Goal: Task Accomplishment & Management: Complete application form

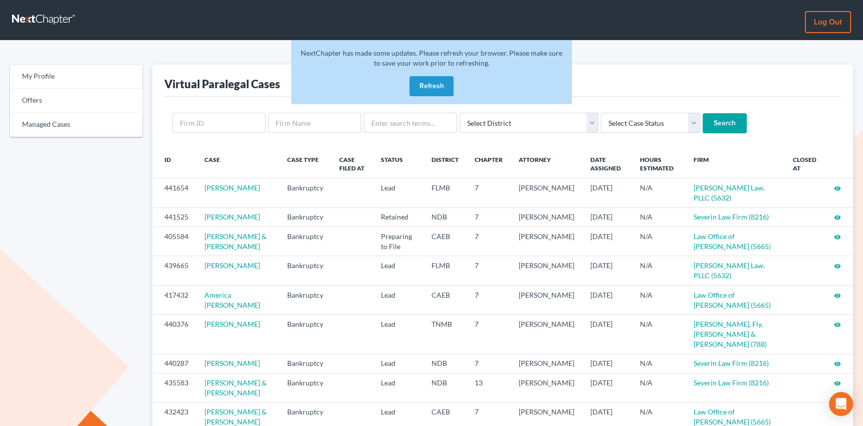
click at [426, 90] on button "Refresh" at bounding box center [431, 86] width 44 height 20
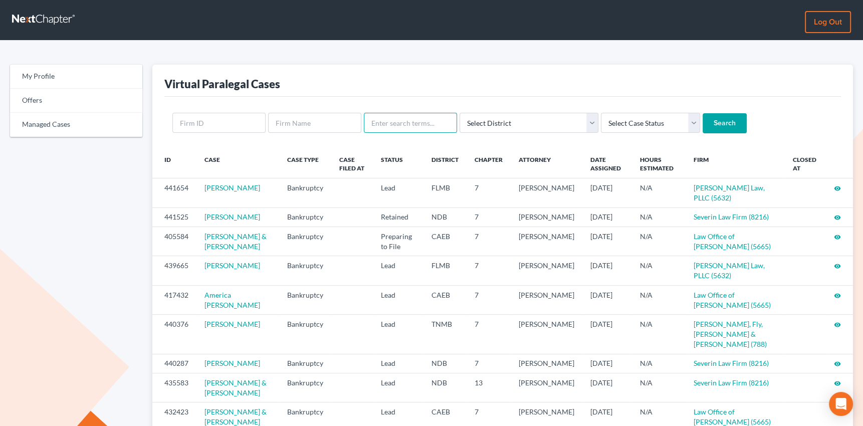
click at [415, 118] on input "text" at bounding box center [410, 123] width 93 height 20
type input "lauson"
click at [702, 122] on input "Search" at bounding box center [724, 123] width 44 height 20
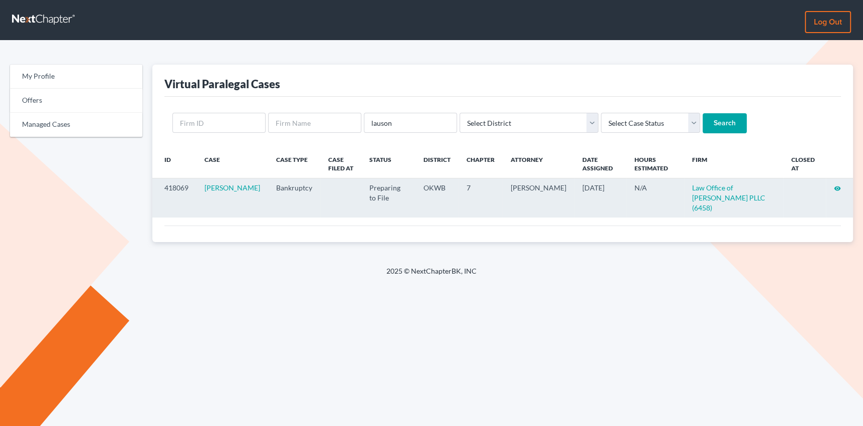
click at [837, 186] on icon "visibility" at bounding box center [837, 188] width 7 height 7
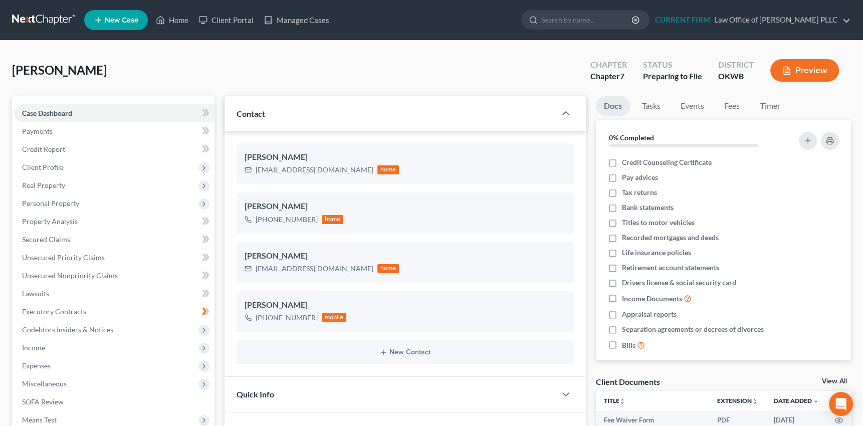
click at [802, 66] on button "Preview" at bounding box center [804, 70] width 69 height 23
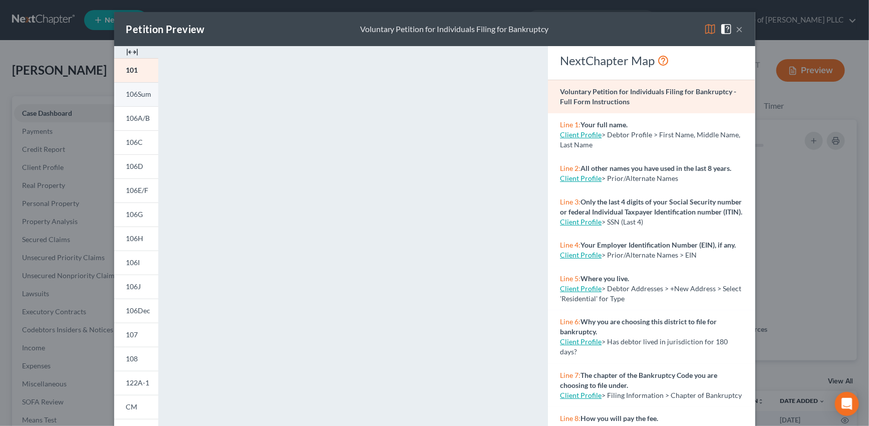
click at [129, 93] on span "106Sum" at bounding box center [139, 94] width 26 height 9
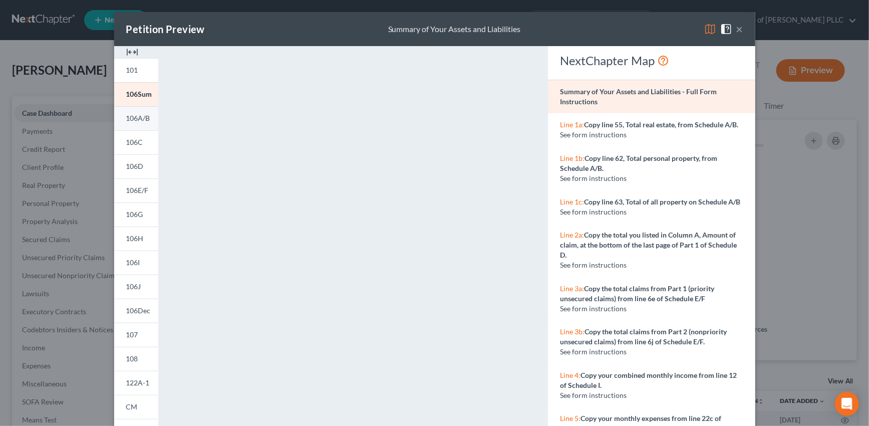
click at [133, 117] on span "106A/B" at bounding box center [138, 118] width 24 height 9
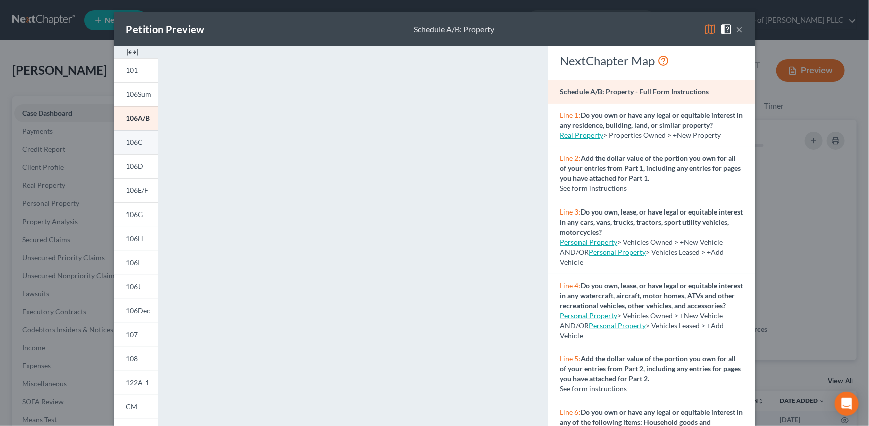
click at [137, 145] on span "106C" at bounding box center [134, 142] width 17 height 9
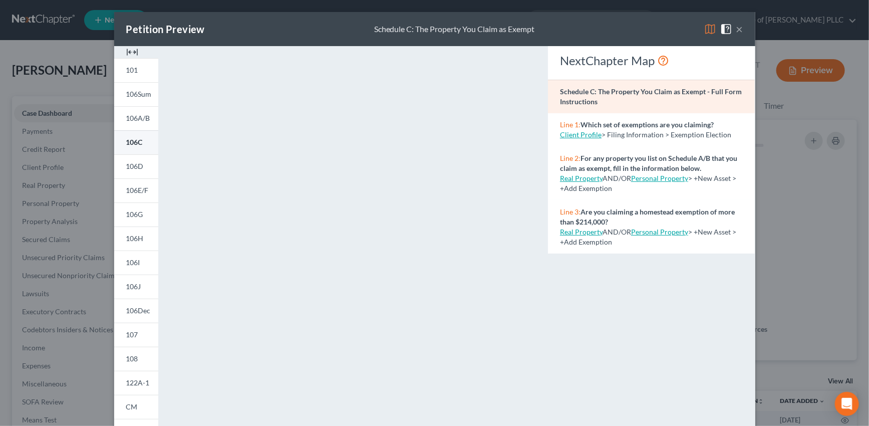
click at [130, 142] on span "106C" at bounding box center [134, 142] width 17 height 9
click at [135, 117] on span "106A/B" at bounding box center [138, 118] width 24 height 9
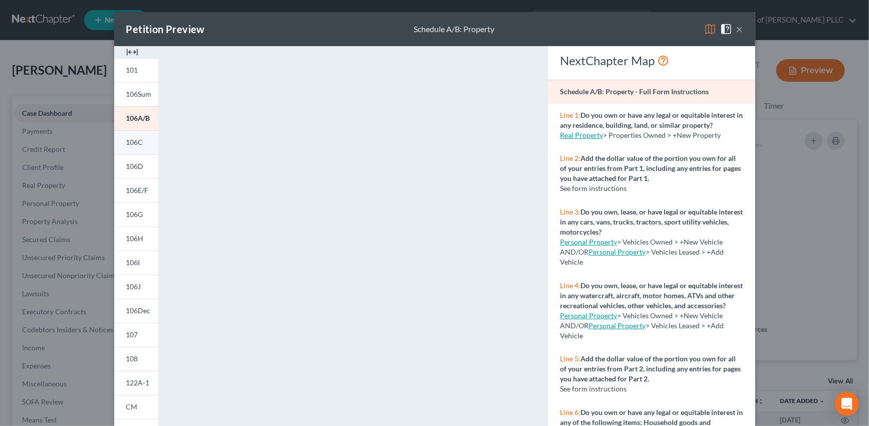
click at [134, 146] on span "106C" at bounding box center [134, 142] width 17 height 9
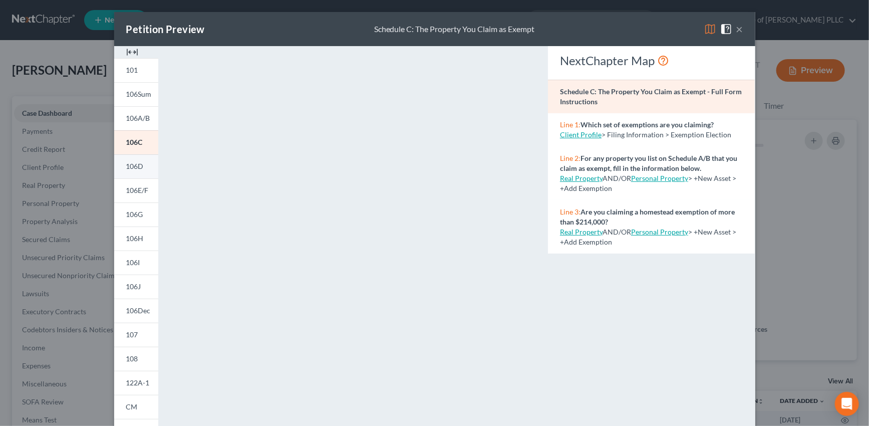
click at [131, 166] on span "106D" at bounding box center [135, 166] width 18 height 9
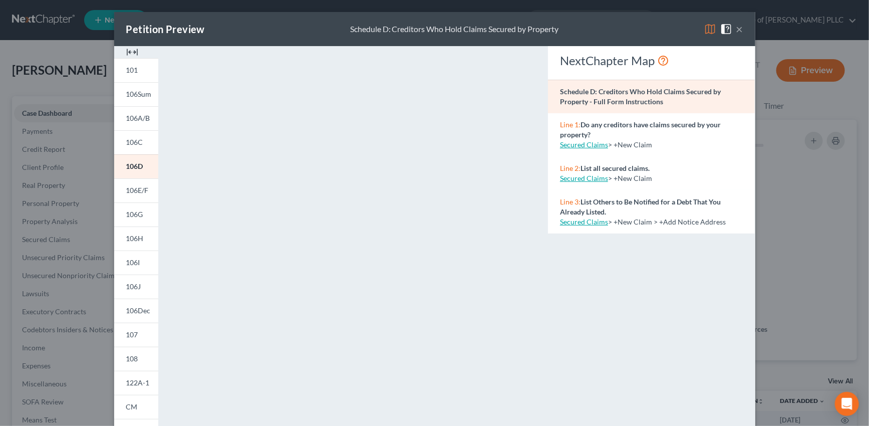
click at [737, 32] on button "×" at bounding box center [739, 29] width 7 height 12
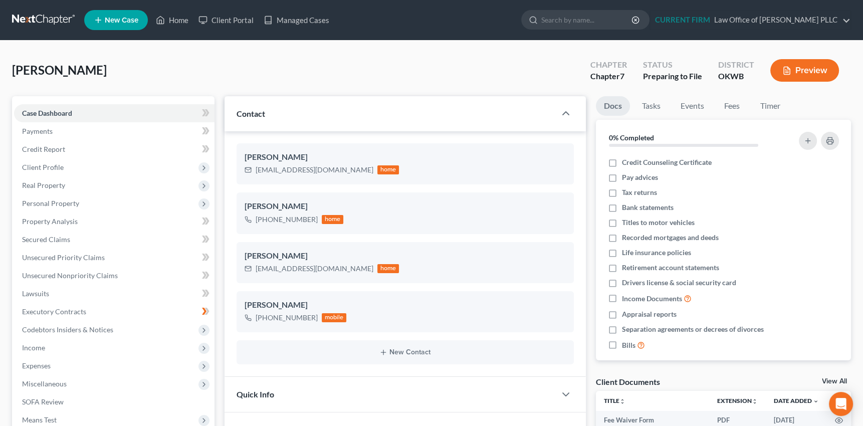
click at [821, 72] on button "Preview" at bounding box center [804, 70] width 69 height 23
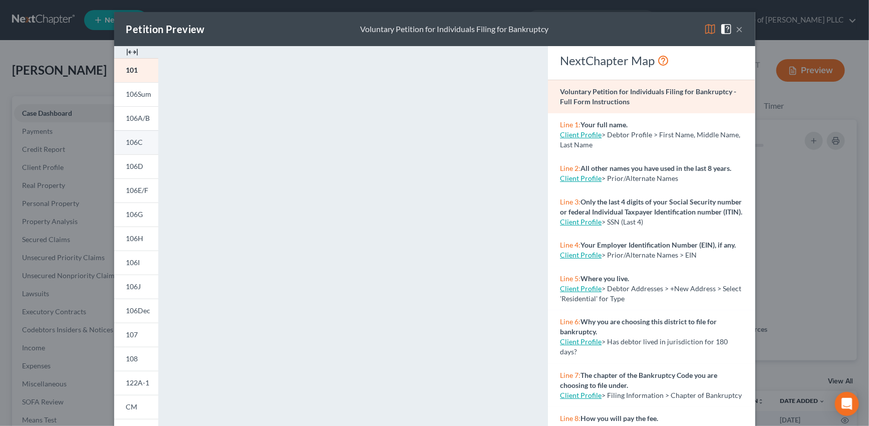
click at [130, 145] on span "106C" at bounding box center [134, 142] width 17 height 9
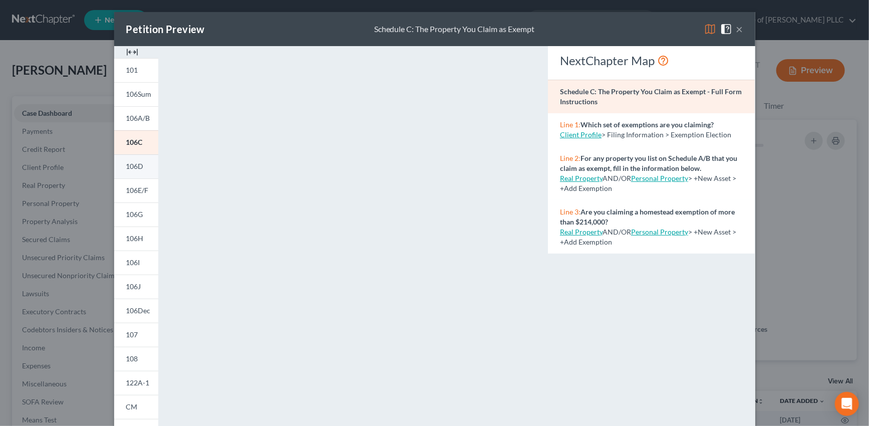
click at [133, 167] on span "106D" at bounding box center [135, 166] width 18 height 9
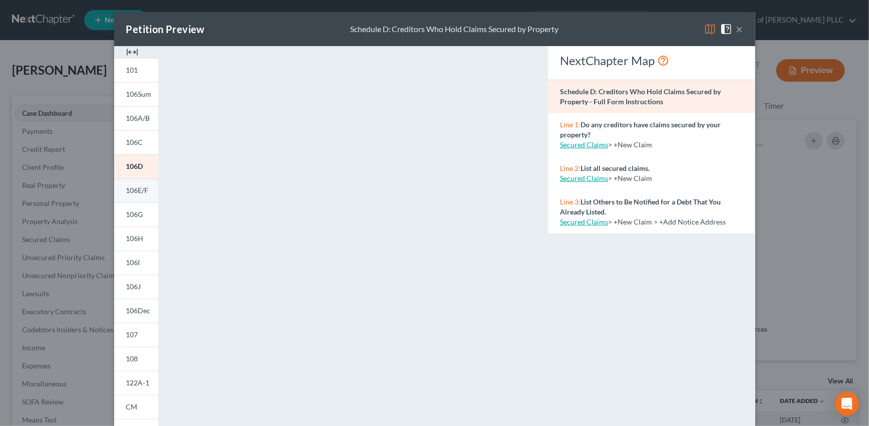
click at [140, 190] on span "106E/F" at bounding box center [137, 190] width 23 height 9
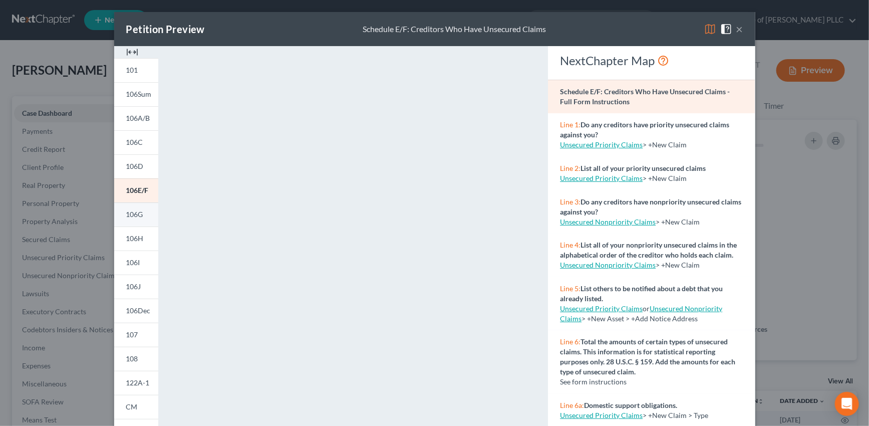
click at [132, 214] on span "106G" at bounding box center [134, 214] width 17 height 9
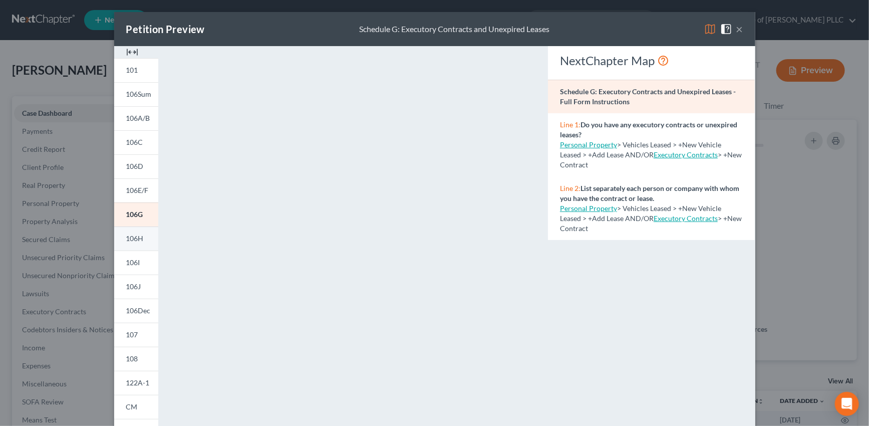
click at [130, 237] on span "106H" at bounding box center [135, 238] width 18 height 9
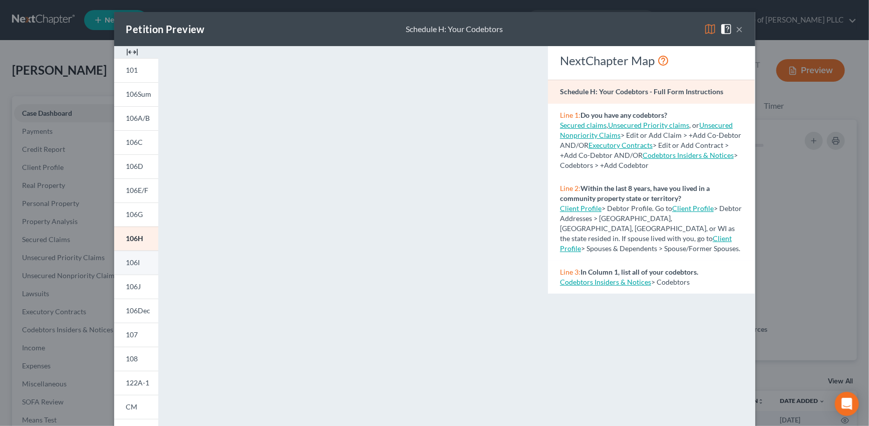
click at [130, 263] on span "106I" at bounding box center [133, 262] width 14 height 9
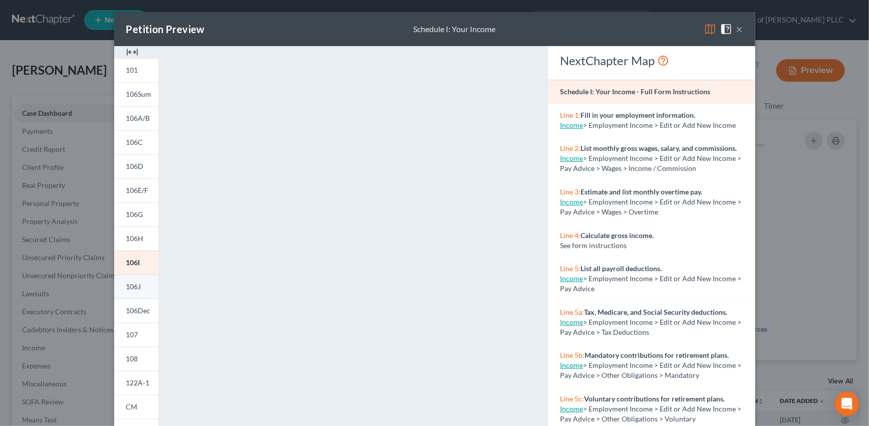
click at [132, 287] on span "106J" at bounding box center [133, 286] width 15 height 9
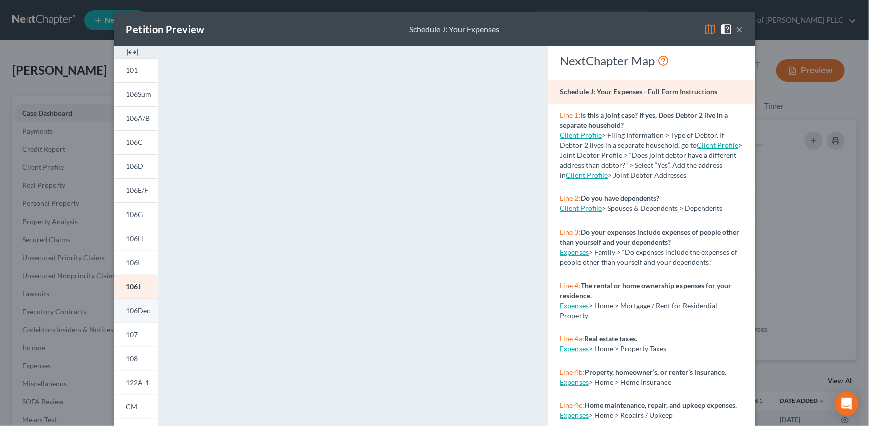
click at [133, 310] on span "106Dec" at bounding box center [138, 310] width 25 height 9
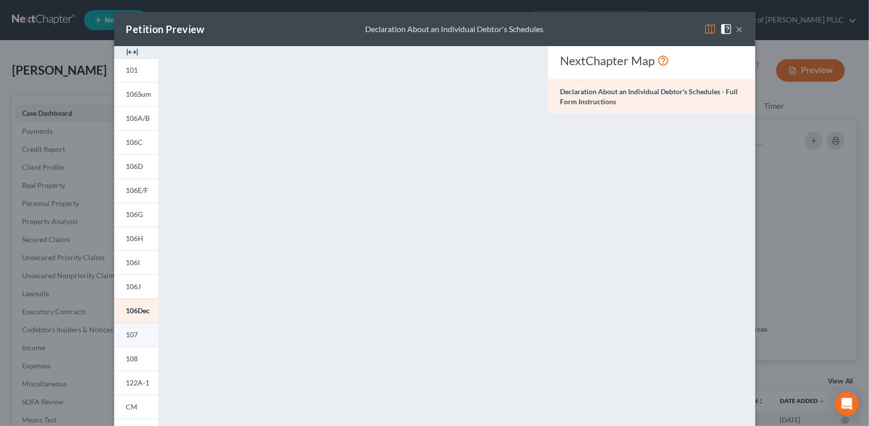
click at [134, 333] on span "107" at bounding box center [132, 334] width 12 height 9
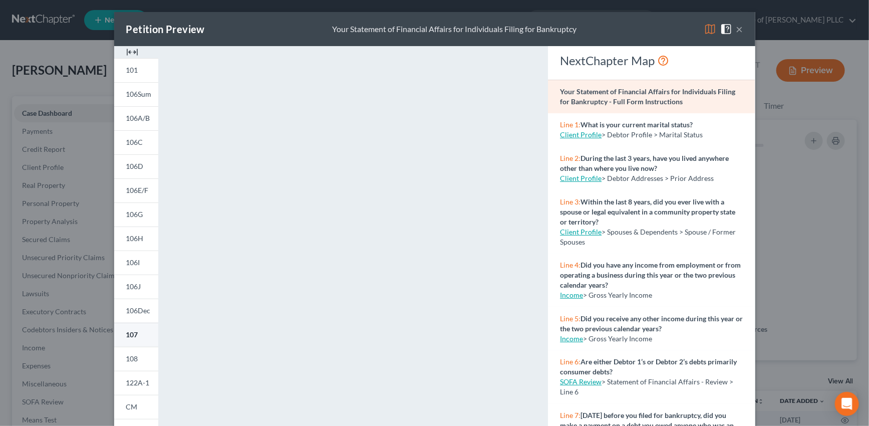
click at [131, 334] on span "107" at bounding box center [132, 334] width 12 height 9
click at [130, 357] on span "108" at bounding box center [132, 358] width 12 height 9
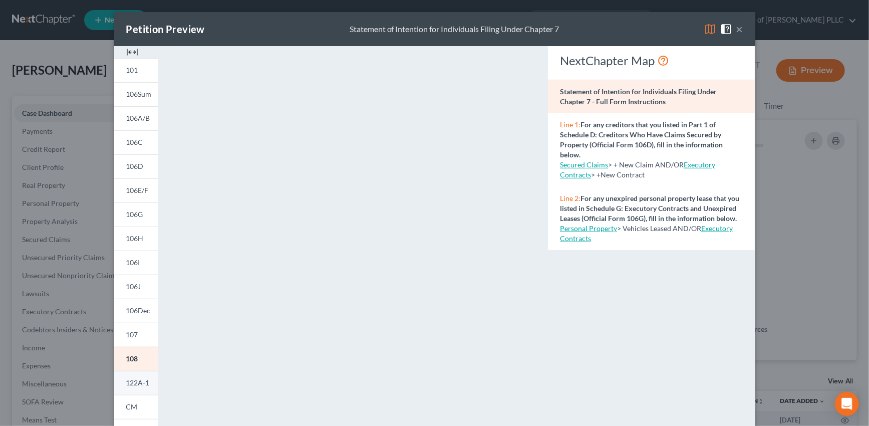
click at [129, 381] on span "122A-1" at bounding box center [138, 382] width 24 height 9
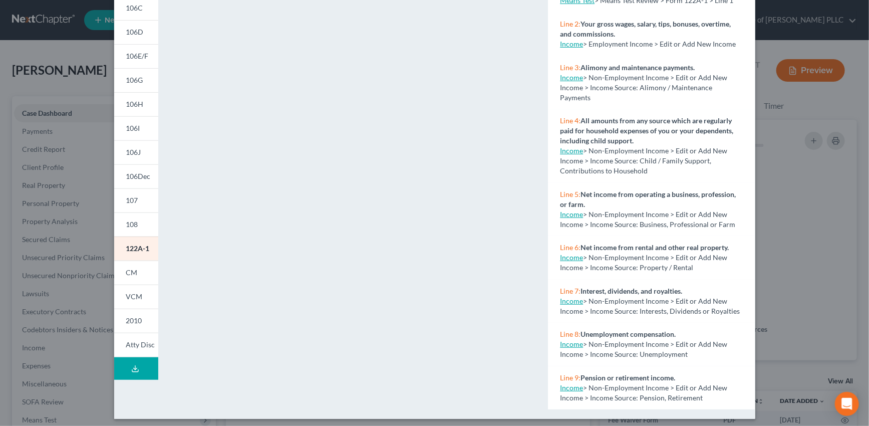
scroll to position [136, 0]
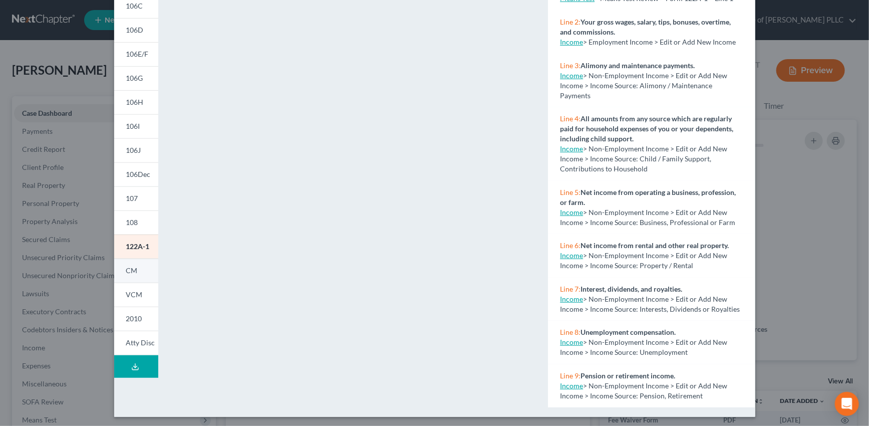
click at [126, 270] on span "CM" at bounding box center [132, 270] width 12 height 9
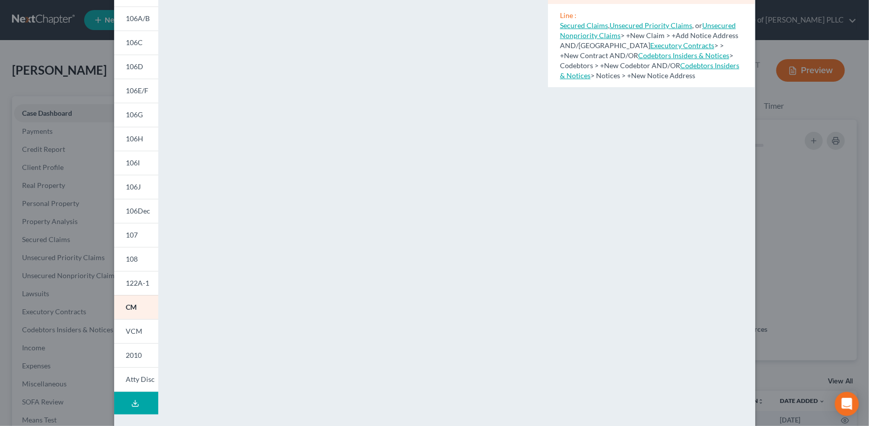
scroll to position [45, 0]
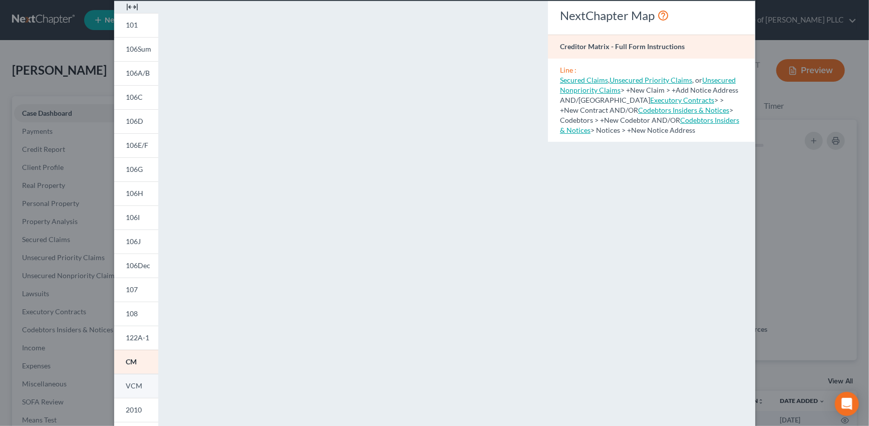
click at [133, 388] on span "VCM" at bounding box center [134, 385] width 17 height 9
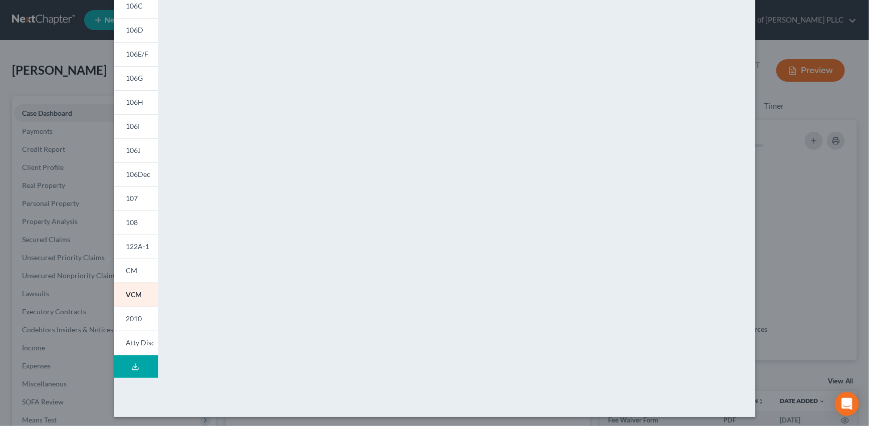
scroll to position [139, 0]
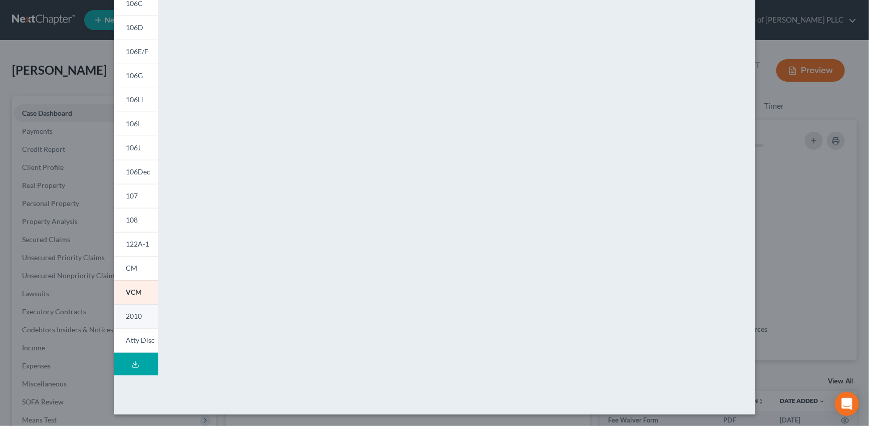
click at [129, 316] on span "2010" at bounding box center [134, 316] width 16 height 9
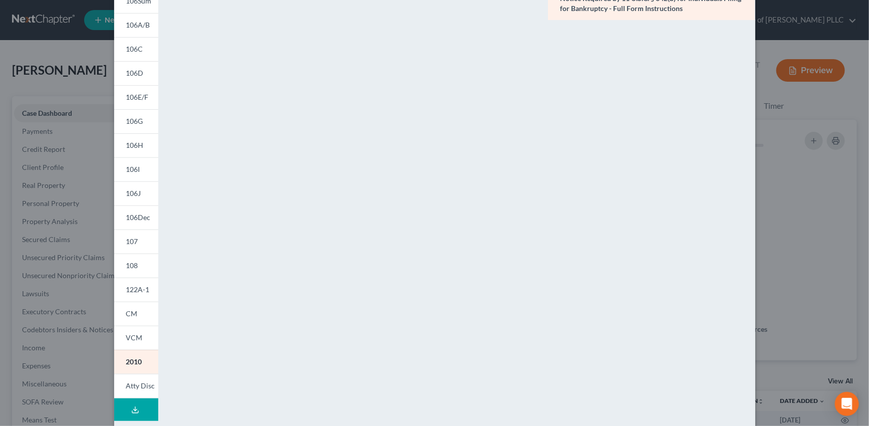
scroll to position [136, 0]
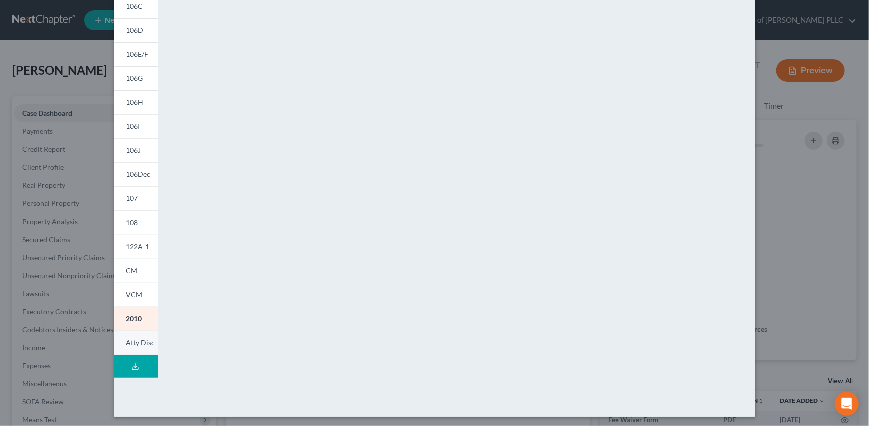
click at [144, 343] on span "Atty Disc" at bounding box center [140, 342] width 29 height 9
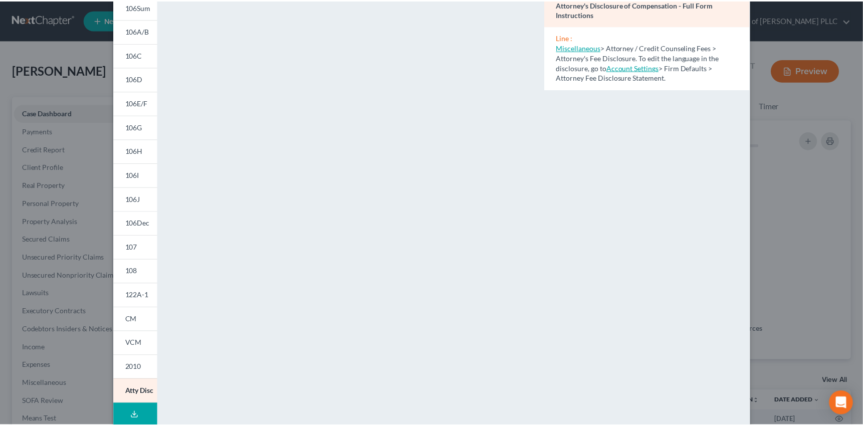
scroll to position [0, 0]
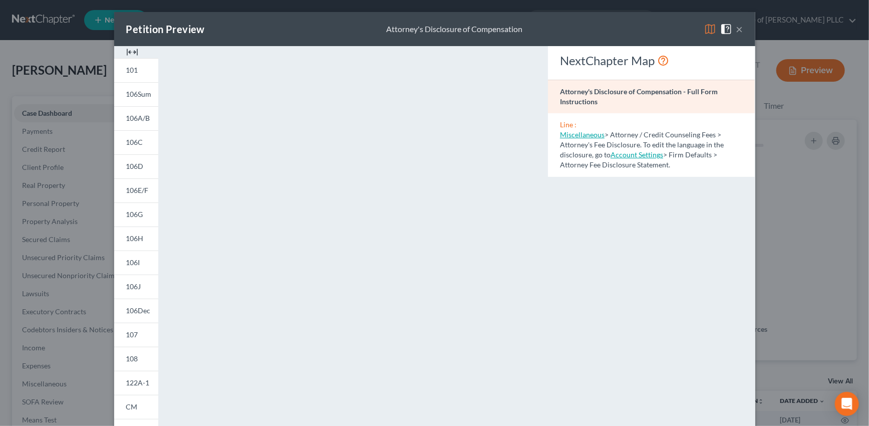
click at [736, 28] on button "×" at bounding box center [739, 29] width 7 height 12
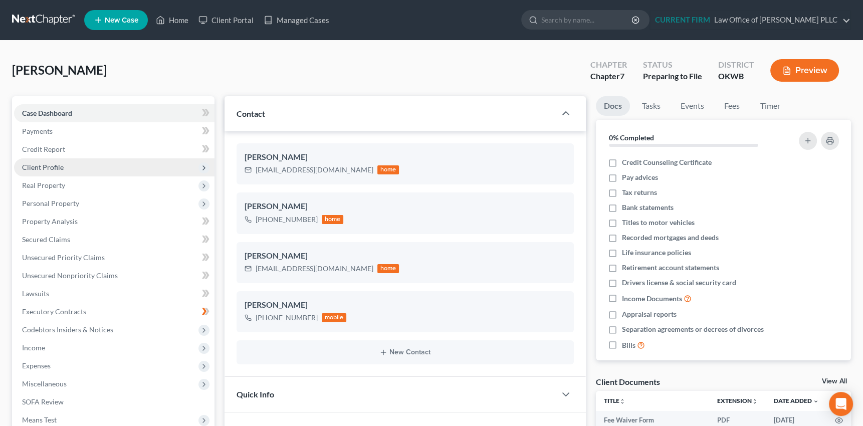
click at [47, 164] on span "Client Profile" at bounding box center [43, 167] width 42 height 9
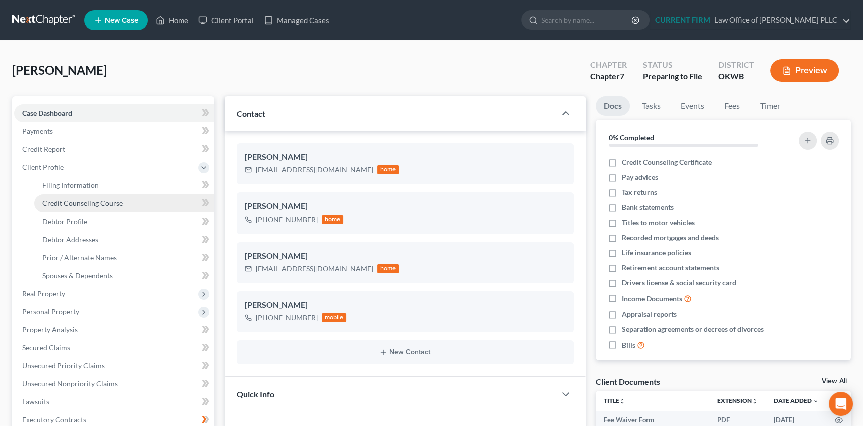
click at [53, 203] on span "Credit Counseling Course" at bounding box center [82, 203] width 81 height 9
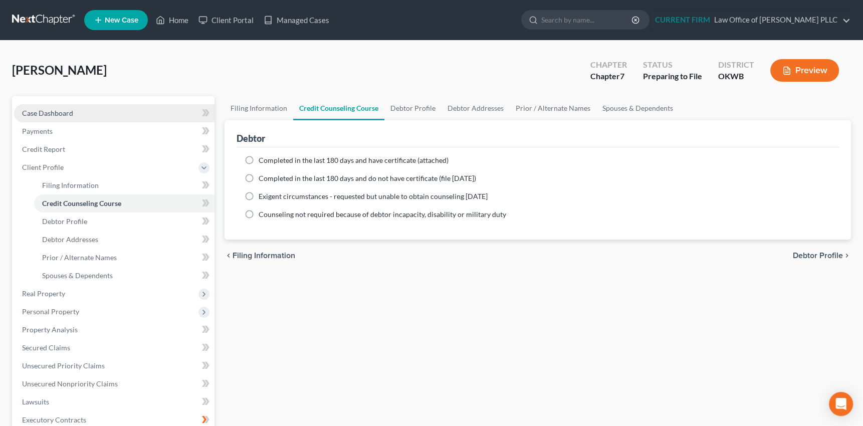
click at [48, 111] on span "Case Dashboard" at bounding box center [47, 113] width 51 height 9
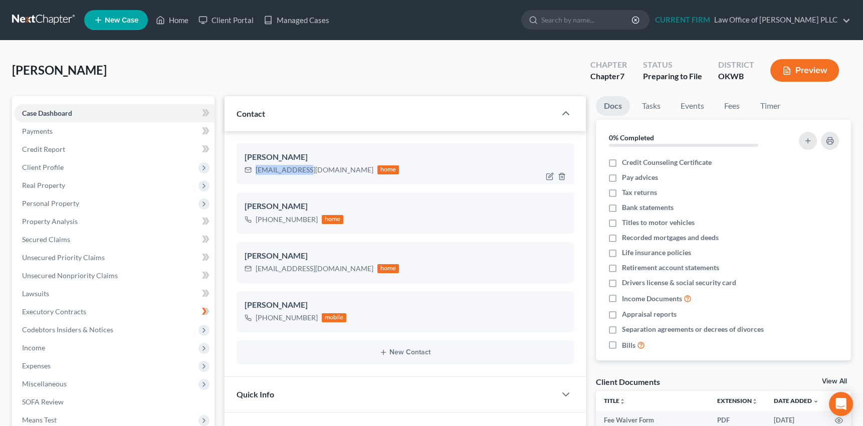
drag, startPoint x: 256, startPoint y: 168, endPoint x: 304, endPoint y: 167, distance: 48.6
click at [304, 167] on div "nrlf58@aol.com home" at bounding box center [321, 169] width 155 height 13
copy div "nrlf58@aol.com"
click at [302, 20] on link "Managed Cases" at bounding box center [297, 20] width 76 height 18
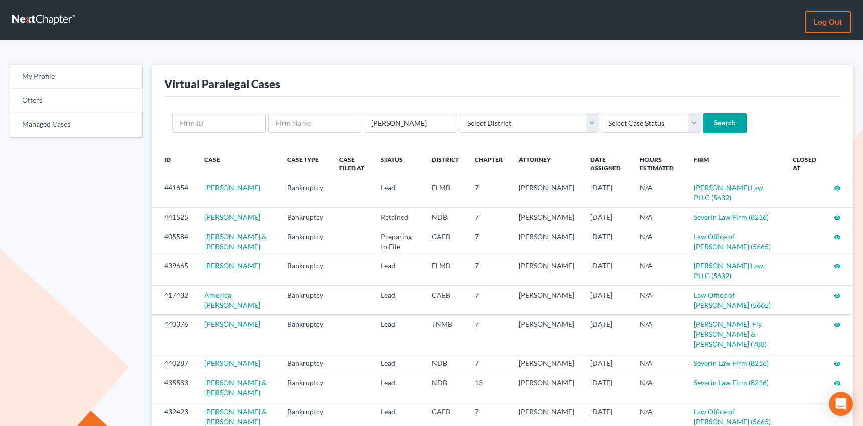
type input "[PERSON_NAME]"
click at [702, 113] on input "Search" at bounding box center [724, 123] width 44 height 20
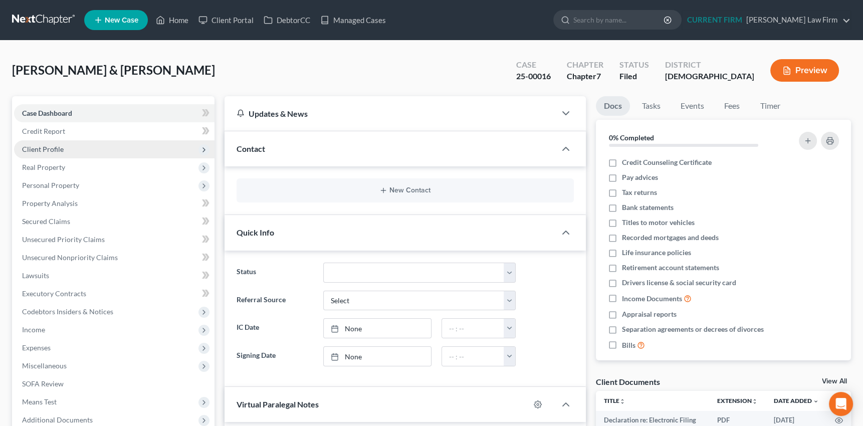
scroll to position [188, 0]
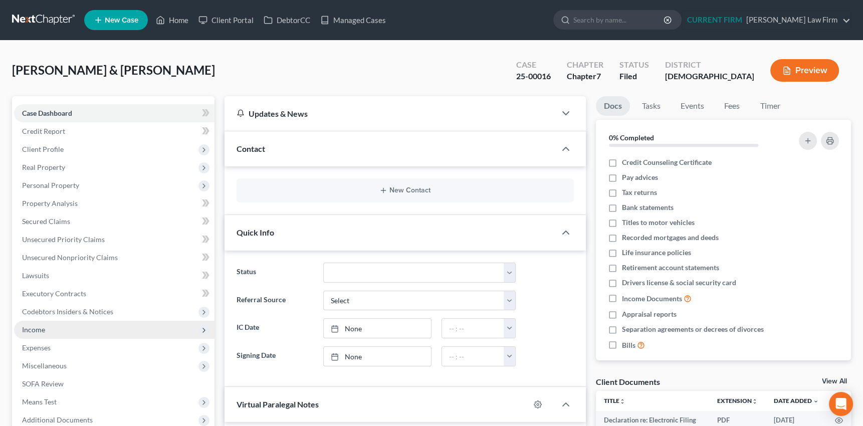
click at [32, 330] on span "Income" at bounding box center [33, 329] width 23 height 9
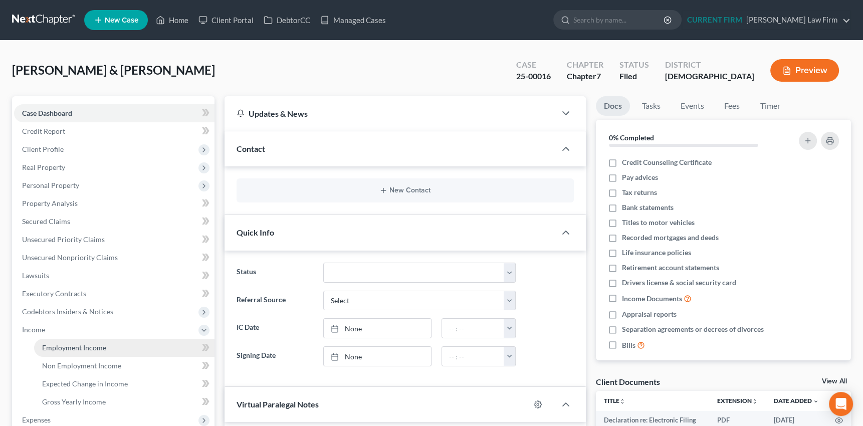
click at [65, 350] on span "Employment Income" at bounding box center [74, 347] width 64 height 9
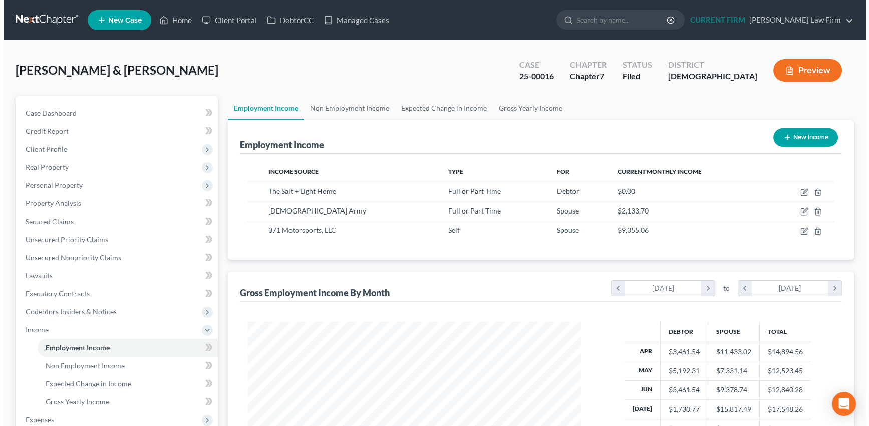
scroll to position [179, 353]
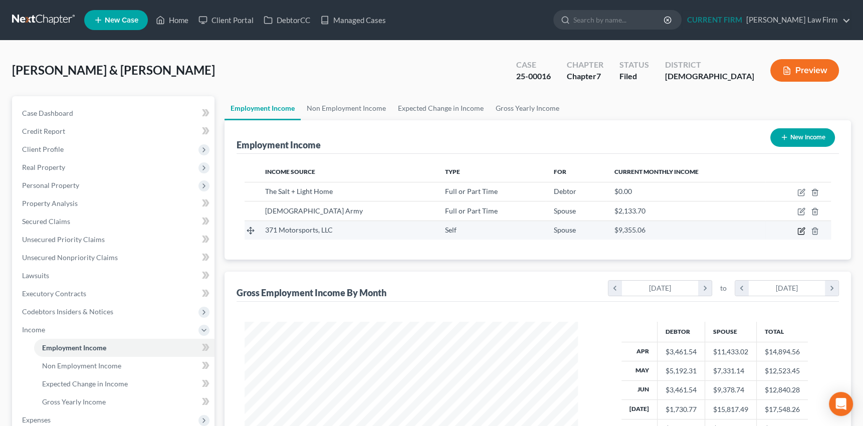
click at [799, 228] on icon "button" at bounding box center [801, 231] width 6 height 6
select select "1"
select select "11"
select select "0"
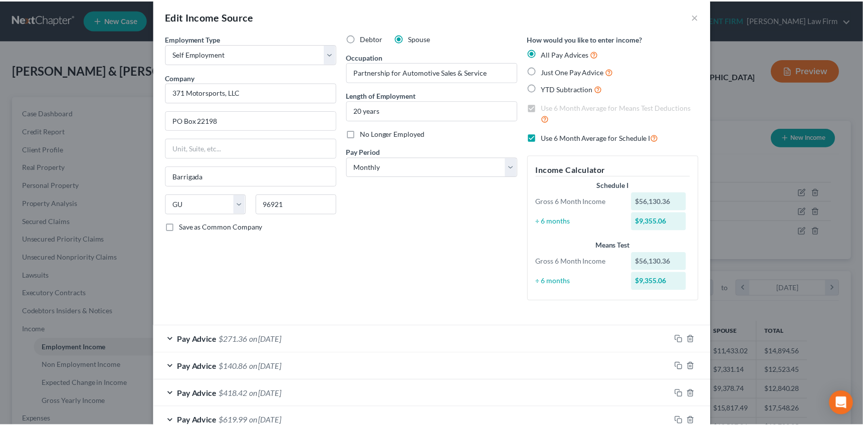
scroll to position [0, 0]
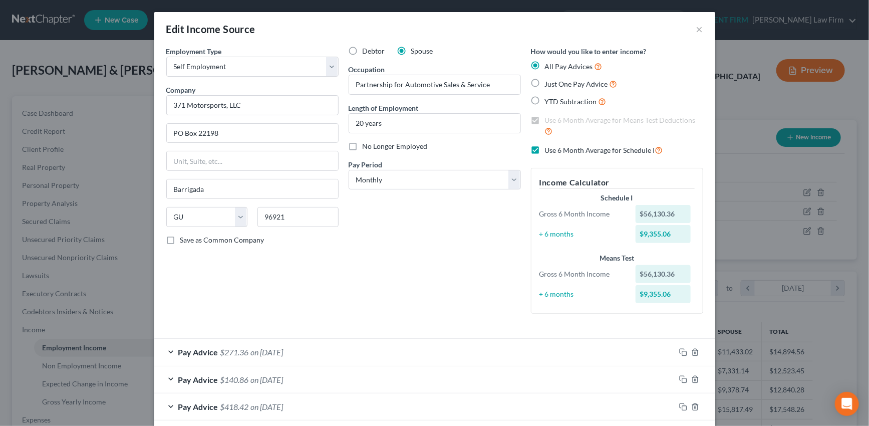
click at [545, 82] on label "Just One Pay Advice" at bounding box center [581, 84] width 73 height 12
click at [549, 82] on input "Just One Pay Advice" at bounding box center [552, 81] width 7 height 7
radio input "true"
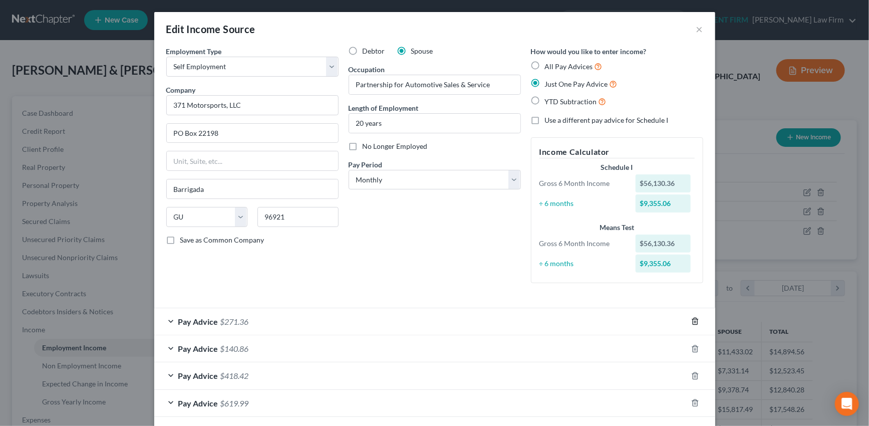
click at [691, 318] on icon "button" at bounding box center [695, 321] width 8 height 8
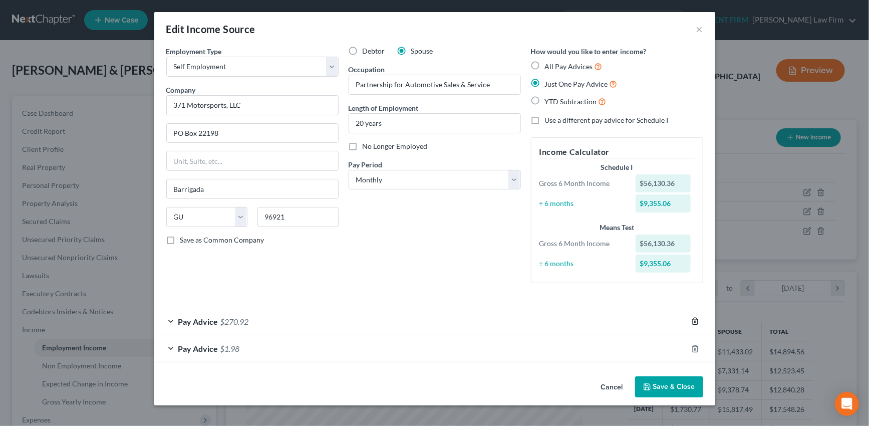
click at [691, 318] on icon "button" at bounding box center [695, 321] width 8 height 8
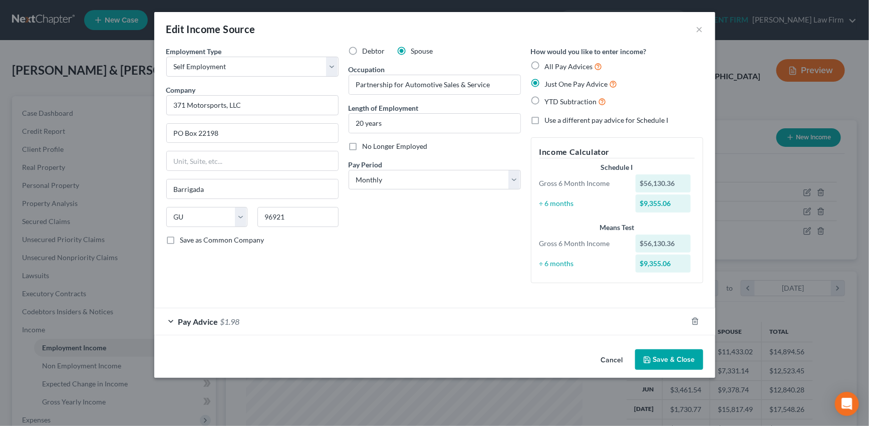
click at [646, 326] on div "Pay Advice $1.98" at bounding box center [420, 321] width 533 height 27
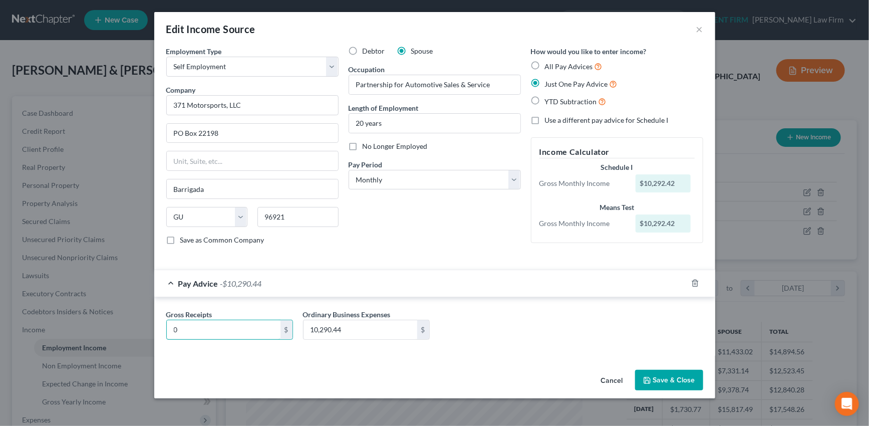
type input "0"
click at [668, 381] on button "Save & Close" at bounding box center [669, 380] width 68 height 21
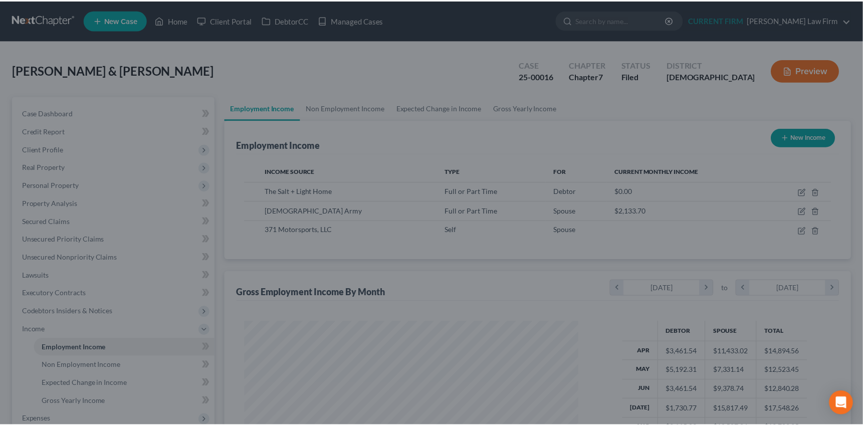
scroll to position [500831, 500656]
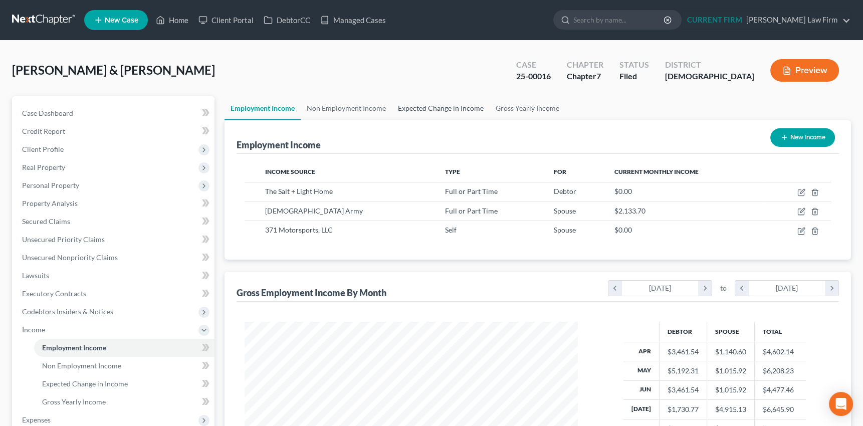
drag, startPoint x: 425, startPoint y: 106, endPoint x: 342, endPoint y: 87, distance: 85.3
click at [425, 106] on link "Expected Change in Income" at bounding box center [441, 108] width 98 height 24
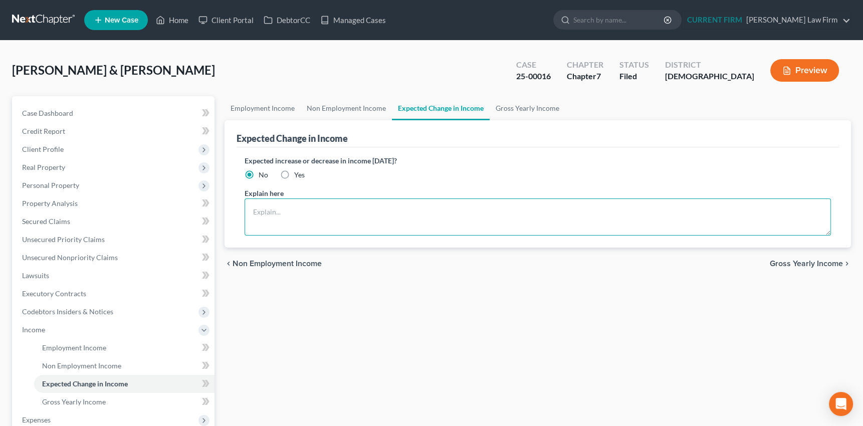
paste textarea "Brian has not received any income from the business since November 2018"
drag, startPoint x: 269, startPoint y: 211, endPoint x: 245, endPoint y: 213, distance: 24.1
click at [245, 213] on textarea "Brian has not received any income from the business since November 2018" at bounding box center [537, 216] width 587 height 37
drag, startPoint x: 387, startPoint y: 211, endPoint x: 426, endPoint y: 210, distance: 38.6
click at [426, 210] on textarea "Jt. Debtor has not received any income from the business since November 2018" at bounding box center [537, 216] width 587 height 37
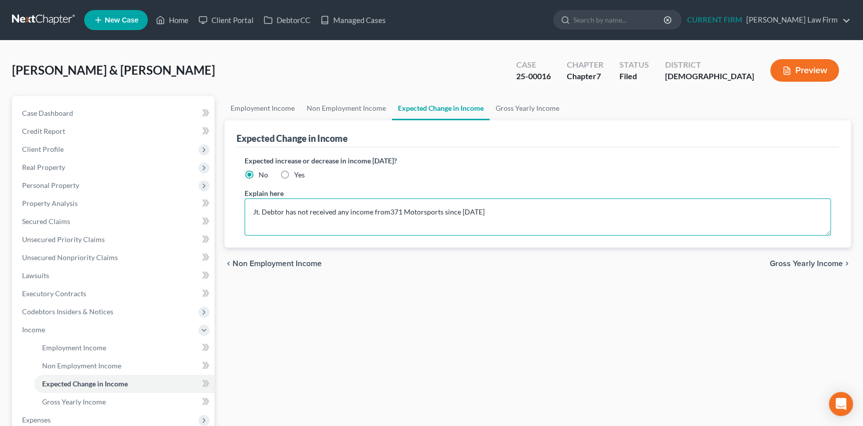
click at [388, 208] on textarea "Jt. Debtor has not received any income from371 Motorsports since November 2018" at bounding box center [537, 216] width 587 height 37
type textarea "Jt. Debtor has not received any income from 371 Motorsports since November 2018"
click at [352, 18] on link "Managed Cases" at bounding box center [353, 20] width 76 height 18
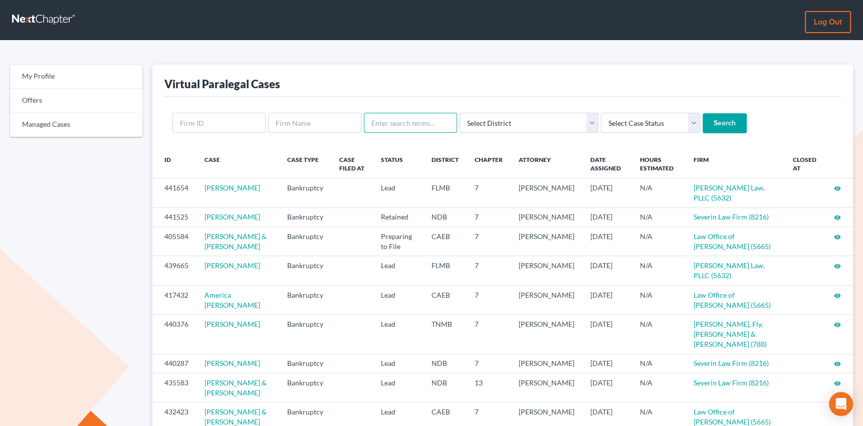
click at [396, 124] on input "text" at bounding box center [410, 123] width 93 height 20
type input "[PERSON_NAME]"
click at [702, 113] on input "Search" at bounding box center [724, 123] width 44 height 20
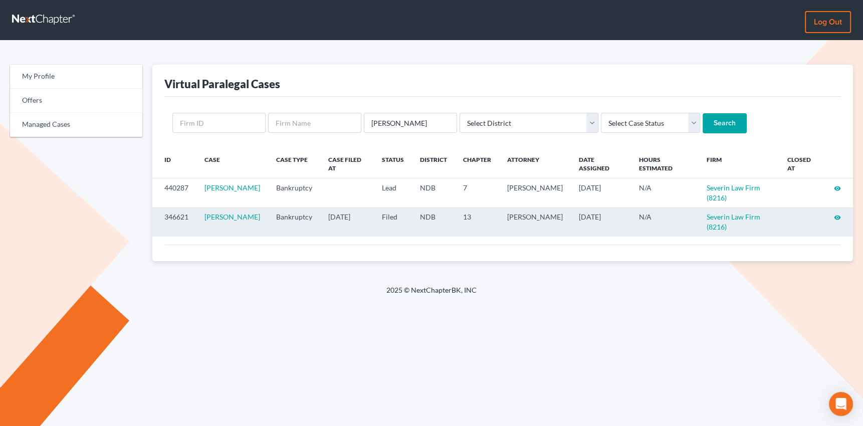
click at [839, 215] on icon "visibility" at bounding box center [837, 217] width 7 height 7
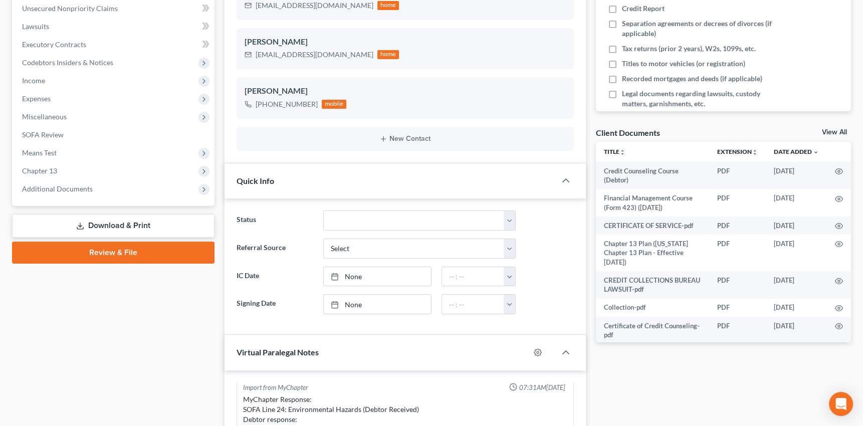
scroll to position [248, 0]
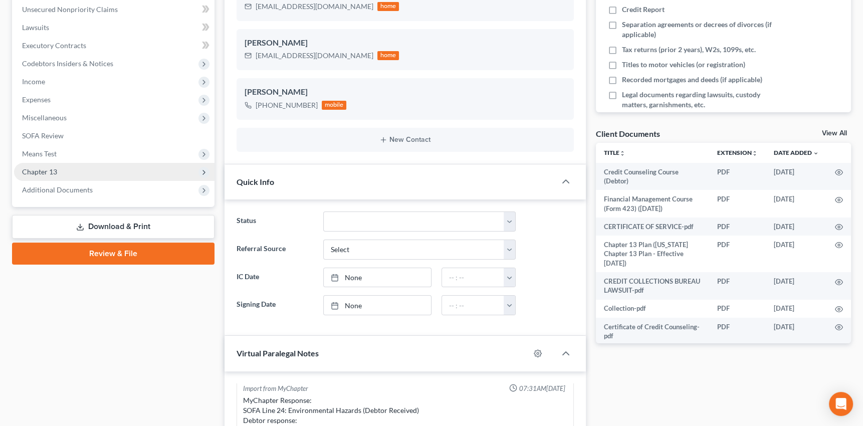
click at [39, 167] on span "Chapter 13" at bounding box center [39, 171] width 35 height 9
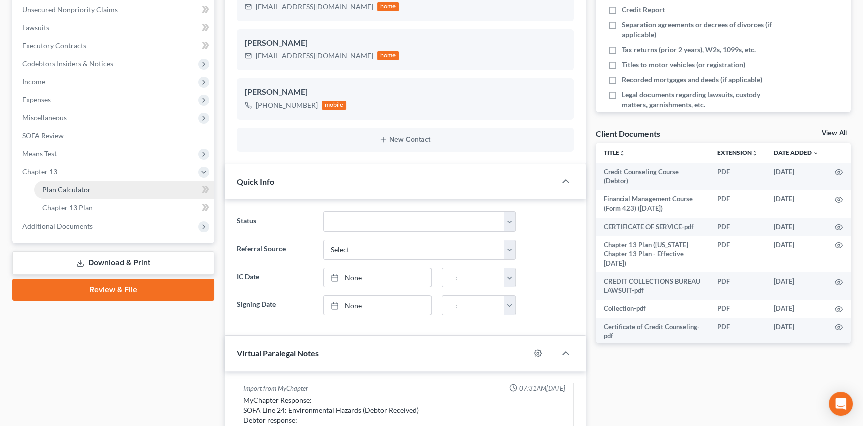
click at [49, 188] on span "Plan Calculator" at bounding box center [66, 189] width 49 height 9
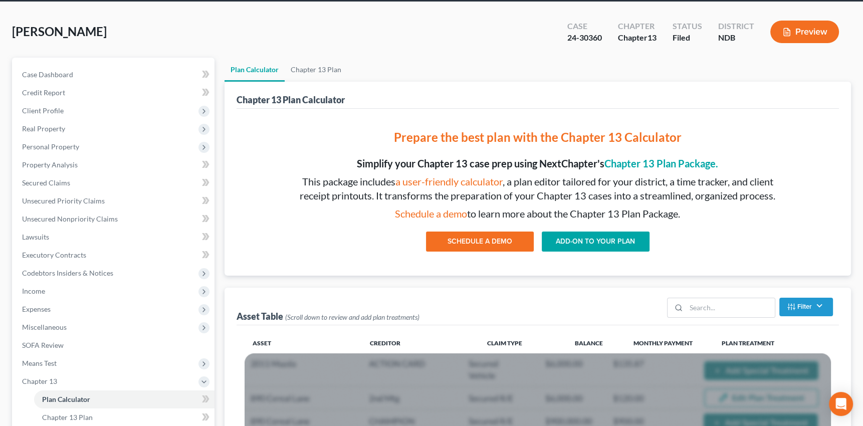
scroll to position [40, 0]
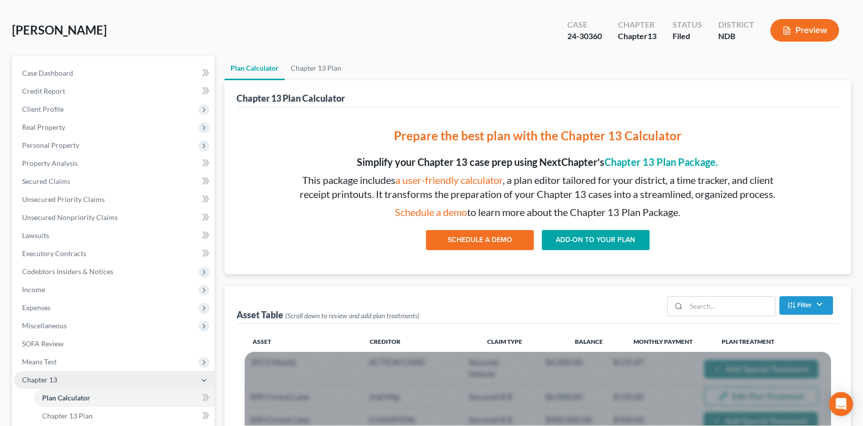
click at [39, 378] on span "Chapter 13" at bounding box center [39, 379] width 35 height 9
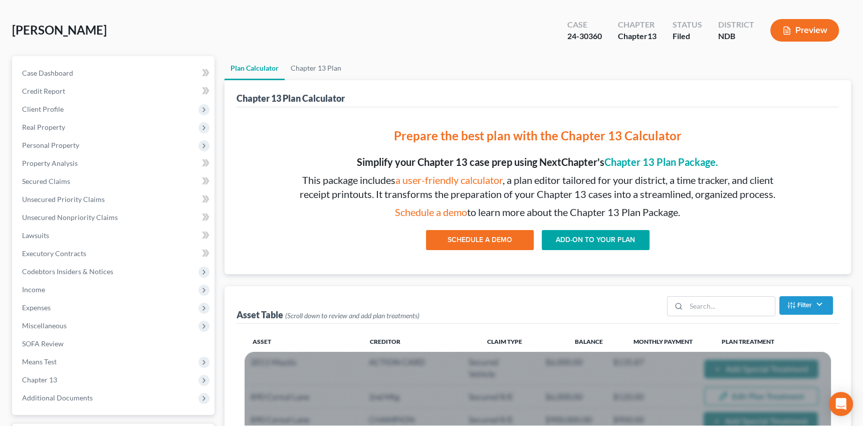
scroll to position [0, 0]
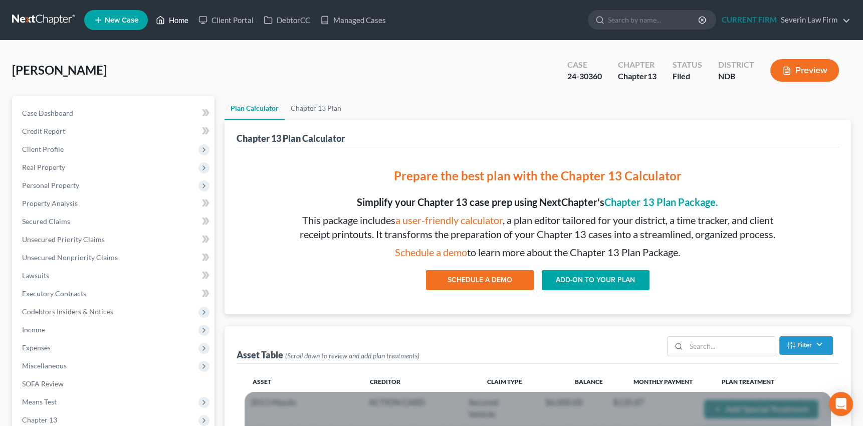
click at [180, 20] on link "Home" at bounding box center [172, 20] width 43 height 18
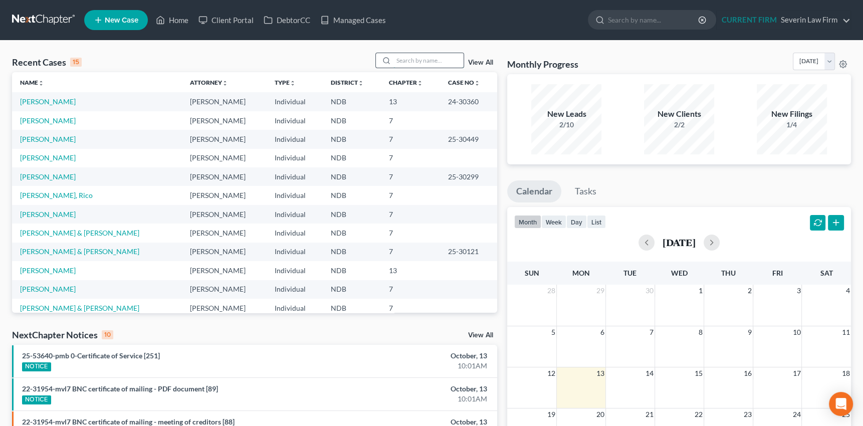
click at [396, 58] on input "search" at bounding box center [428, 60] width 70 height 15
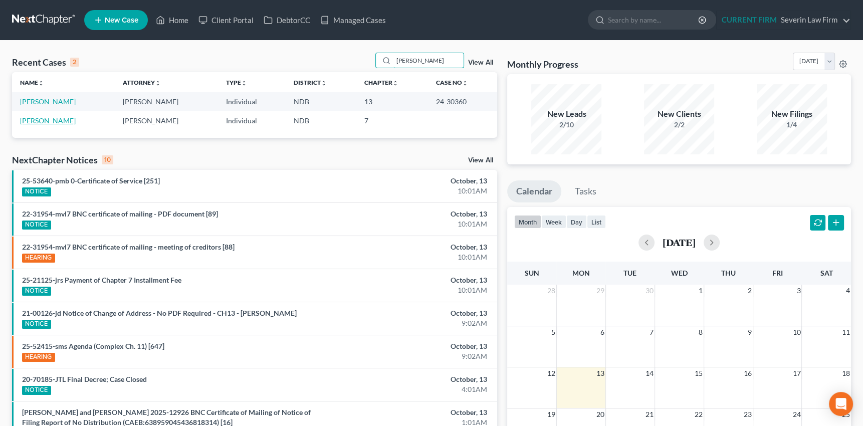
type input "preston"
click at [39, 121] on link "[PERSON_NAME]" at bounding box center [48, 120] width 56 height 9
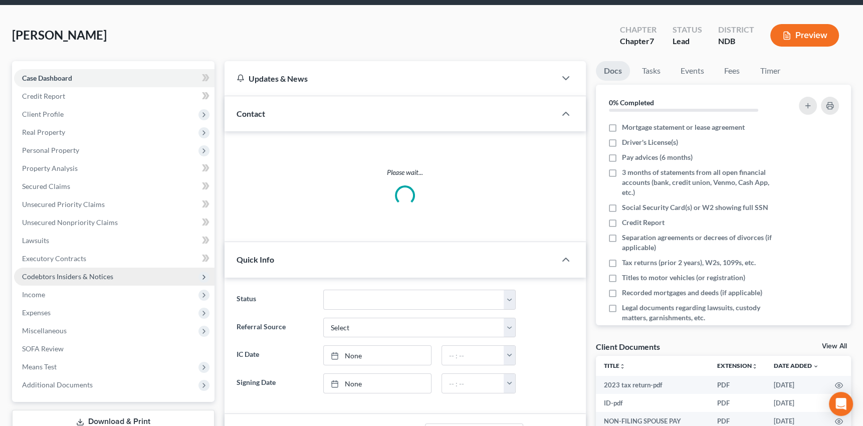
scroll to position [136, 0]
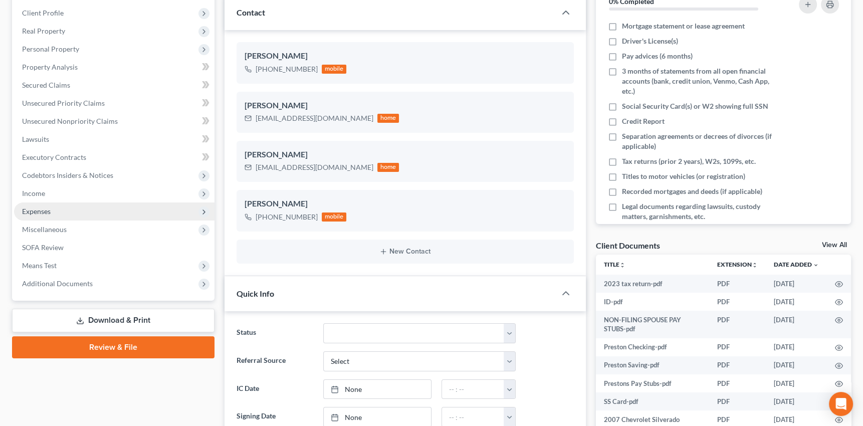
click at [40, 212] on span "Expenses" at bounding box center [36, 211] width 29 height 9
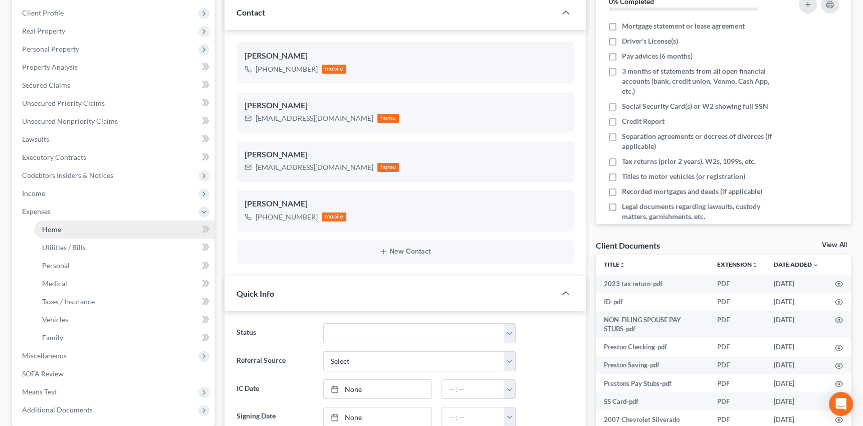
click at [54, 227] on span "Home" at bounding box center [51, 229] width 19 height 9
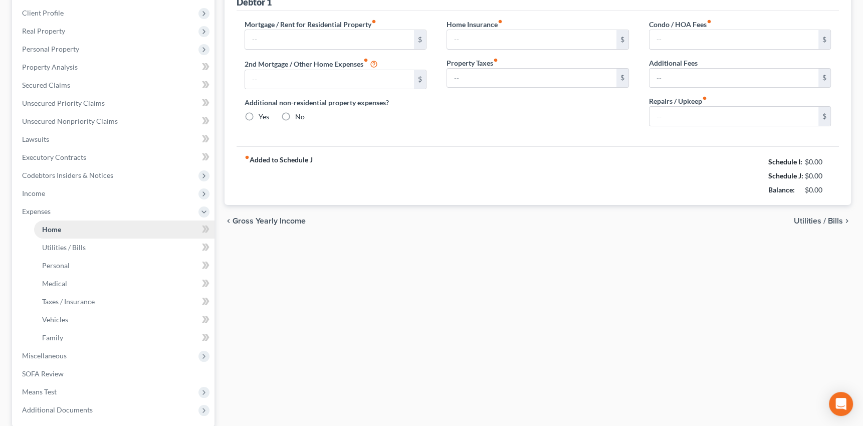
scroll to position [32, 0]
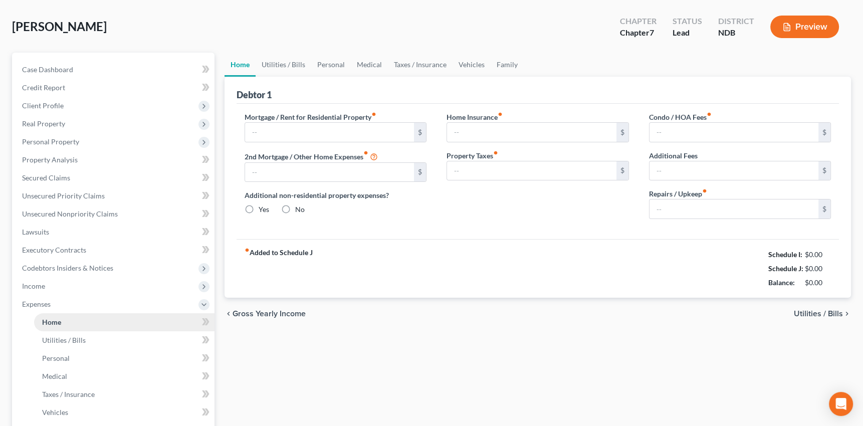
type input "1,450.00"
type input "0.00"
radio input "true"
type input "0.00"
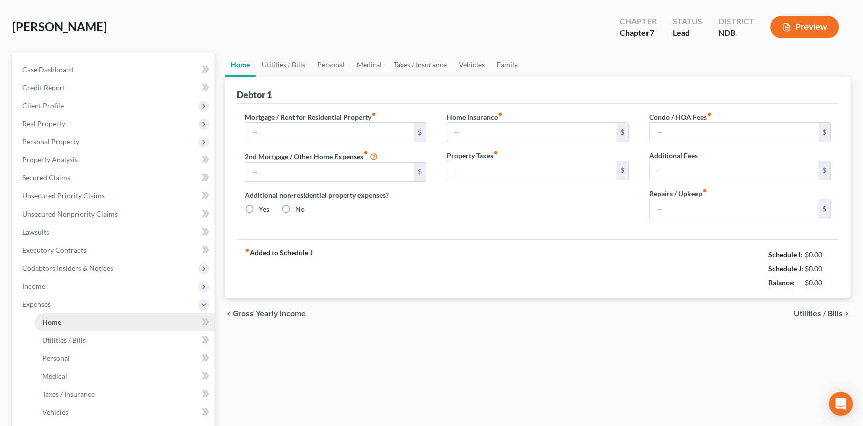
type input "0.00"
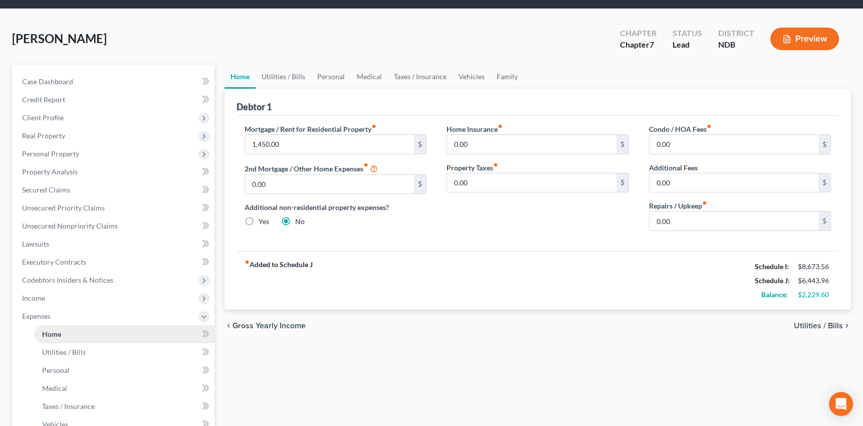
scroll to position [0, 0]
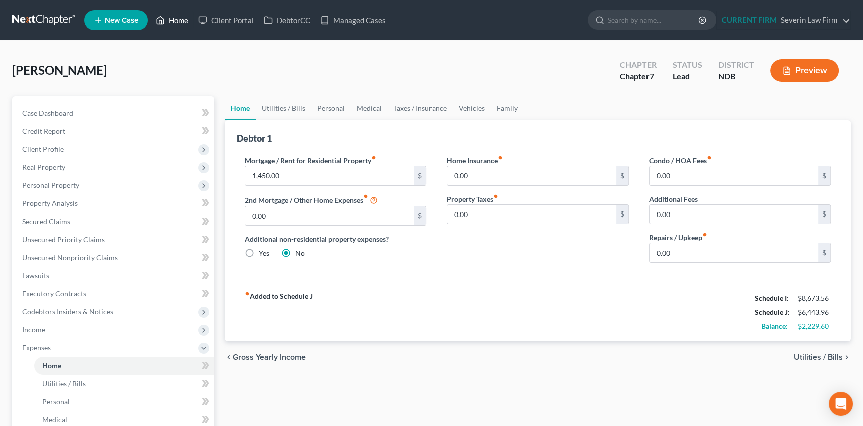
click at [179, 21] on link "Home" at bounding box center [172, 20] width 43 height 18
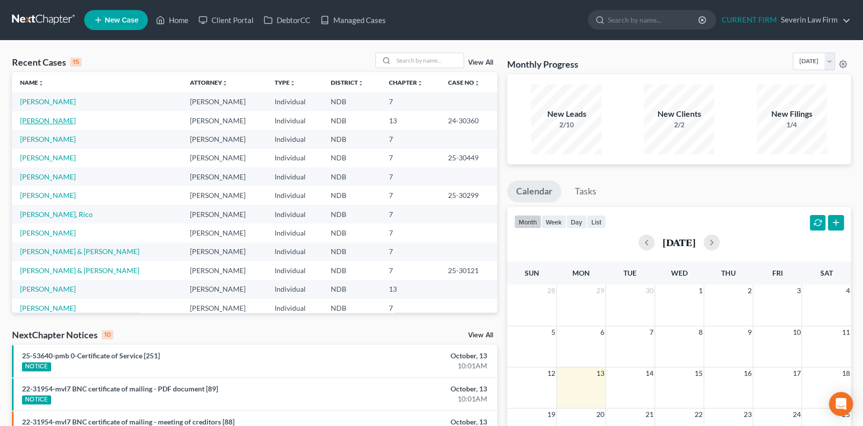
click at [40, 122] on link "[PERSON_NAME]" at bounding box center [48, 120] width 56 height 9
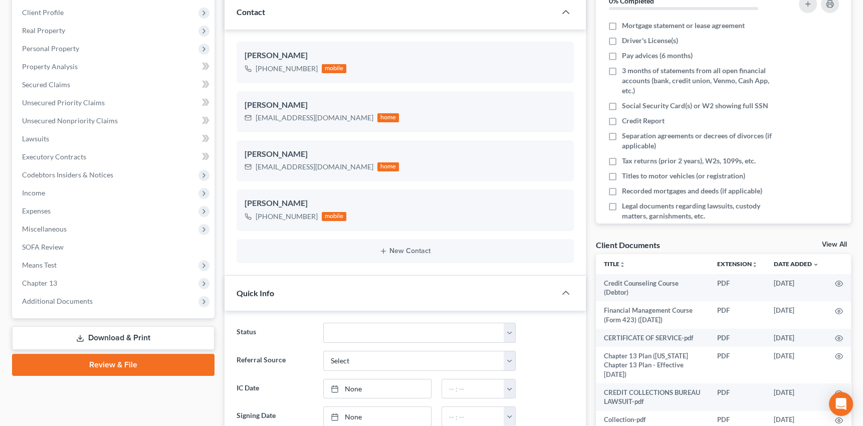
scroll to position [138, 0]
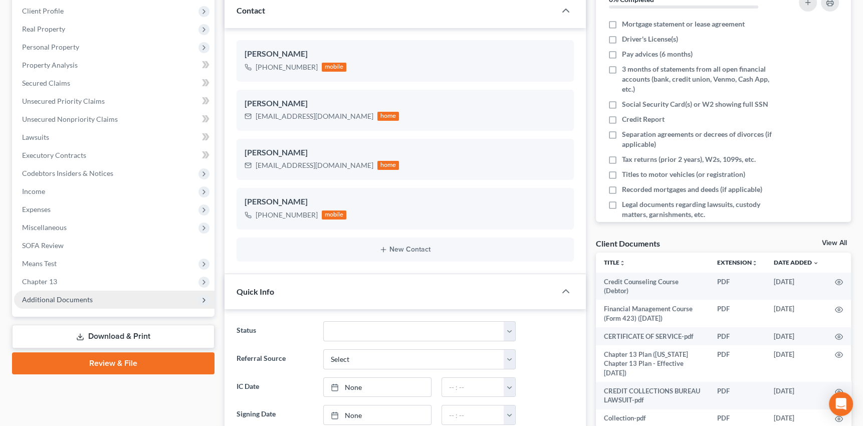
click at [70, 298] on span "Additional Documents" at bounding box center [57, 299] width 71 height 9
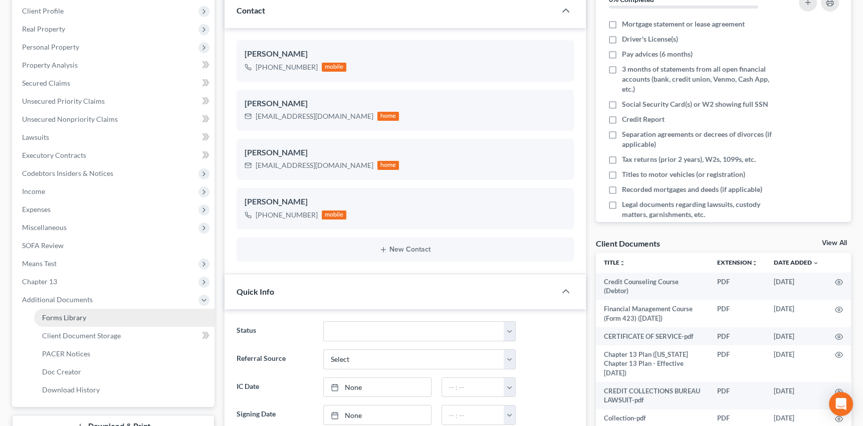
click at [68, 319] on span "Forms Library" at bounding box center [64, 317] width 44 height 9
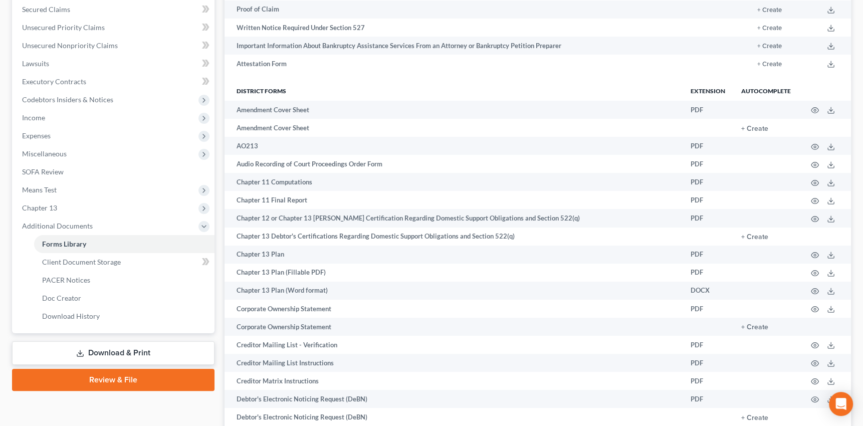
scroll to position [224, 0]
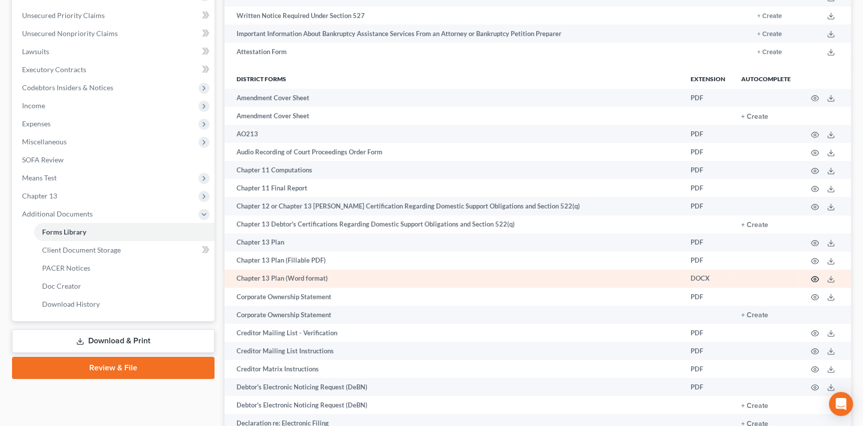
click at [814, 277] on icon "button" at bounding box center [815, 279] width 8 height 8
click at [829, 278] on icon at bounding box center [831, 279] width 8 height 8
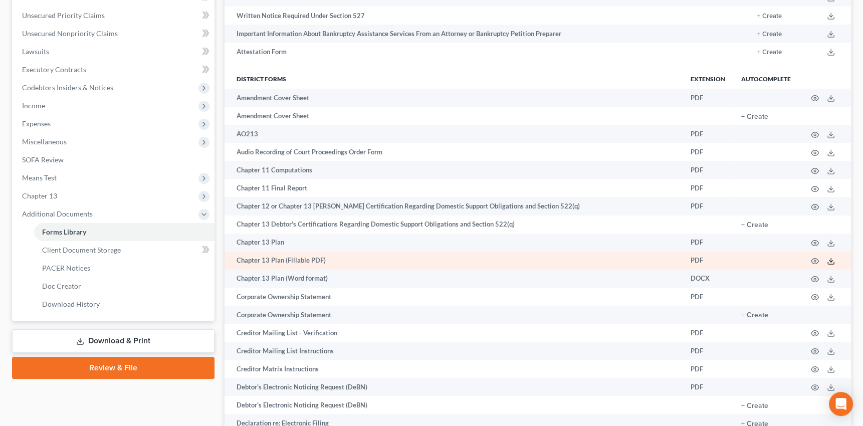
click at [831, 260] on line at bounding box center [831, 260] width 0 height 4
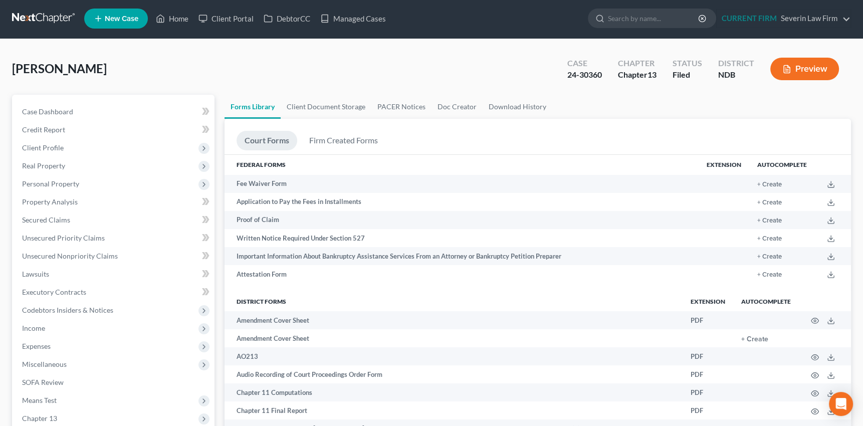
scroll to position [0, 0]
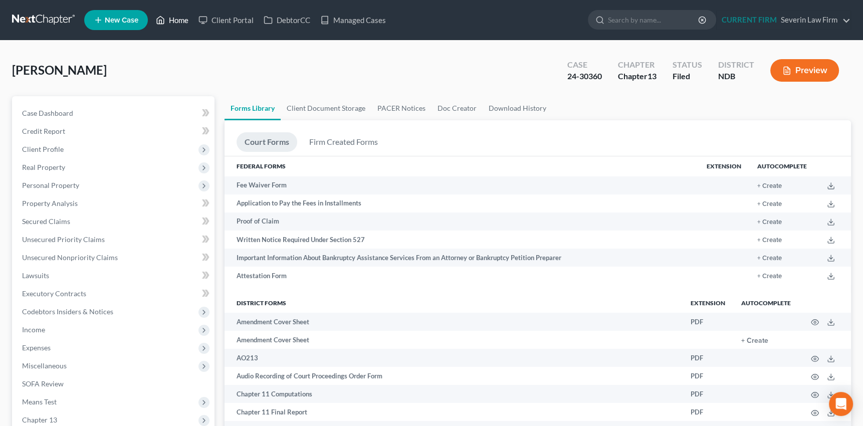
click at [180, 18] on link "Home" at bounding box center [172, 20] width 43 height 18
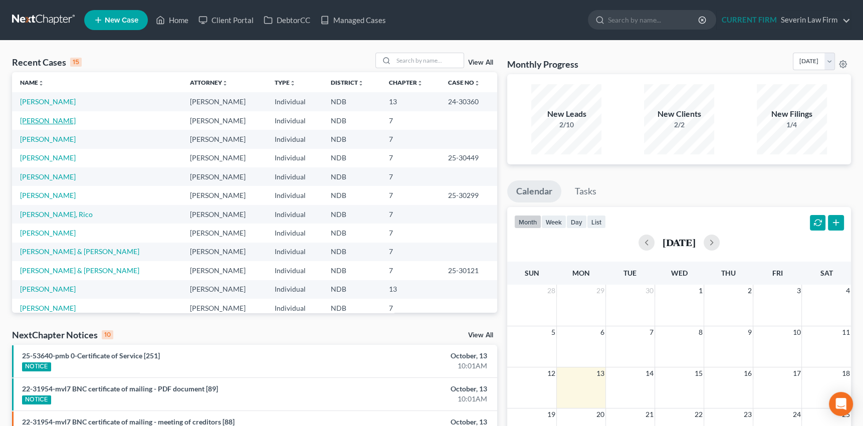
click at [55, 121] on link "Preston, Gary" at bounding box center [48, 120] width 56 height 9
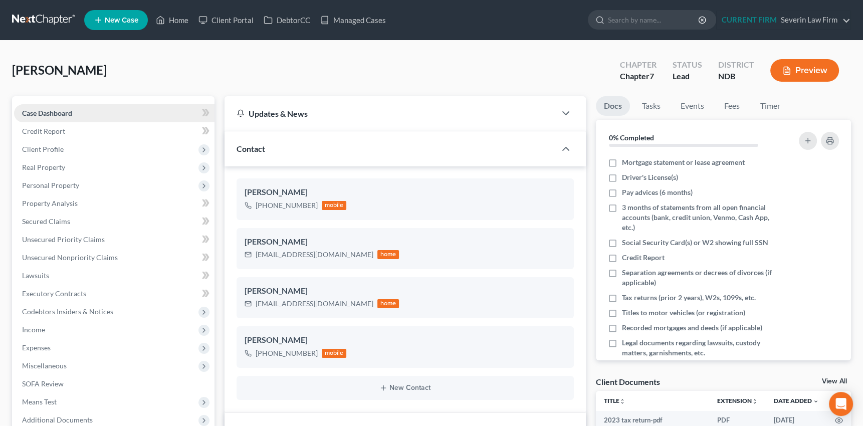
click at [55, 112] on span "Case Dashboard" at bounding box center [47, 113] width 50 height 9
click at [51, 130] on span "Credit Report" at bounding box center [43, 131] width 43 height 9
click at [48, 147] on span "Client Profile" at bounding box center [43, 149] width 42 height 9
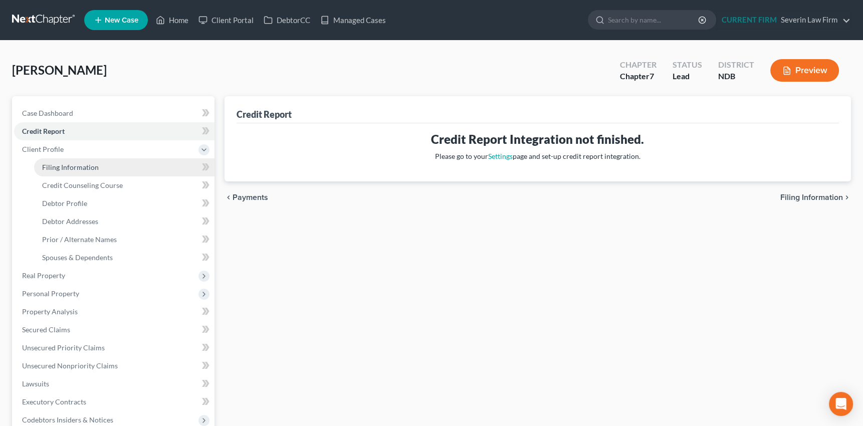
click at [58, 165] on span "Filing Information" at bounding box center [70, 167] width 57 height 9
select select "1"
select select "0"
select select "29"
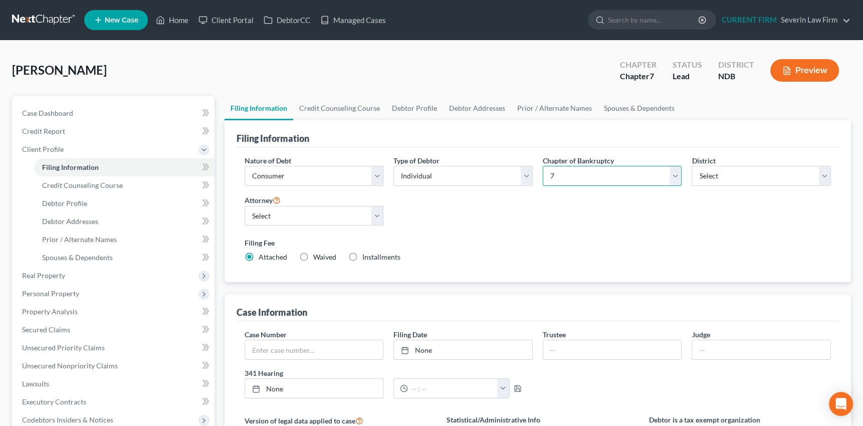
click at [676, 176] on select "Select 7 11 12 13" at bounding box center [612, 176] width 139 height 20
select select "3"
click at [543, 166] on select "Select 7 11 12 13" at bounding box center [612, 176] width 139 height 20
click at [301, 348] on input "text" at bounding box center [314, 349] width 138 height 19
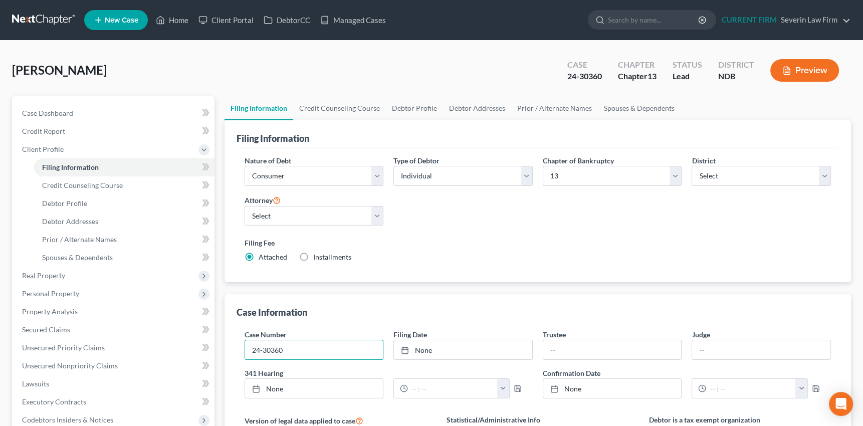
type input "24-30360"
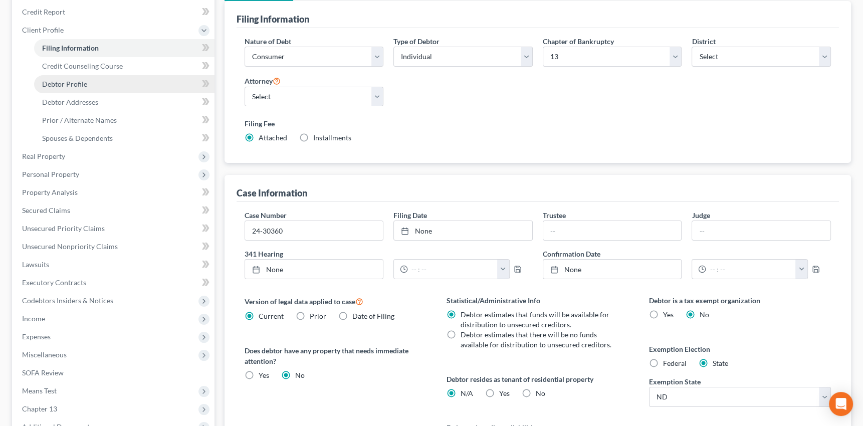
scroll to position [136, 0]
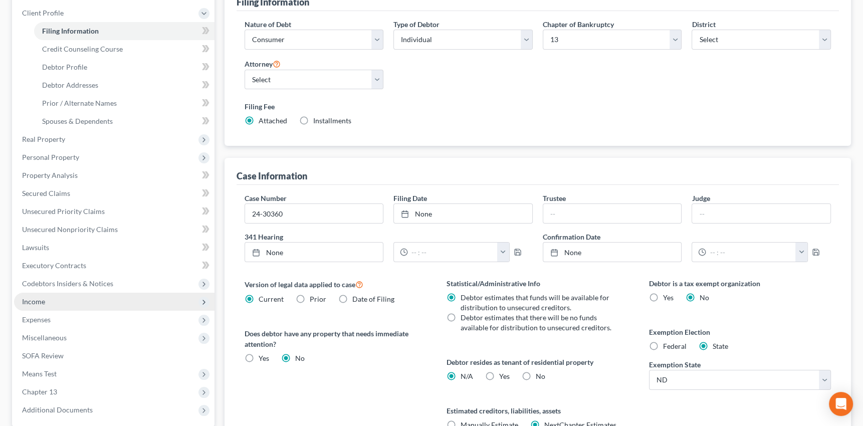
click at [31, 301] on span "Income" at bounding box center [33, 301] width 23 height 9
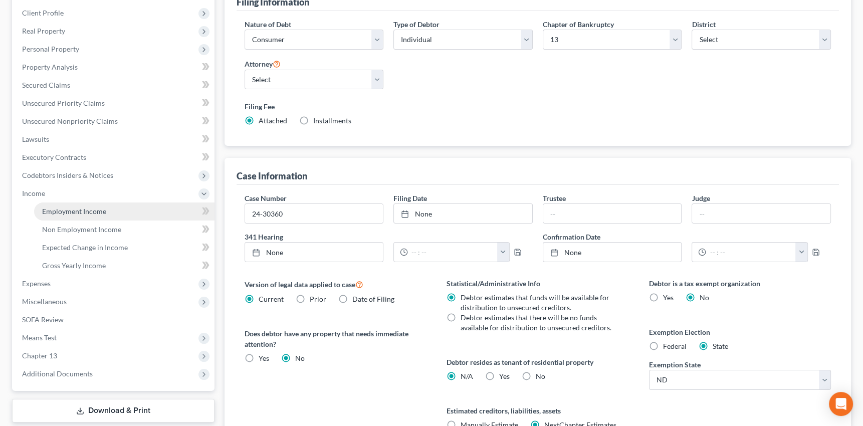
click at [77, 210] on span "Employment Income" at bounding box center [74, 211] width 64 height 9
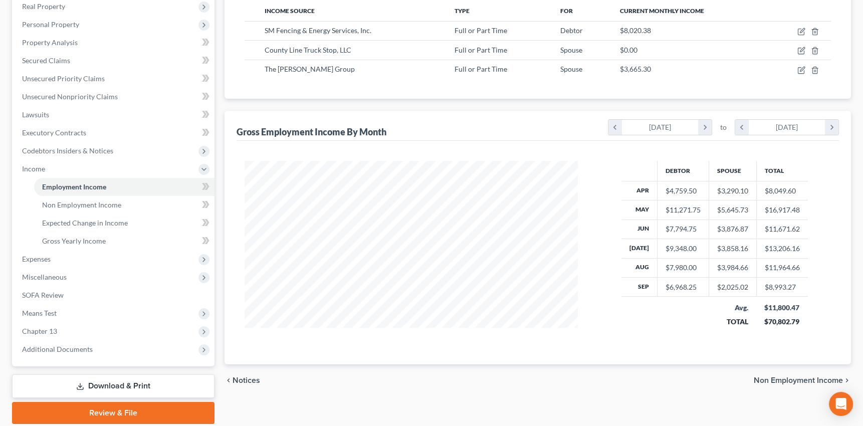
scroll to position [182, 0]
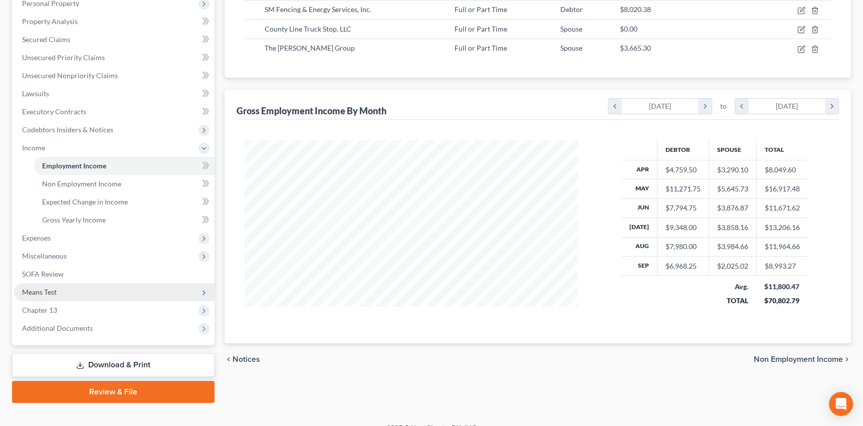
click at [46, 290] on span "Means Test" at bounding box center [39, 292] width 35 height 9
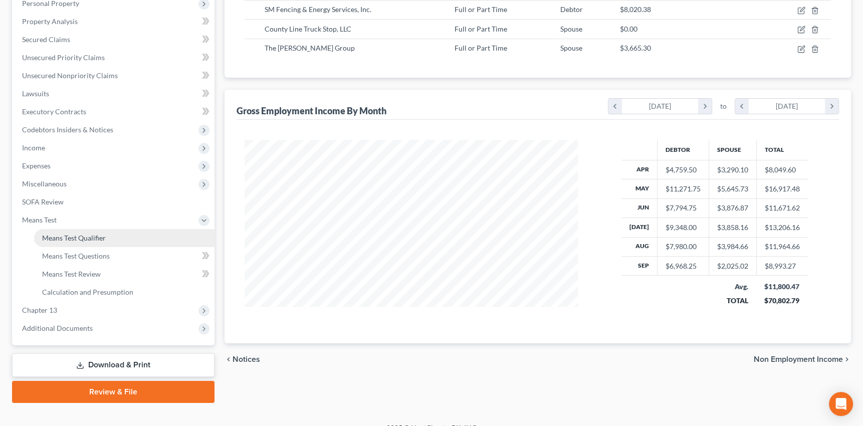
click at [87, 236] on span "Means Test Qualifier" at bounding box center [74, 237] width 64 height 9
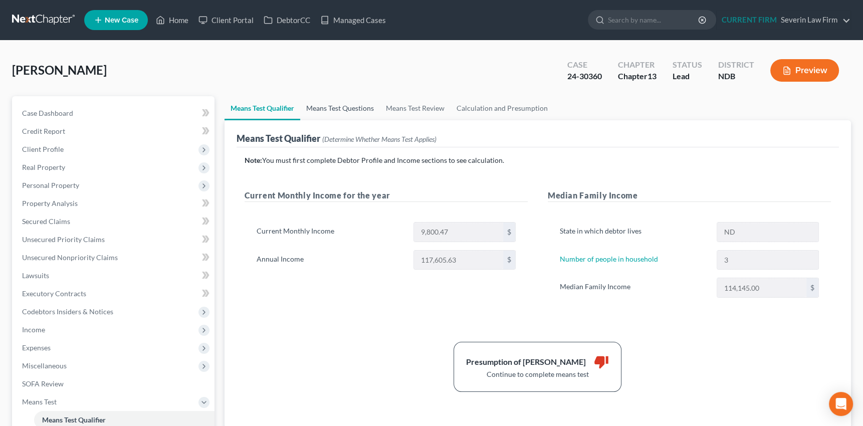
click at [341, 109] on link "Means Test Questions" at bounding box center [340, 108] width 80 height 24
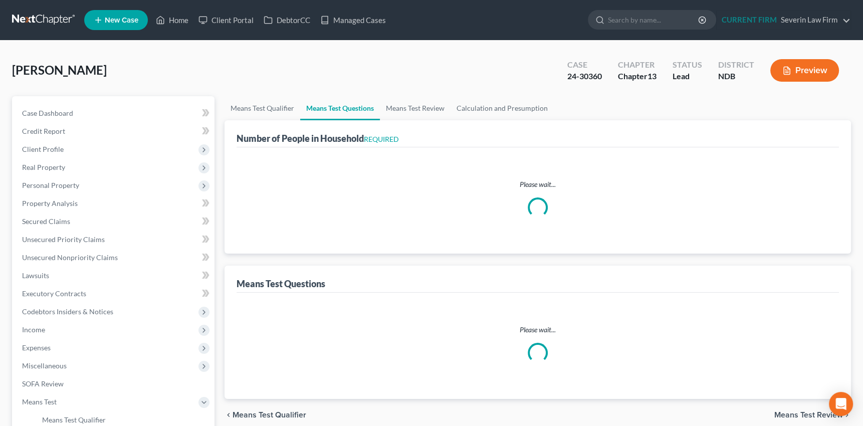
select select "1"
select select "60"
select select "2"
select select "1"
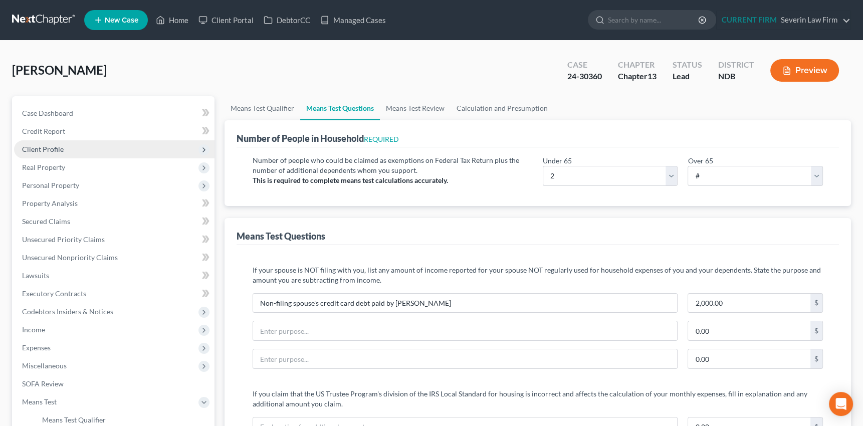
click at [53, 150] on span "Client Profile" at bounding box center [43, 149] width 42 height 9
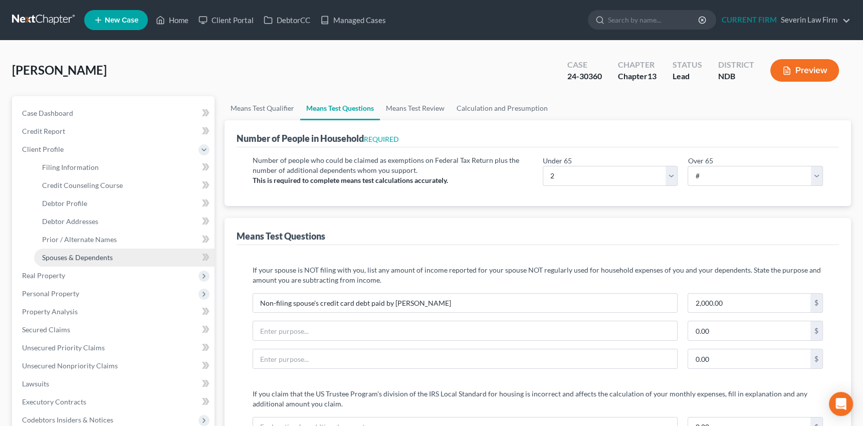
click at [51, 254] on span "Spouses & Dependents" at bounding box center [77, 257] width 71 height 9
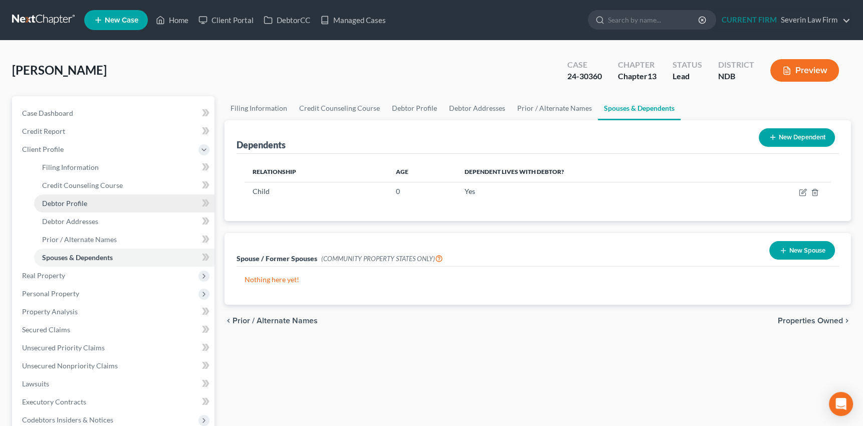
click at [64, 201] on span "Debtor Profile" at bounding box center [64, 203] width 45 height 9
select select "1"
select select "2"
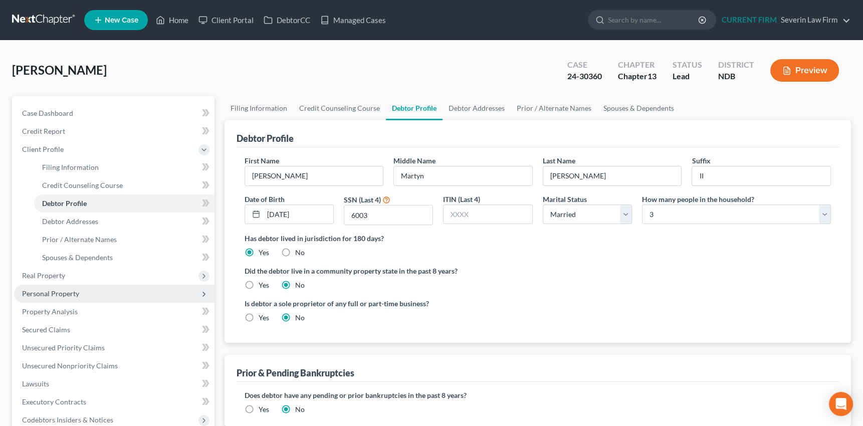
click at [38, 292] on span "Personal Property" at bounding box center [50, 293] width 57 height 9
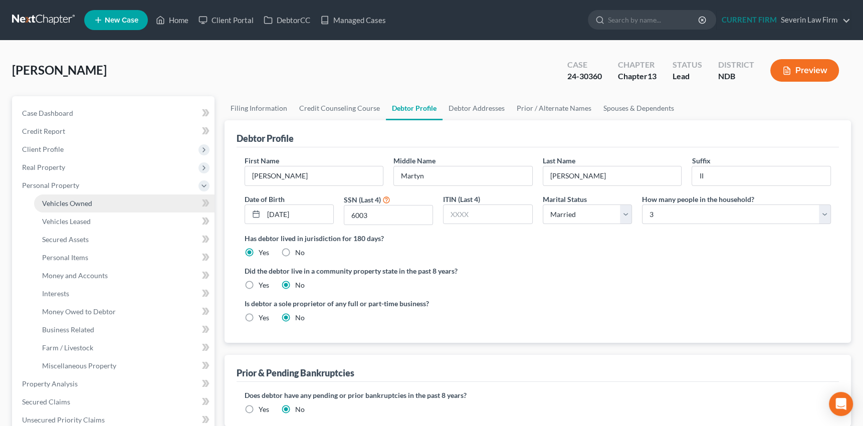
click at [73, 205] on span "Vehicles Owned" at bounding box center [67, 203] width 50 height 9
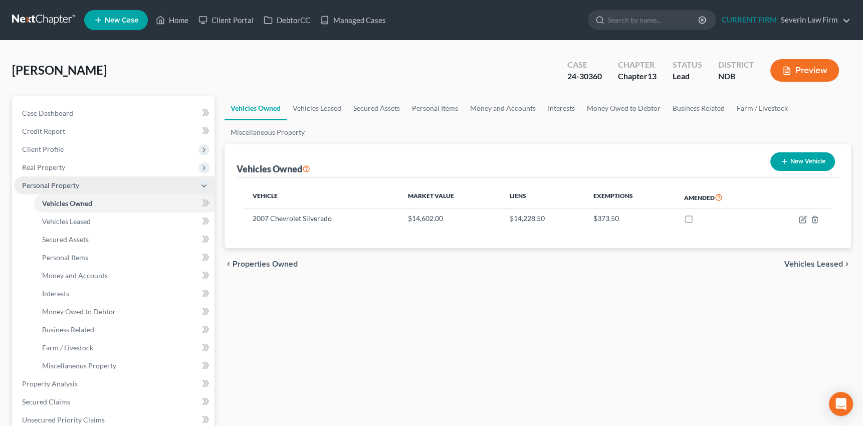
click at [60, 185] on span "Personal Property" at bounding box center [50, 185] width 57 height 9
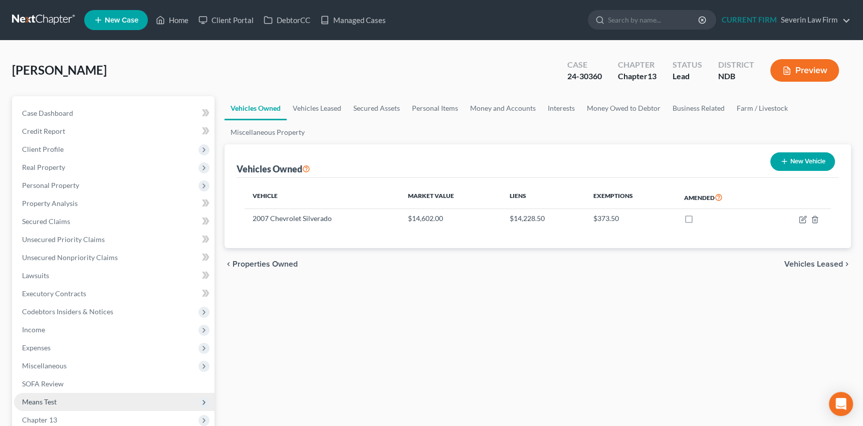
click at [45, 404] on span "Means Test" at bounding box center [39, 401] width 35 height 9
click at [81, 416] on span "Means Test Qualifier" at bounding box center [74, 419] width 64 height 9
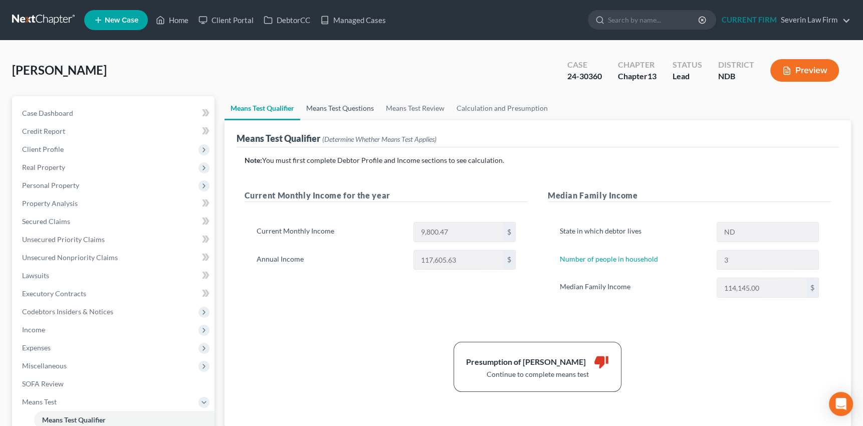
click at [347, 106] on link "Means Test Questions" at bounding box center [340, 108] width 80 height 24
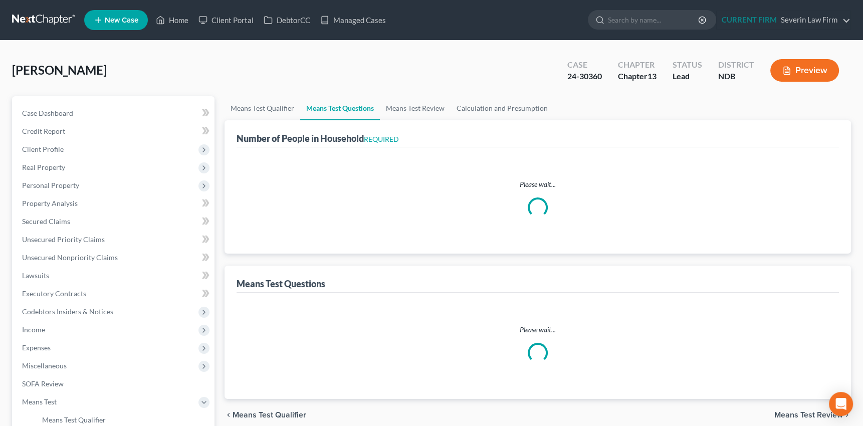
select select "1"
select select "60"
select select "2"
select select "1"
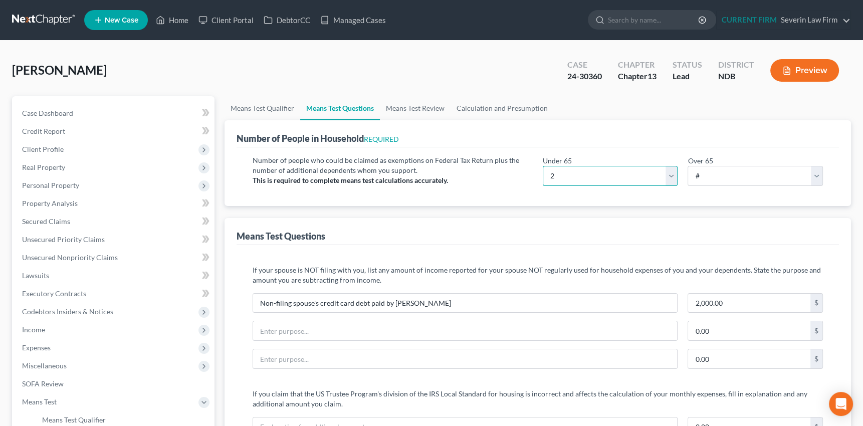
click at [667, 171] on select "# 0 1 2 3 4 5 6 7 8 9 10" at bounding box center [610, 176] width 135 height 20
select select "3"
click at [543, 166] on select "# 0 1 2 3 4 5 6 7 8 9 10" at bounding box center [610, 176] width 135 height 20
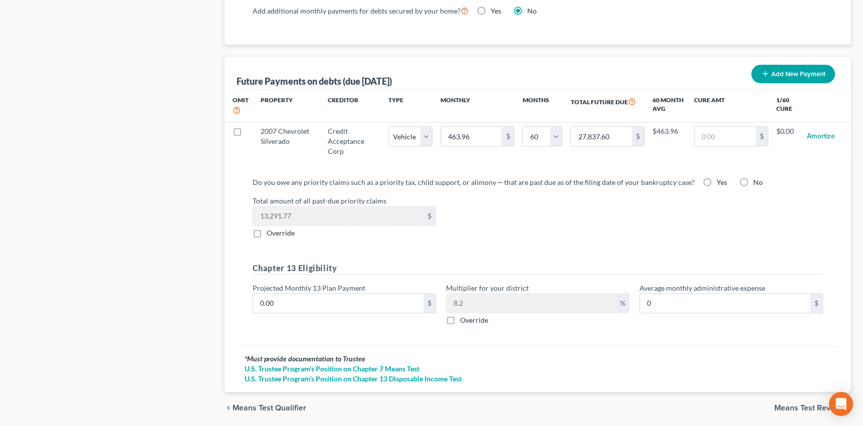
scroll to position [984, 0]
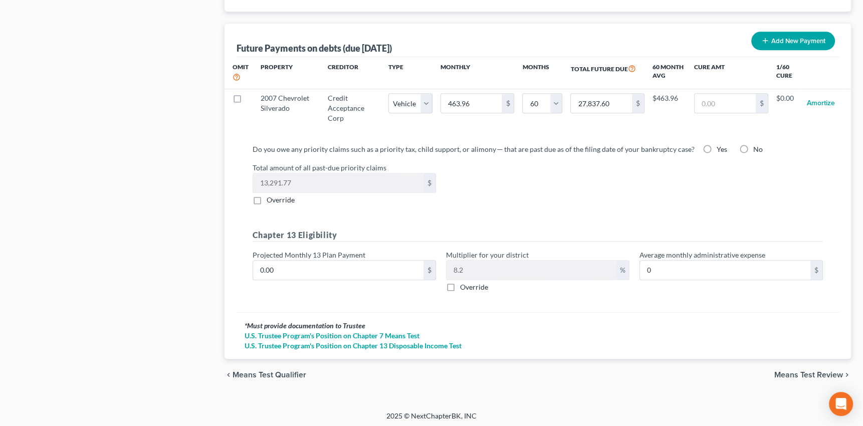
click at [801, 372] on span "Means Test Review" at bounding box center [808, 375] width 69 height 8
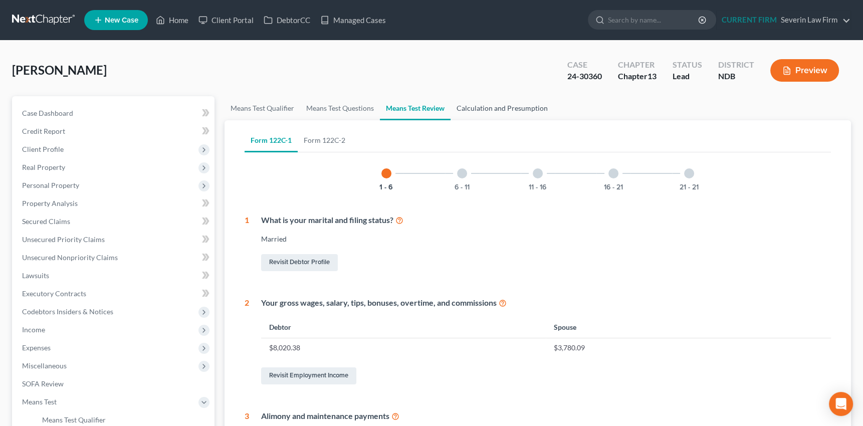
click at [507, 105] on link "Calculation and Presumption" at bounding box center [501, 108] width 103 height 24
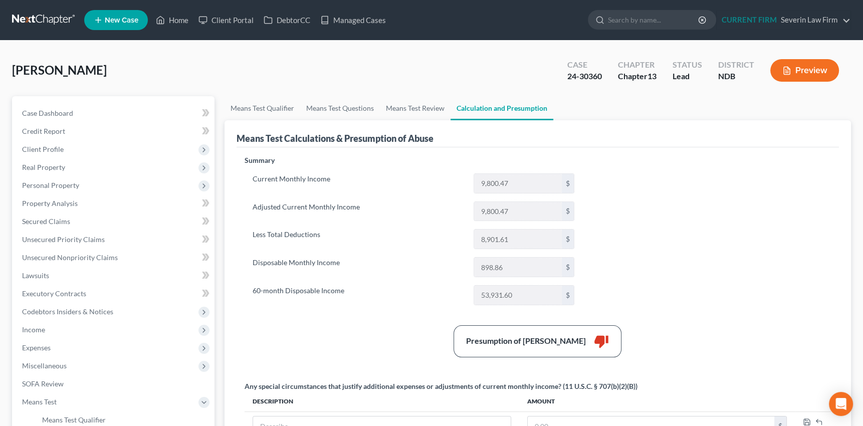
click at [803, 70] on button "Preview" at bounding box center [804, 70] width 69 height 23
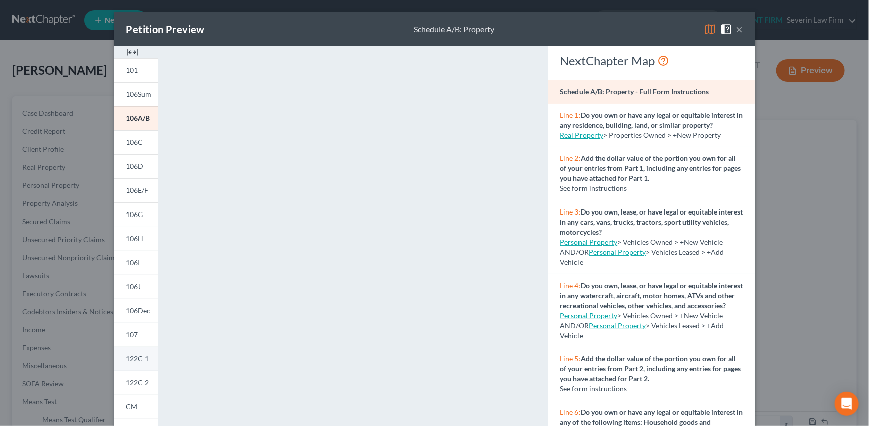
click at [138, 359] on span "122C-1" at bounding box center [137, 358] width 23 height 9
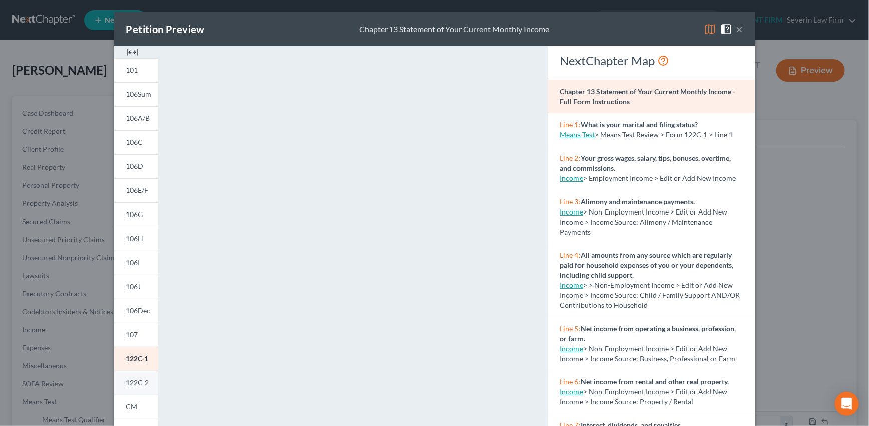
click at [137, 381] on span "122C-2" at bounding box center [137, 382] width 23 height 9
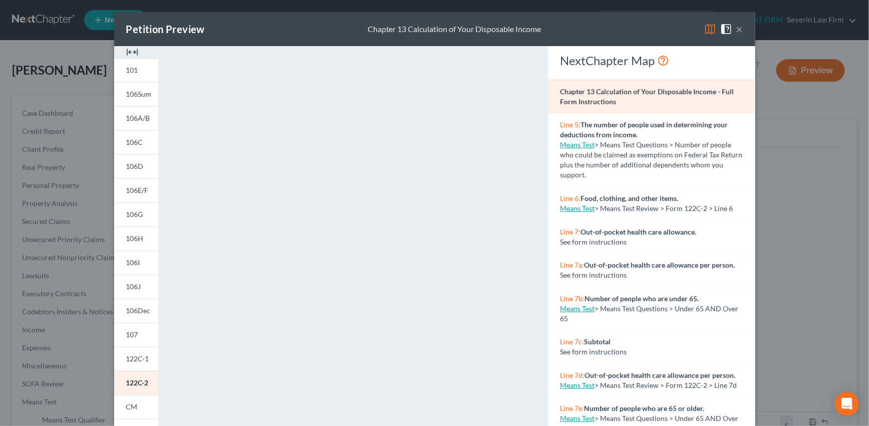
click at [736, 30] on button "×" at bounding box center [739, 29] width 7 height 12
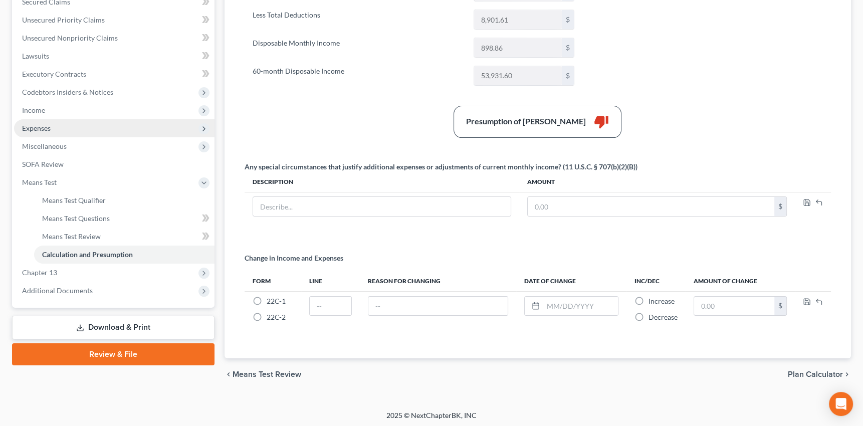
scroll to position [220, 0]
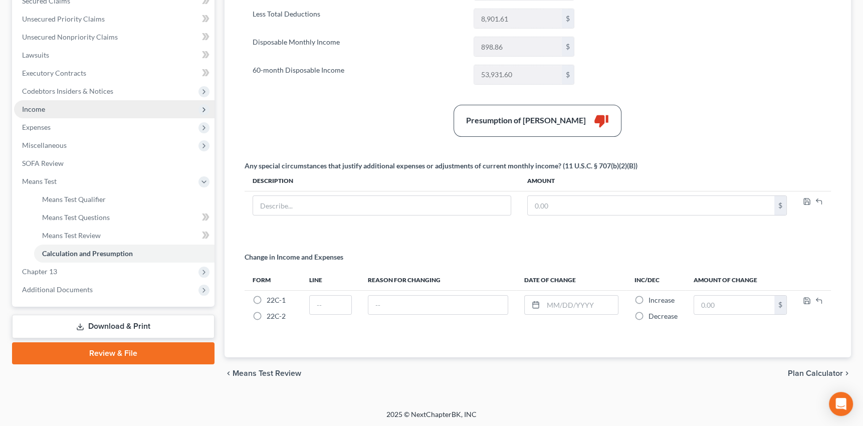
click at [40, 110] on span "Income" at bounding box center [33, 109] width 23 height 9
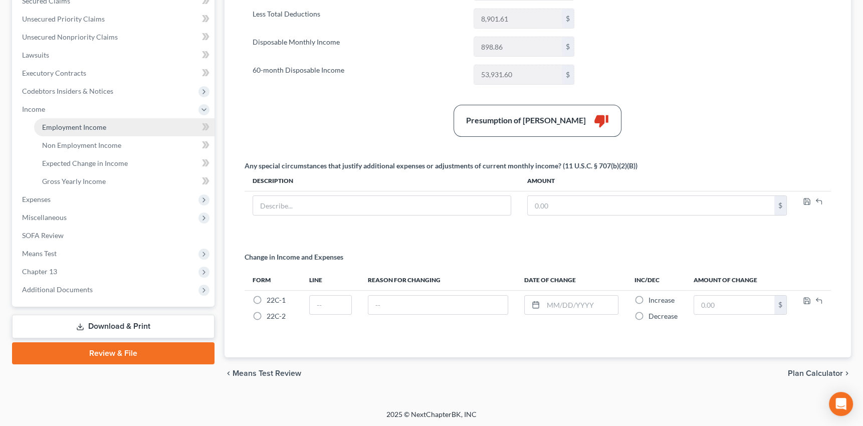
click at [84, 127] on span "Employment Income" at bounding box center [74, 127] width 64 height 9
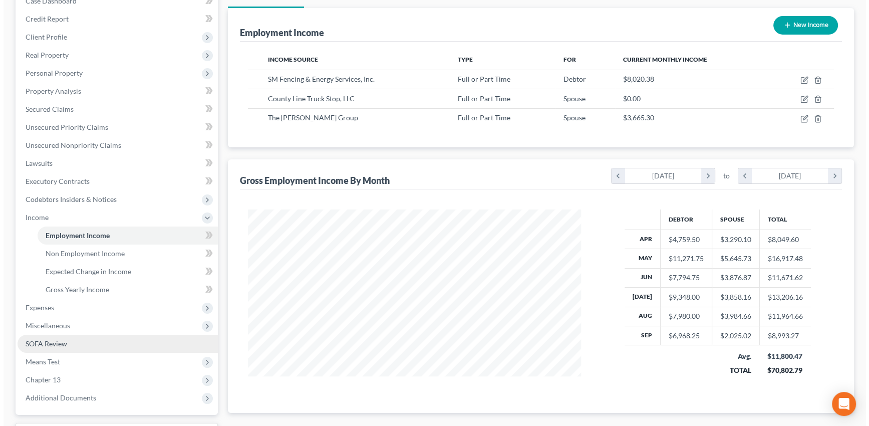
scroll to position [136, 0]
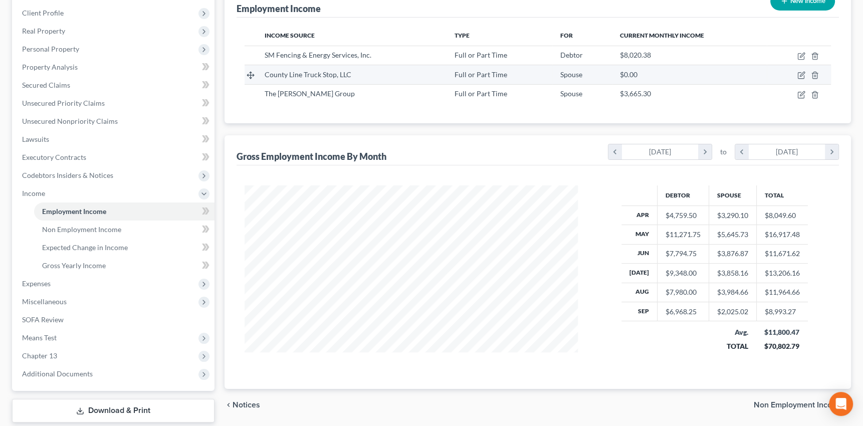
click at [742, 75] on div "$0.00" at bounding box center [689, 75] width 139 height 10
click at [801, 73] on icon "button" at bounding box center [801, 75] width 8 height 8
select select "0"
select select "29"
select select "3"
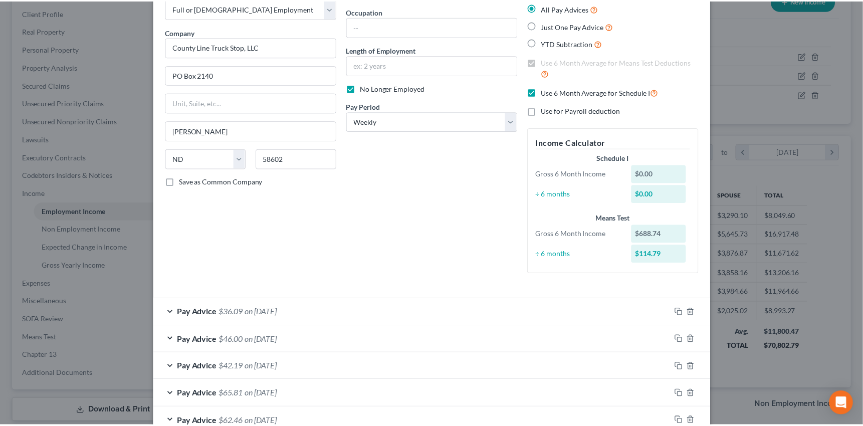
scroll to position [0, 0]
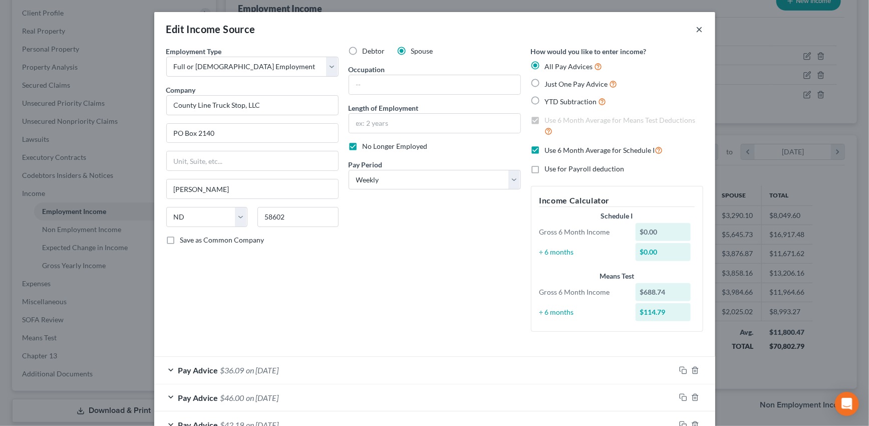
click at [696, 30] on button "×" at bounding box center [699, 29] width 7 height 12
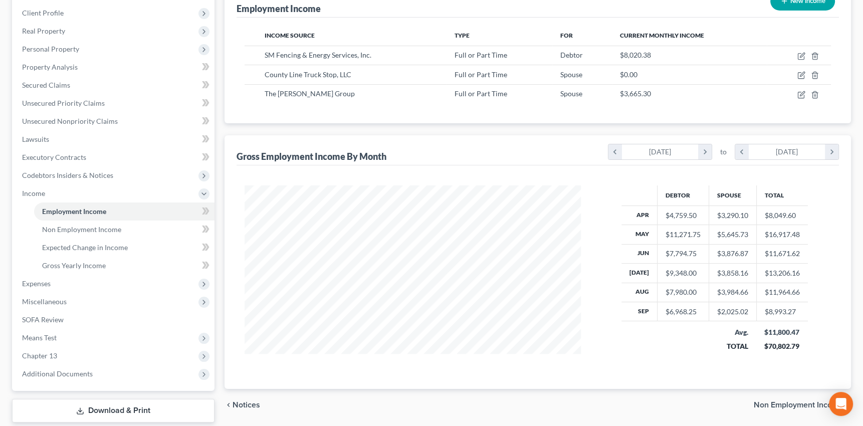
scroll to position [500831, 500656]
click at [39, 281] on span "Expenses" at bounding box center [36, 283] width 29 height 9
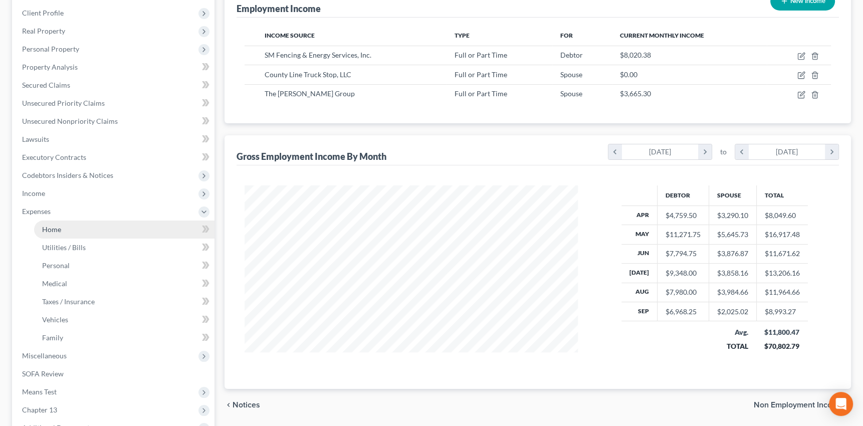
click at [53, 229] on span "Home" at bounding box center [51, 229] width 19 height 9
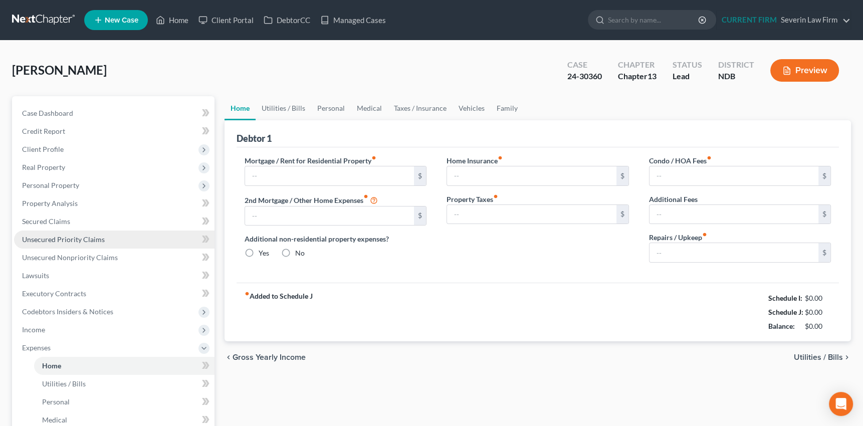
type input "1,450.00"
type input "0.00"
radio input "true"
type input "0.00"
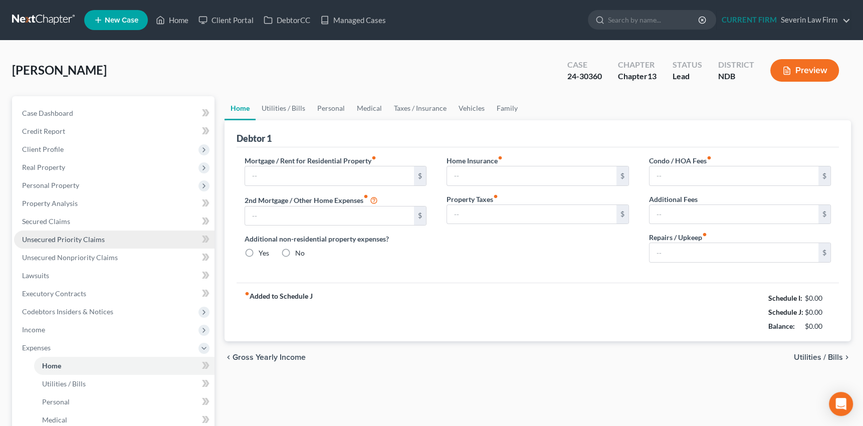
type input "0.00"
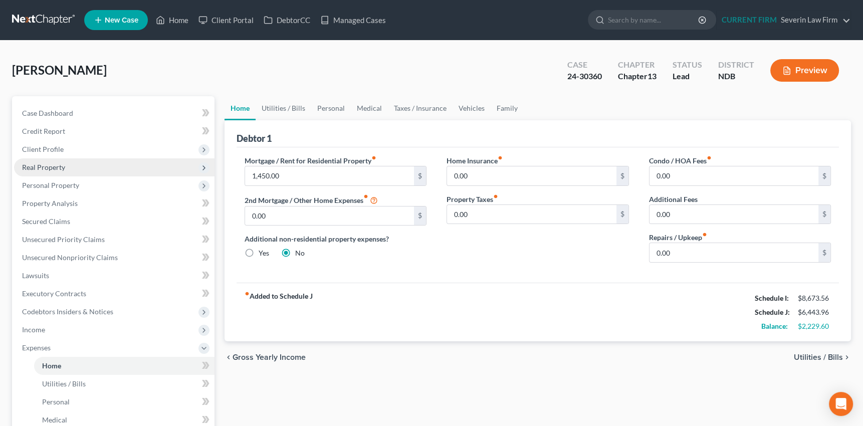
click at [56, 167] on span "Real Property" at bounding box center [43, 167] width 43 height 9
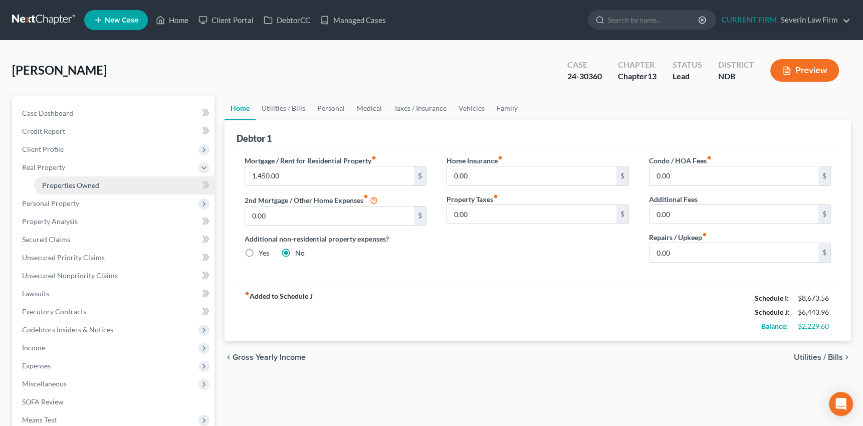
click at [61, 185] on span "Properties Owned" at bounding box center [70, 185] width 57 height 9
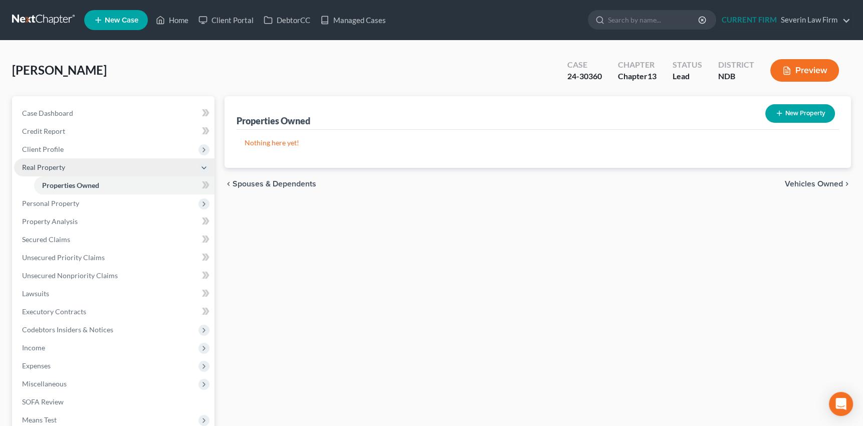
click at [62, 167] on span "Real Property" at bounding box center [43, 167] width 43 height 9
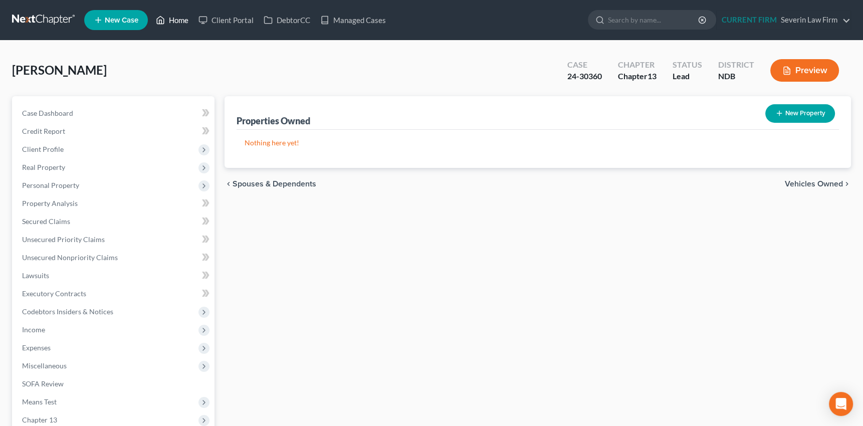
click at [181, 21] on link "Home" at bounding box center [172, 20] width 43 height 18
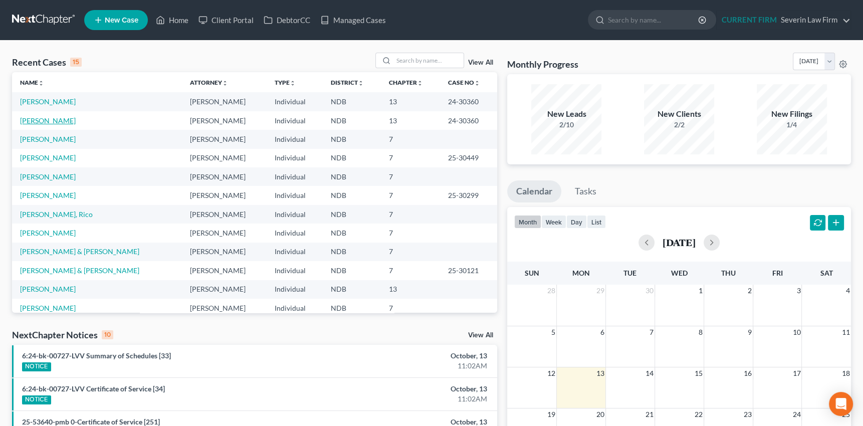
click at [35, 120] on link "Preston, Gary" at bounding box center [48, 120] width 56 height 9
select select "6"
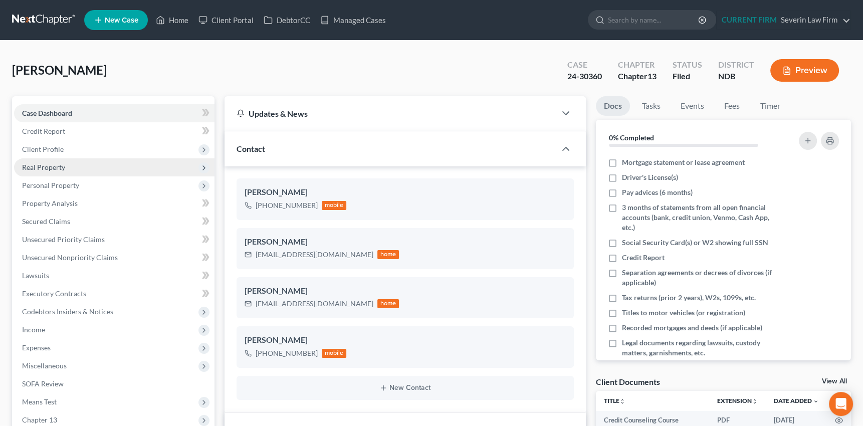
scroll to position [525, 0]
click at [55, 166] on span "Real Property" at bounding box center [43, 167] width 43 height 9
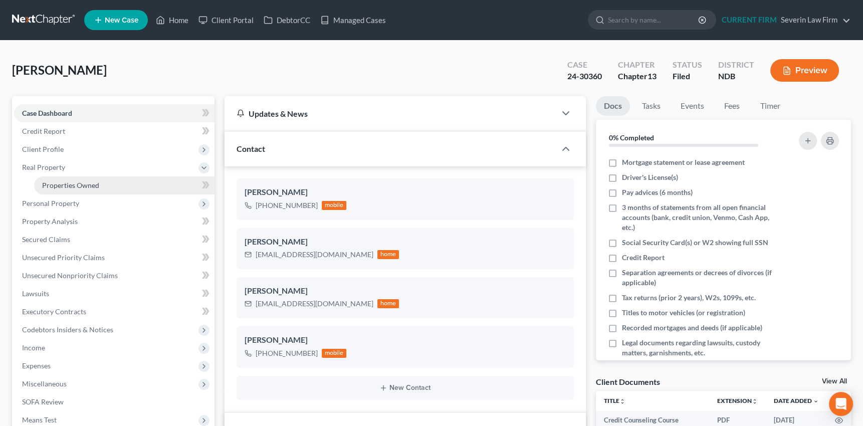
click at [55, 181] on span "Properties Owned" at bounding box center [70, 185] width 57 height 9
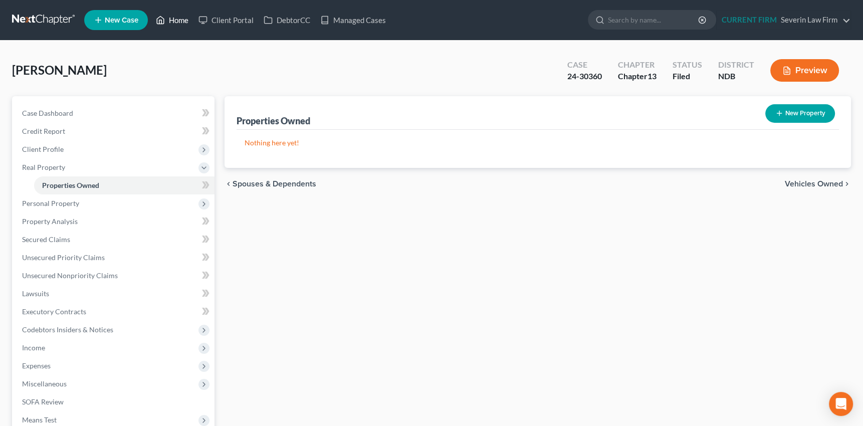
click at [178, 18] on link "Home" at bounding box center [172, 20] width 43 height 18
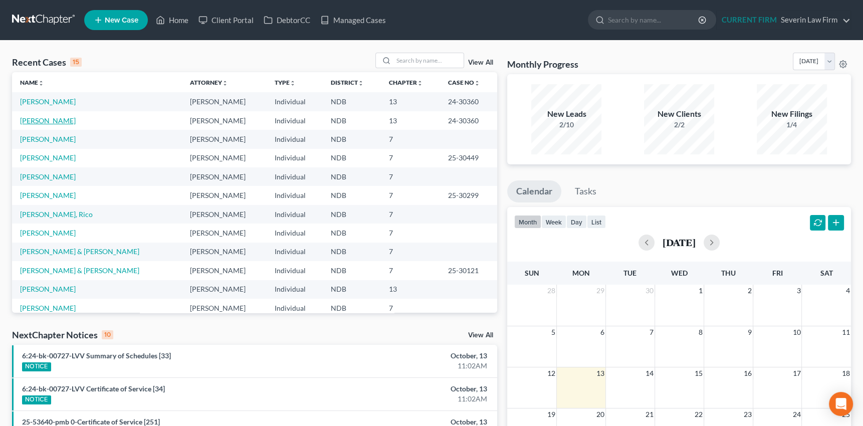
click at [30, 119] on link "Preston, Gary" at bounding box center [48, 120] width 56 height 9
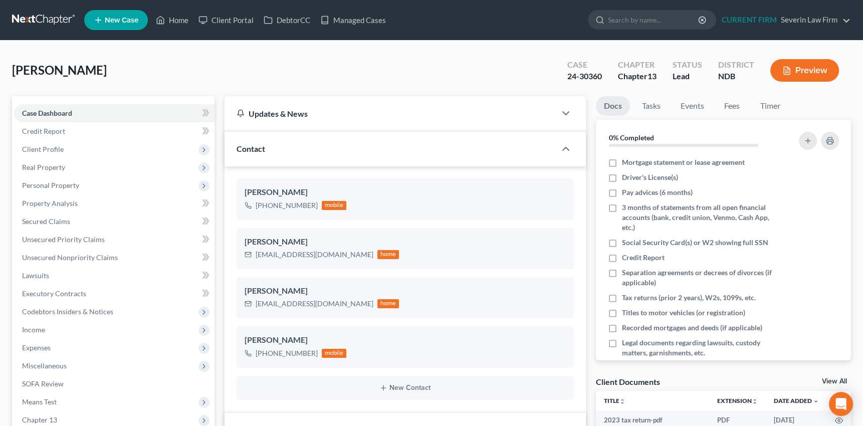
scroll to position [525, 0]
click at [41, 344] on span "Expenses" at bounding box center [36, 347] width 29 height 9
click at [52, 361] on span "Home" at bounding box center [51, 365] width 19 height 9
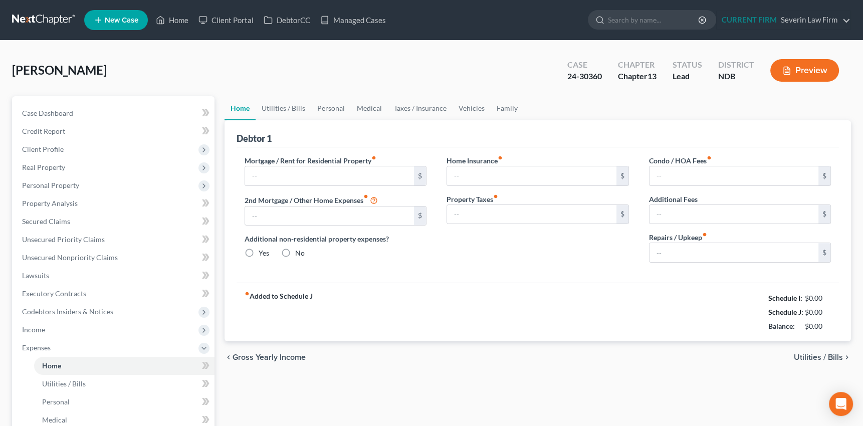
type input "1,450.00"
type input "0.00"
radio input "true"
type input "0.00"
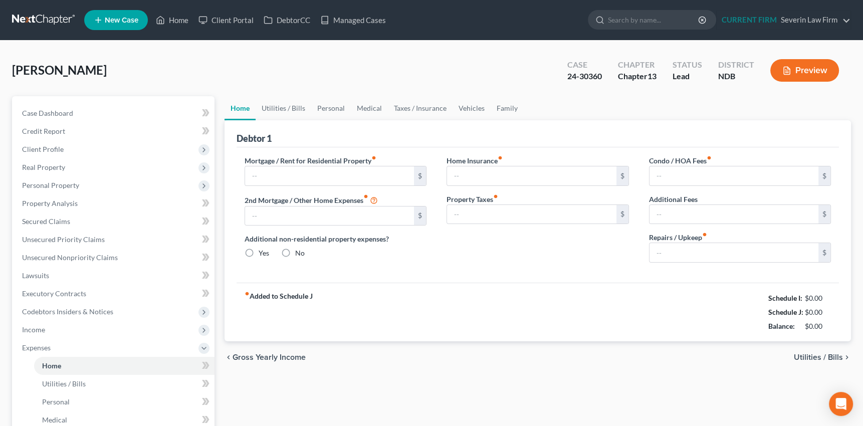
type input "0.00"
click at [281, 175] on input "1,450.00" at bounding box center [329, 175] width 169 height 19
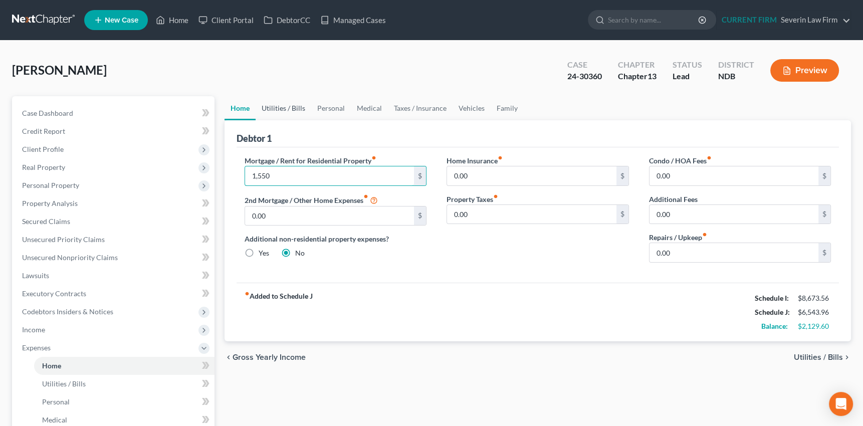
type input "1,550"
click at [282, 104] on link "Utilities / Bills" at bounding box center [284, 108] width 56 height 24
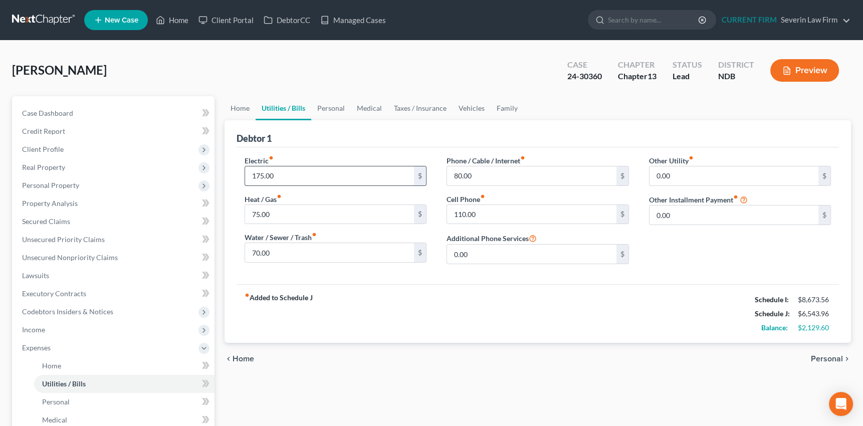
click at [284, 177] on input "175.00" at bounding box center [329, 175] width 169 height 19
type input "250"
type input "100"
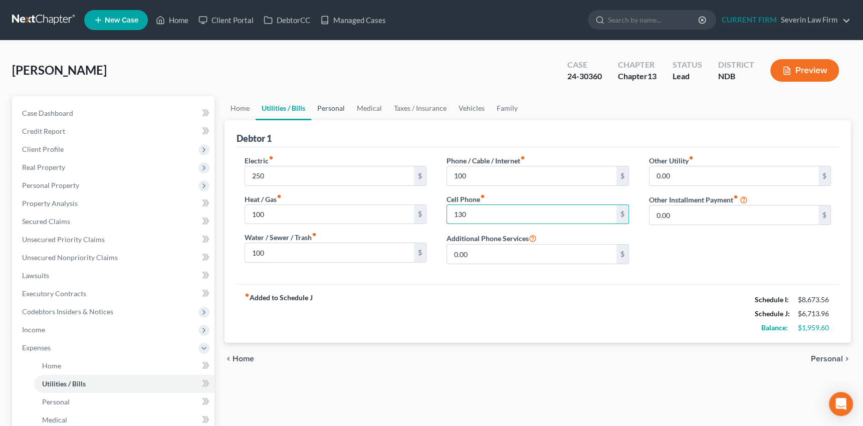
type input "130"
click at [332, 107] on link "Personal" at bounding box center [331, 108] width 40 height 24
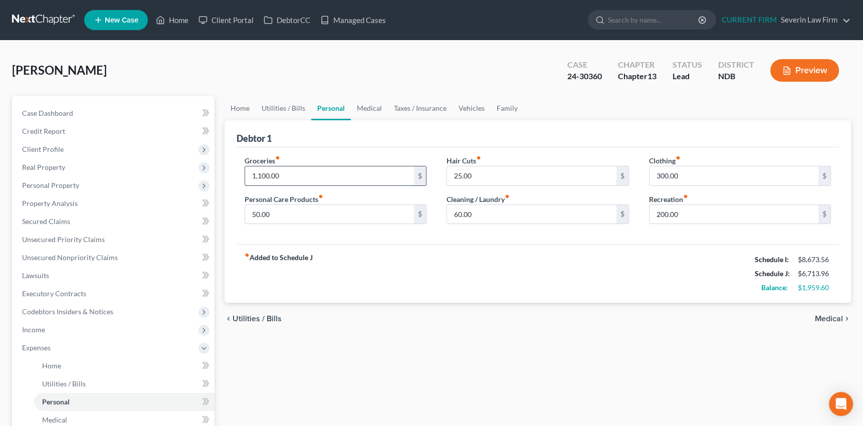
click at [301, 175] on input "1,100.00" at bounding box center [329, 175] width 169 height 19
type input "1,200"
type input "50"
click at [364, 107] on link "Medical" at bounding box center [369, 108] width 37 height 24
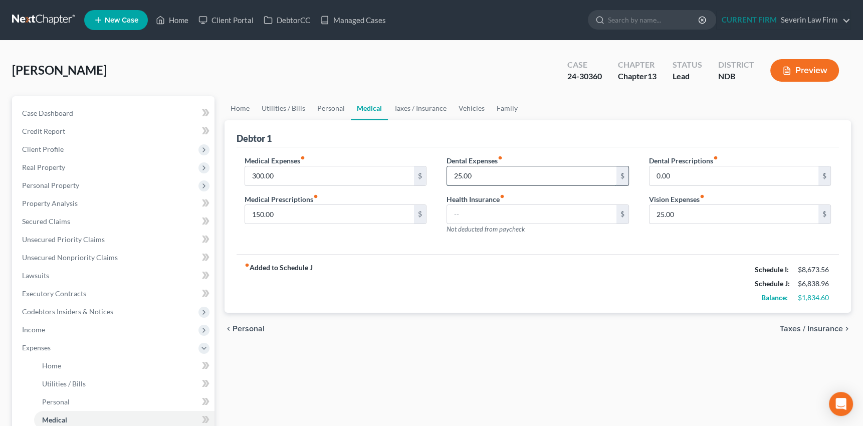
click at [474, 174] on input "25.00" at bounding box center [531, 175] width 169 height 19
type input "50"
click at [410, 105] on link "Taxes / Insurance" at bounding box center [420, 108] width 65 height 24
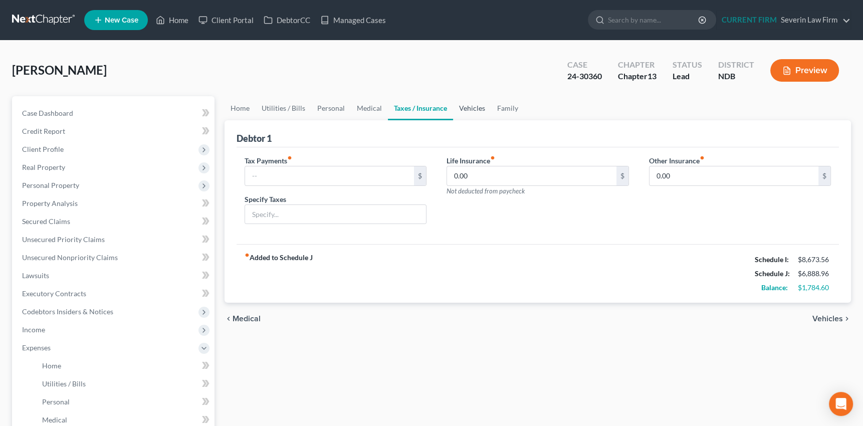
click at [475, 107] on link "Vehicles" at bounding box center [472, 108] width 38 height 24
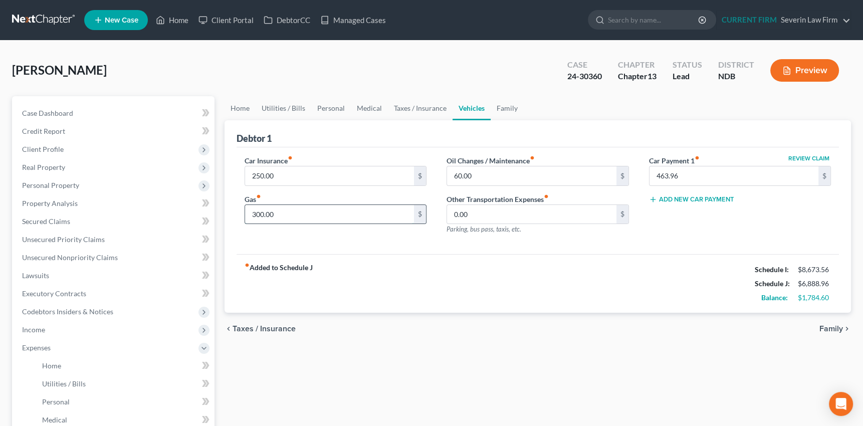
click at [286, 214] on input "300.00" at bounding box center [329, 214] width 169 height 19
type input "350"
click at [506, 107] on link "Family" at bounding box center [506, 108] width 33 height 24
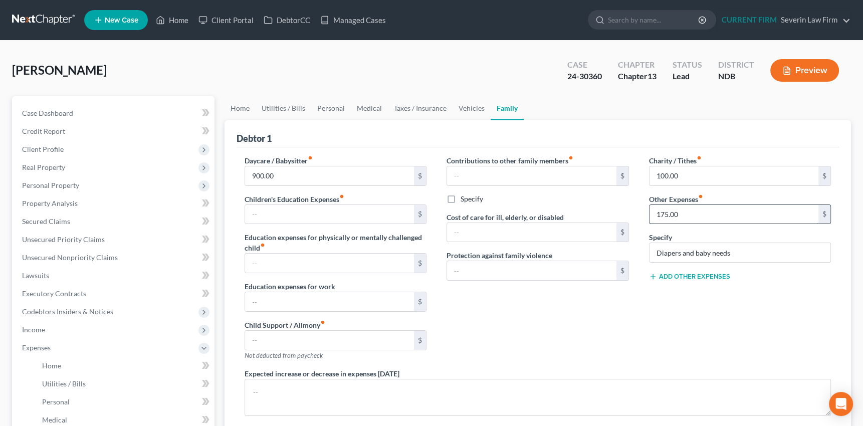
click at [692, 215] on input "175.00" at bounding box center [733, 214] width 169 height 19
click at [39, 346] on span "Expenses" at bounding box center [36, 347] width 29 height 9
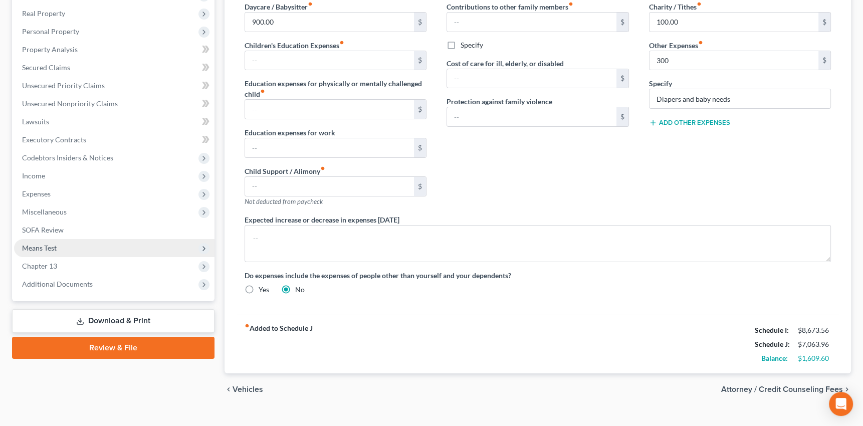
scroll to position [170, 0]
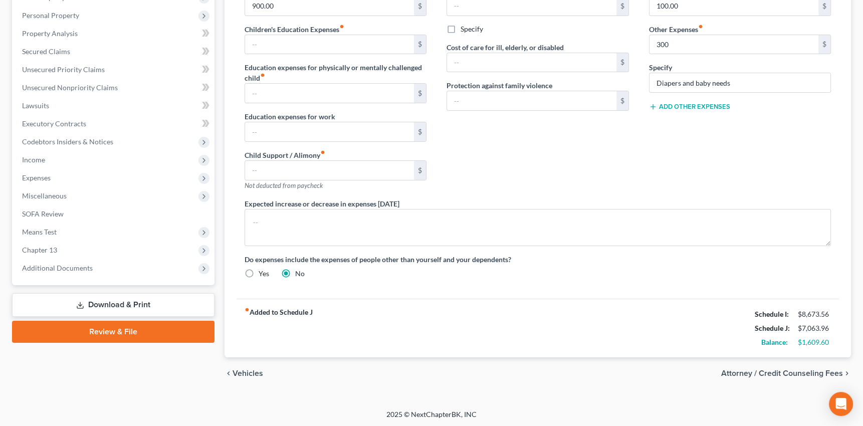
click at [80, 304] on line at bounding box center [80, 304] width 0 height 4
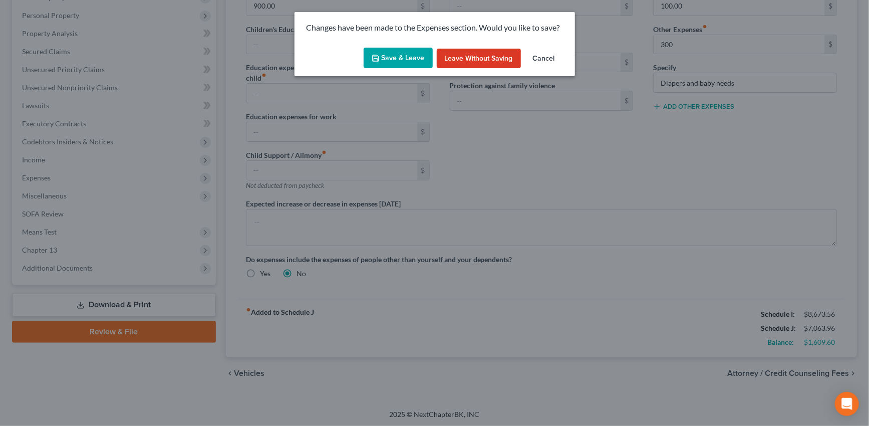
click at [401, 58] on button "Save & Leave" at bounding box center [398, 58] width 69 height 21
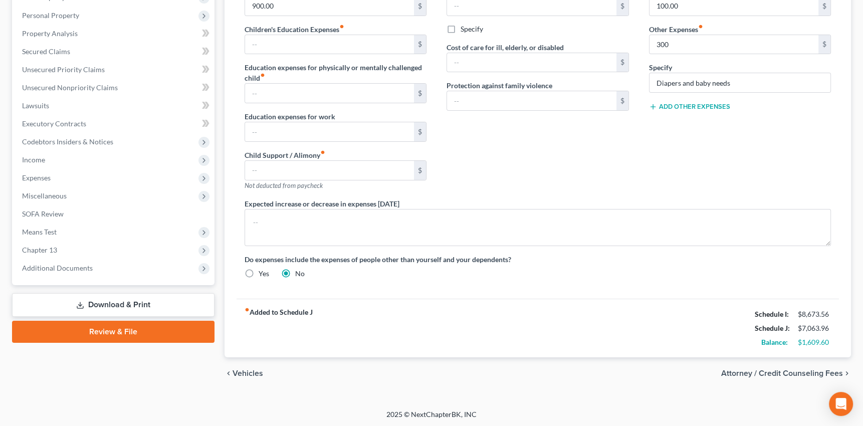
type input "300.00"
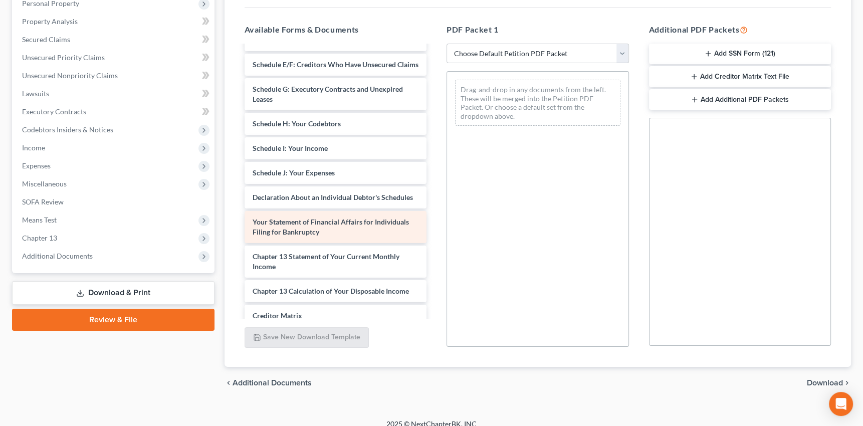
scroll to position [820, 0]
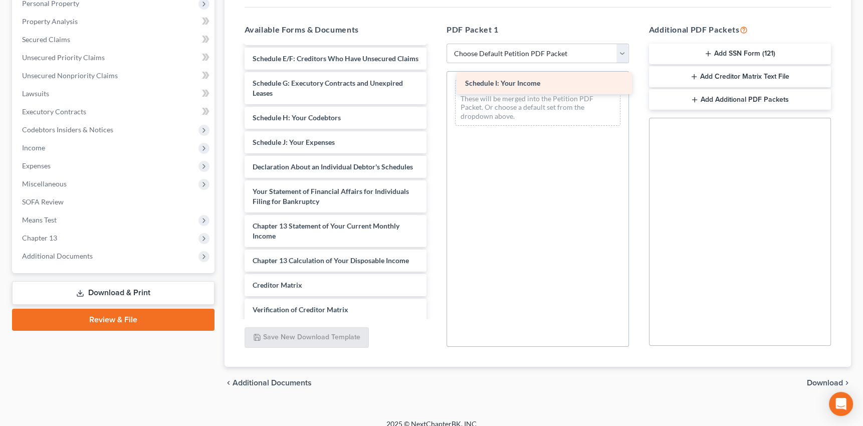
drag, startPoint x: 293, startPoint y: 146, endPoint x: 505, endPoint y: 79, distance: 222.3
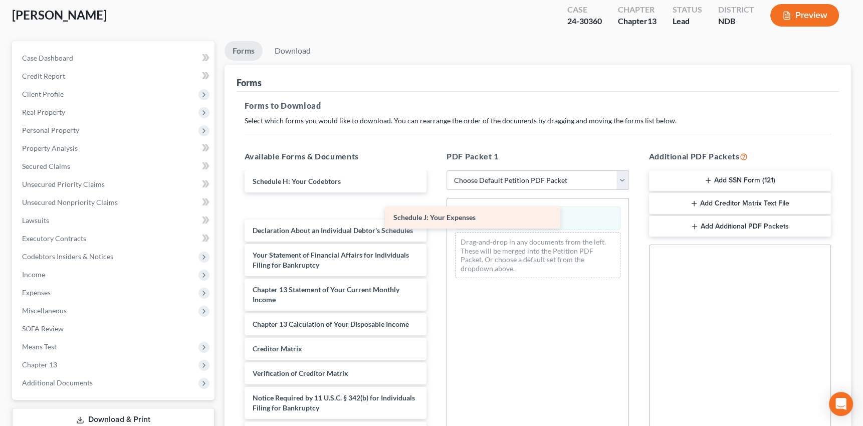
scroll to position [877, 0]
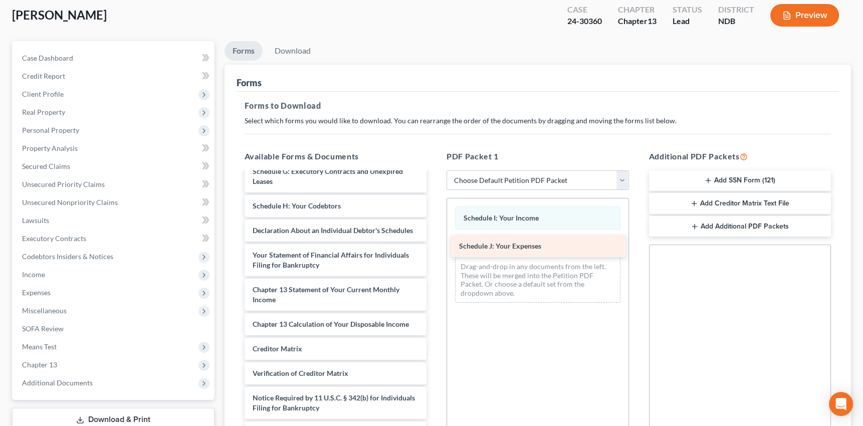
drag, startPoint x: 273, startPoint y: 193, endPoint x: 479, endPoint y: 245, distance: 212.8
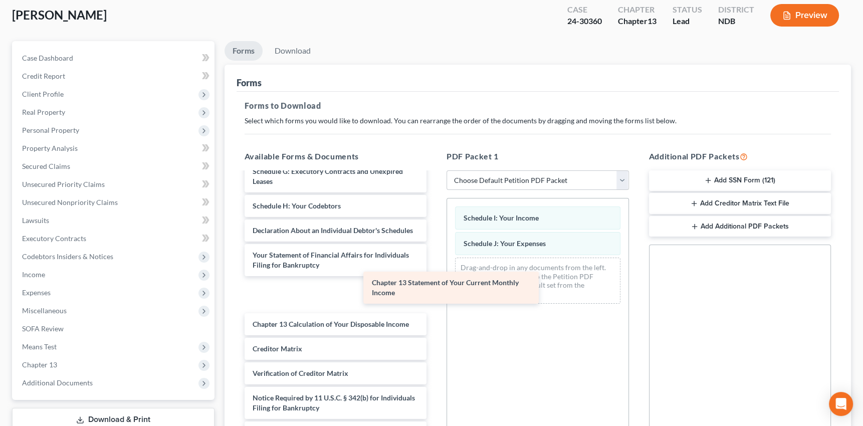
scroll to position [843, 0]
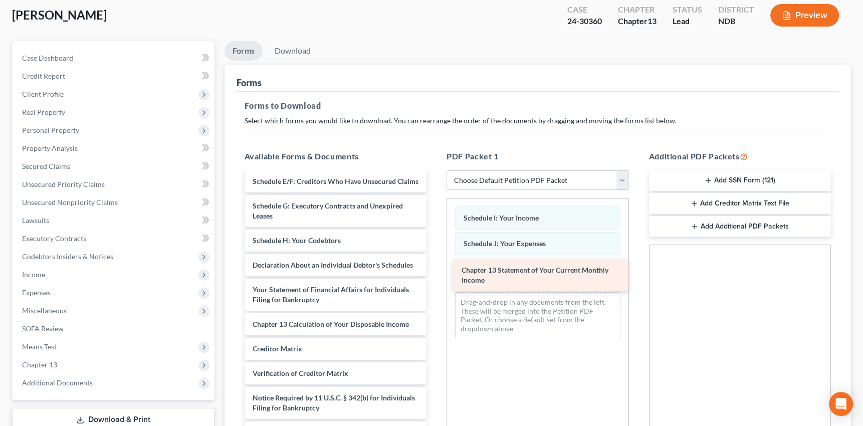
drag, startPoint x: 316, startPoint y: 291, endPoint x: 525, endPoint y: 273, distance: 209.7
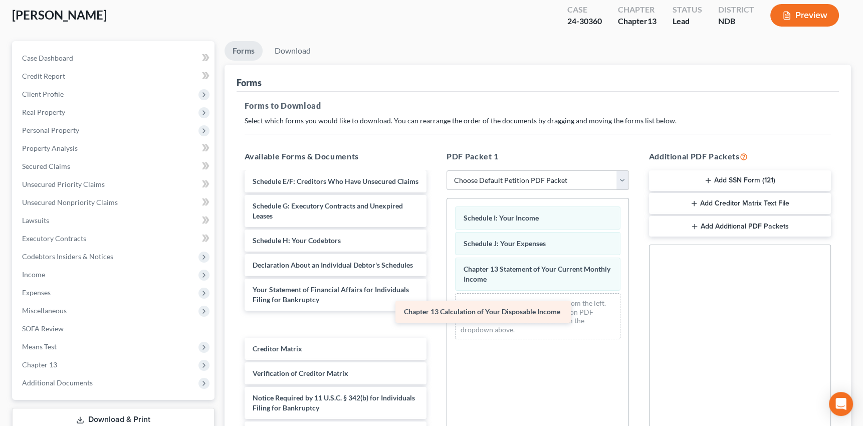
scroll to position [819, 0]
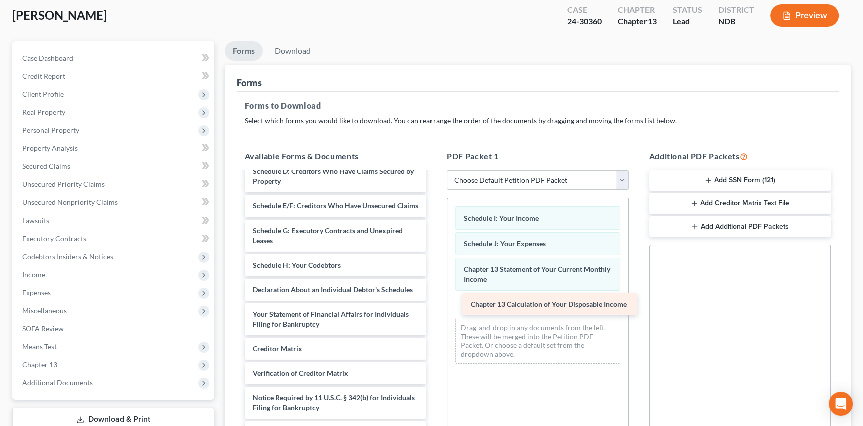
drag, startPoint x: 287, startPoint y: 326, endPoint x: 505, endPoint y: 307, distance: 218.7
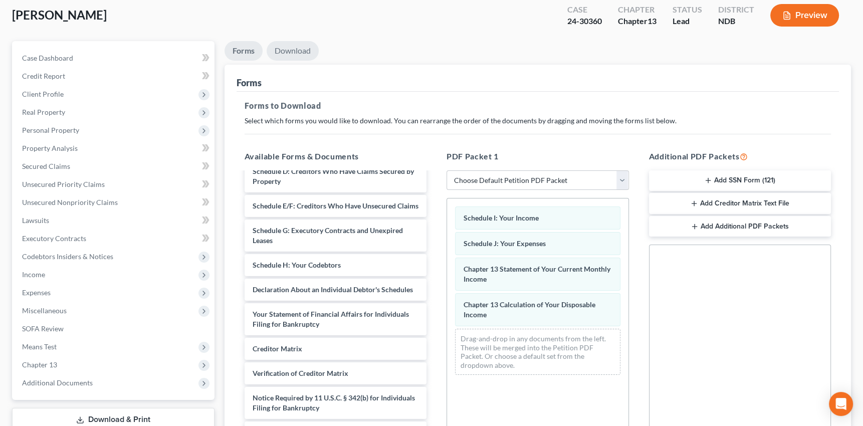
click at [294, 44] on link "Download" at bounding box center [293, 51] width 52 height 20
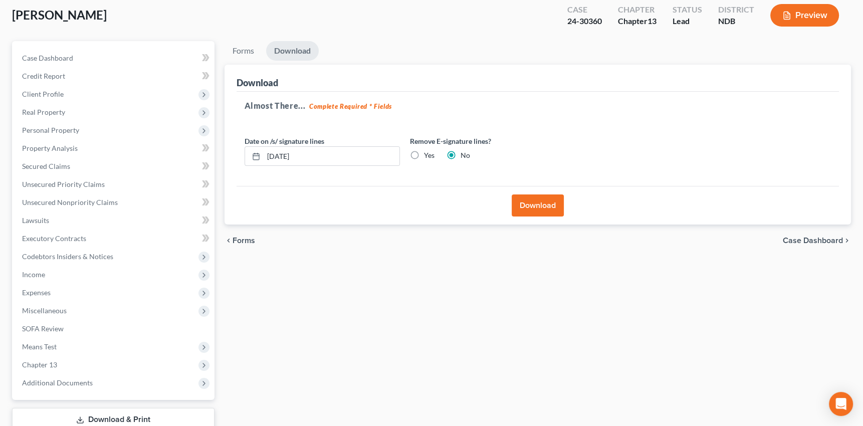
click at [534, 204] on button "Download" at bounding box center [538, 205] width 52 height 22
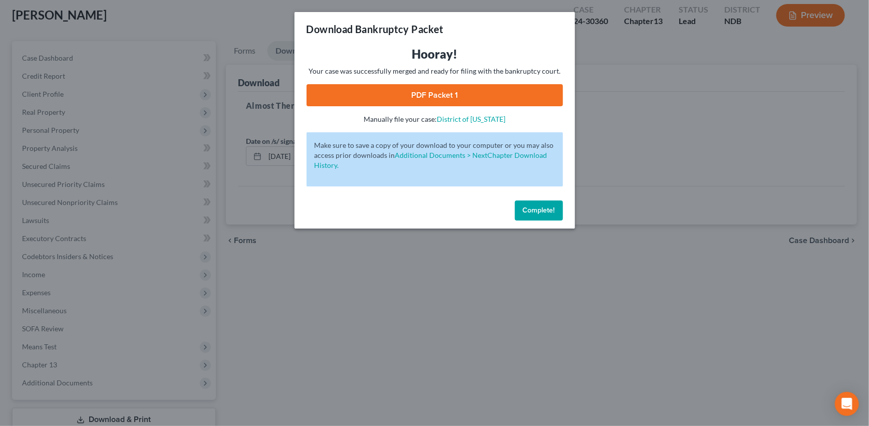
click at [430, 94] on link "PDF Packet 1" at bounding box center [435, 95] width 257 height 22
click at [536, 211] on span "Complete!" at bounding box center [539, 210] width 32 height 9
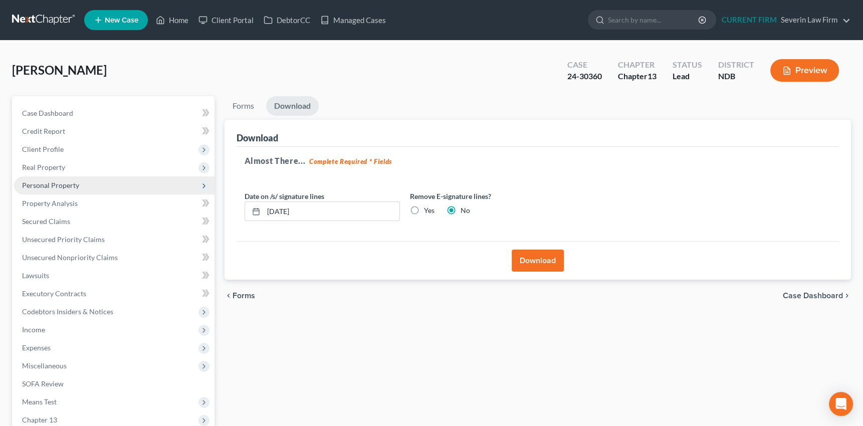
scroll to position [123, 0]
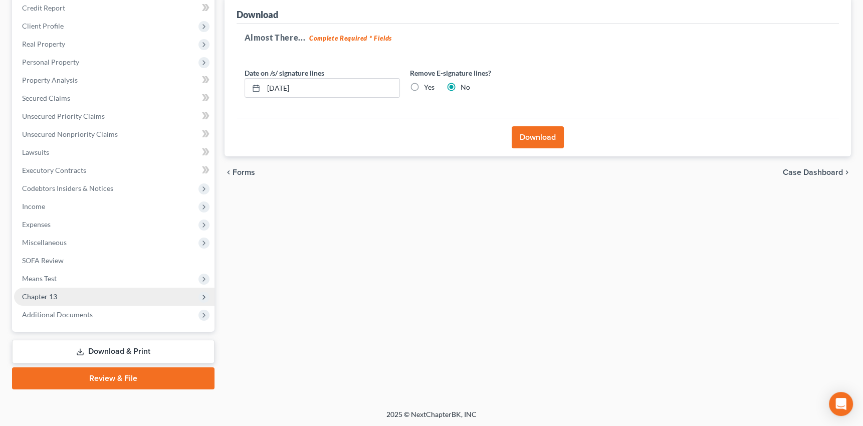
click at [41, 296] on span "Chapter 13" at bounding box center [39, 296] width 35 height 9
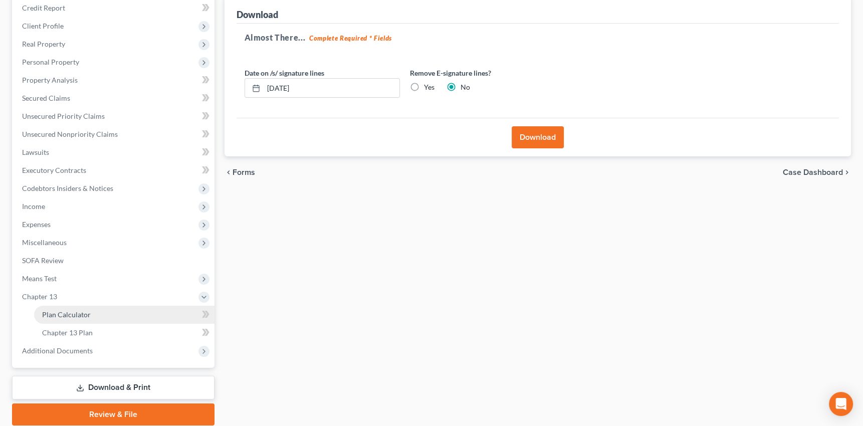
drag, startPoint x: 63, startPoint y: 298, endPoint x: 59, endPoint y: 308, distance: 11.3
click at [62, 301] on span "Chapter 13" at bounding box center [114, 297] width 200 height 18
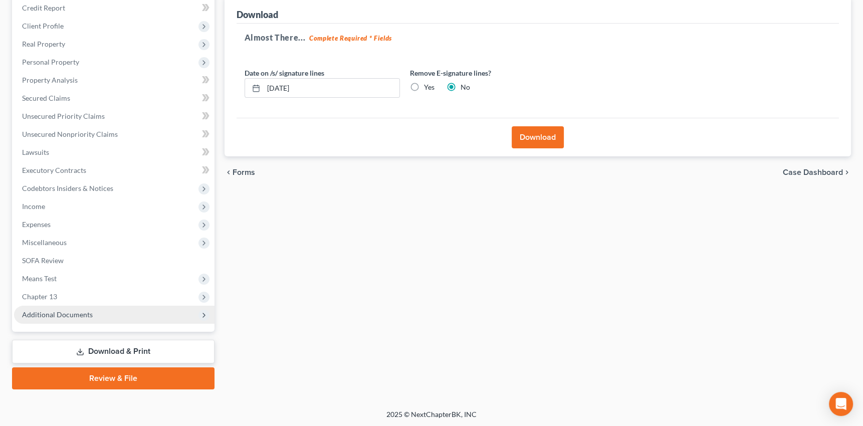
click at [61, 316] on span "Additional Documents" at bounding box center [57, 314] width 71 height 9
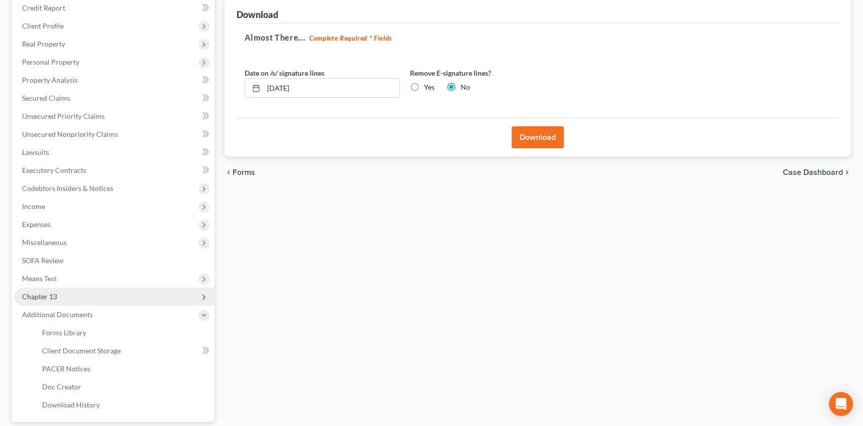
click at [42, 294] on span "Chapter 13" at bounding box center [39, 296] width 35 height 9
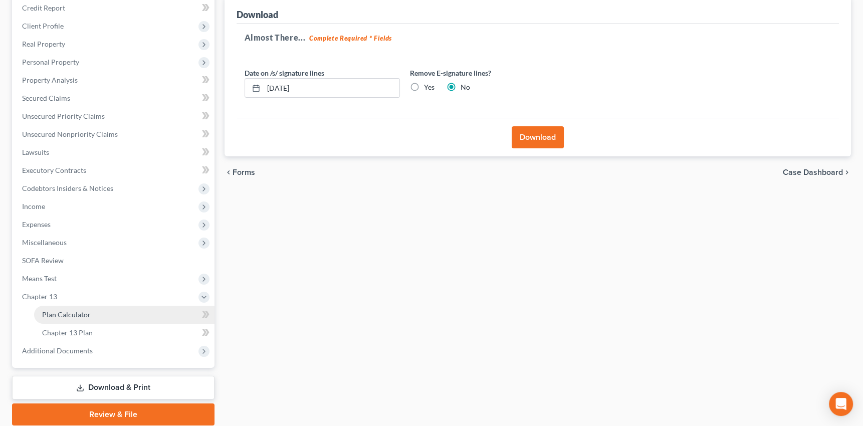
click at [65, 315] on span "Plan Calculator" at bounding box center [66, 314] width 49 height 9
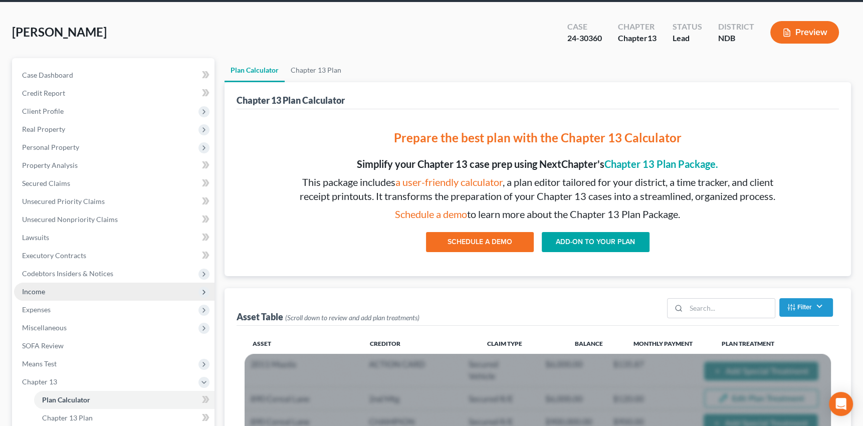
scroll to position [182, 0]
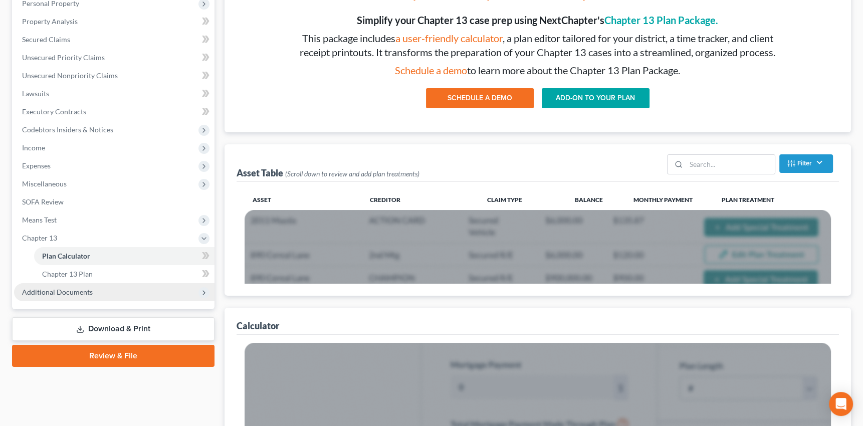
click at [68, 292] on span "Additional Documents" at bounding box center [57, 292] width 71 height 9
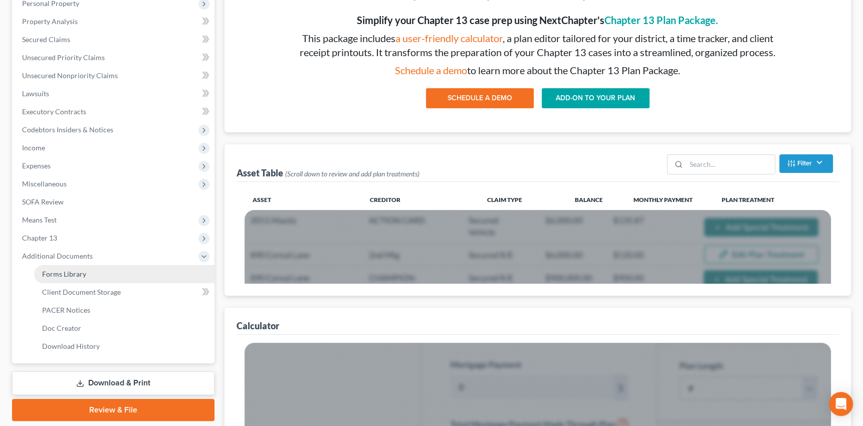
click at [71, 273] on span "Forms Library" at bounding box center [64, 274] width 44 height 9
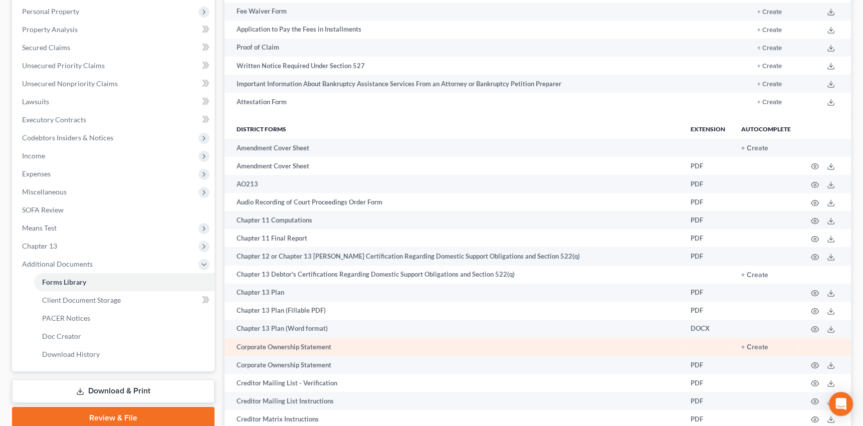
scroll to position [182, 0]
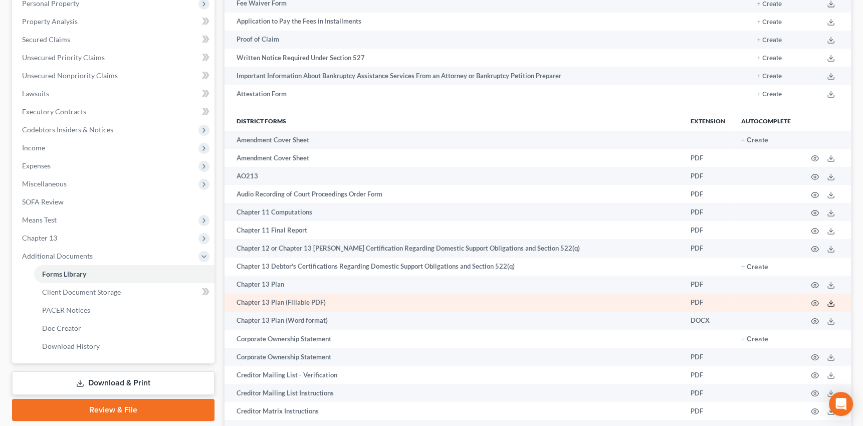
click at [831, 301] on line at bounding box center [831, 302] width 0 height 4
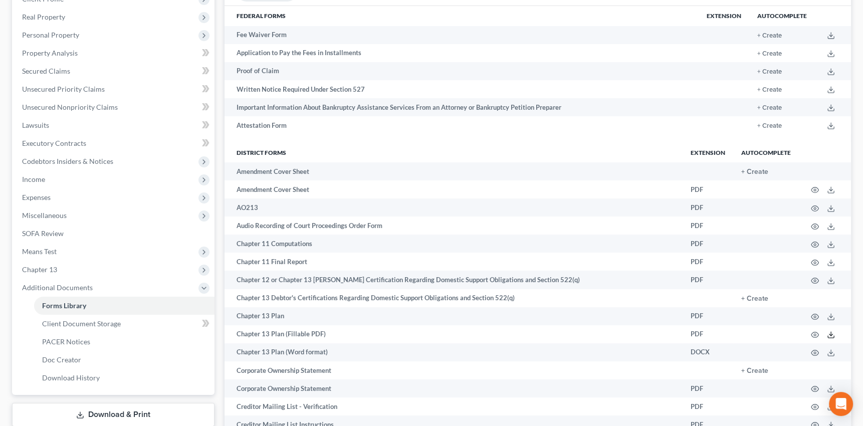
scroll to position [0, 0]
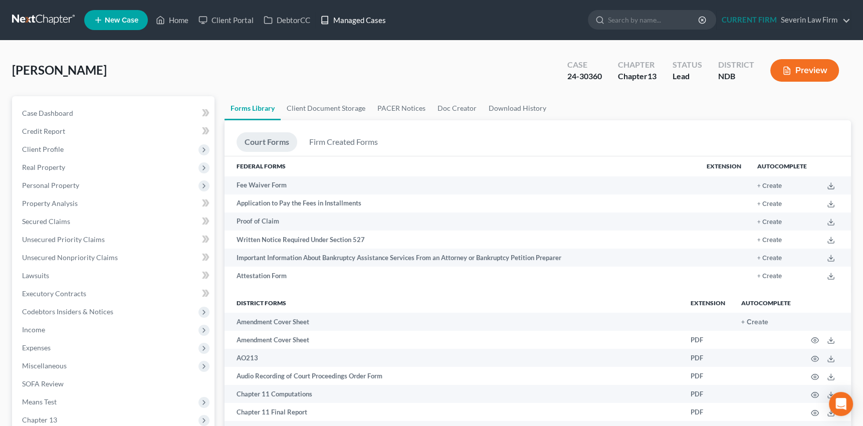
click at [358, 21] on link "Managed Cases" at bounding box center [353, 20] width 76 height 18
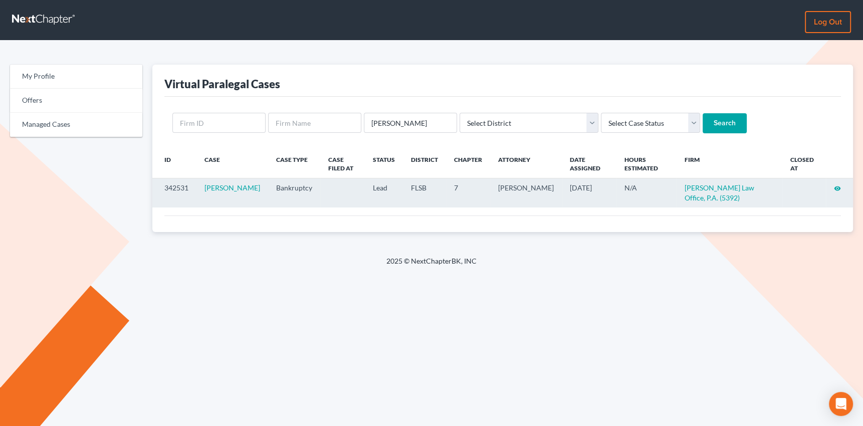
click at [836, 186] on icon "visibility" at bounding box center [837, 188] width 7 height 7
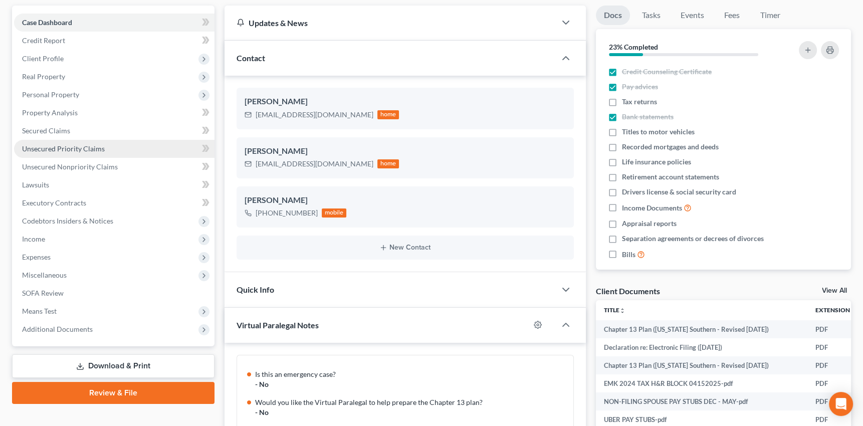
scroll to position [432, 0]
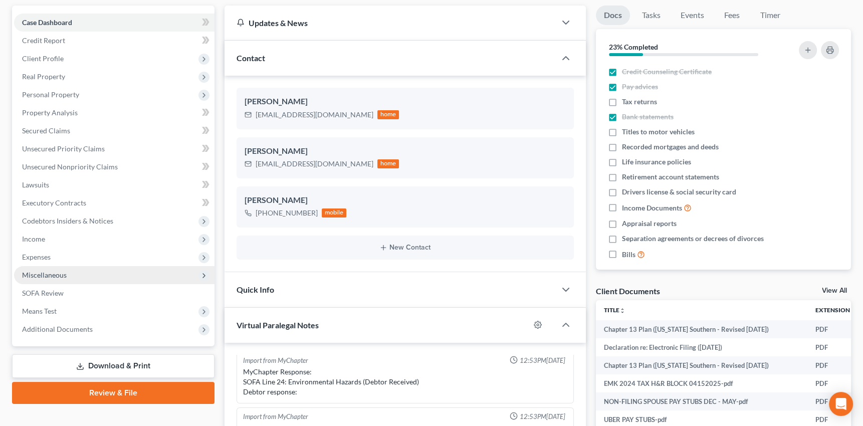
click at [37, 272] on span "Miscellaneous" at bounding box center [44, 275] width 45 height 9
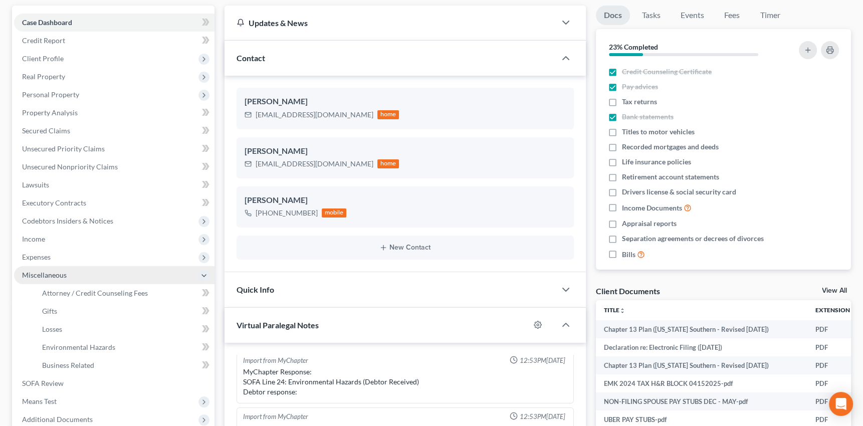
click at [37, 272] on span "Miscellaneous" at bounding box center [44, 275] width 45 height 9
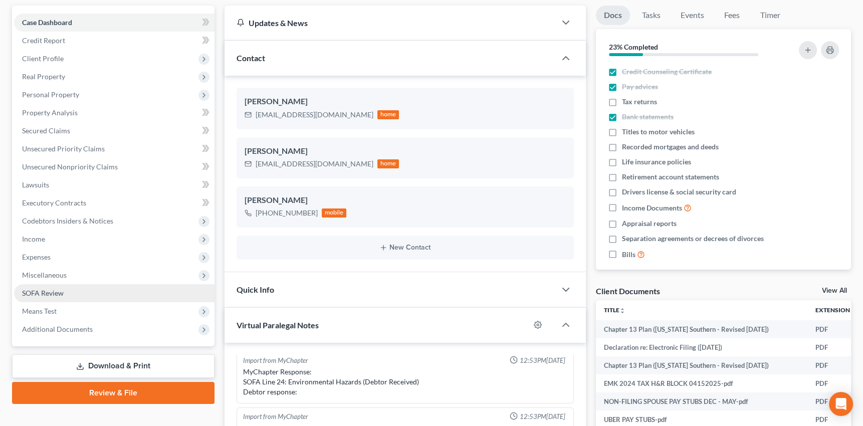
click at [44, 293] on span "SOFA Review" at bounding box center [43, 293] width 42 height 9
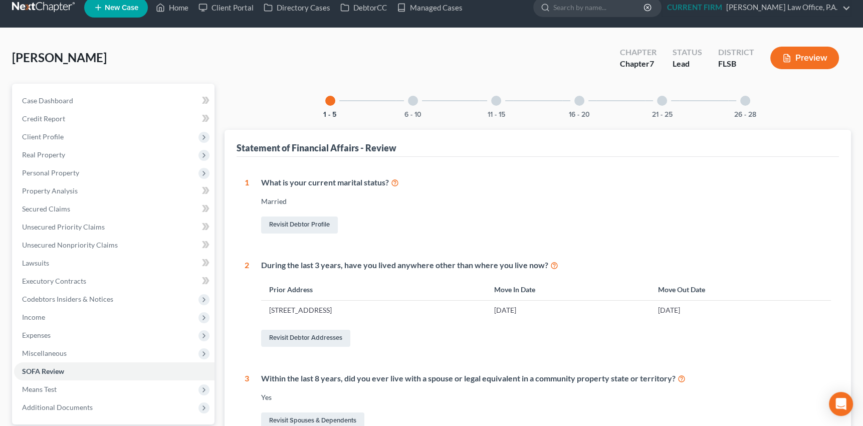
scroll to position [45, 0]
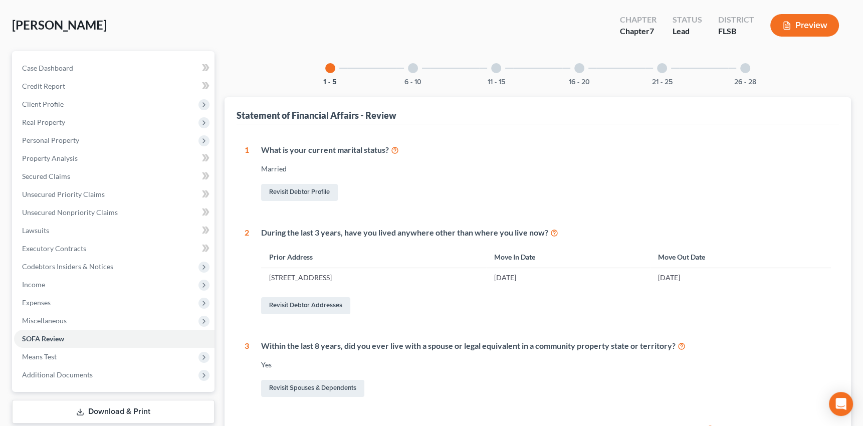
click at [416, 70] on div at bounding box center [413, 68] width 10 height 10
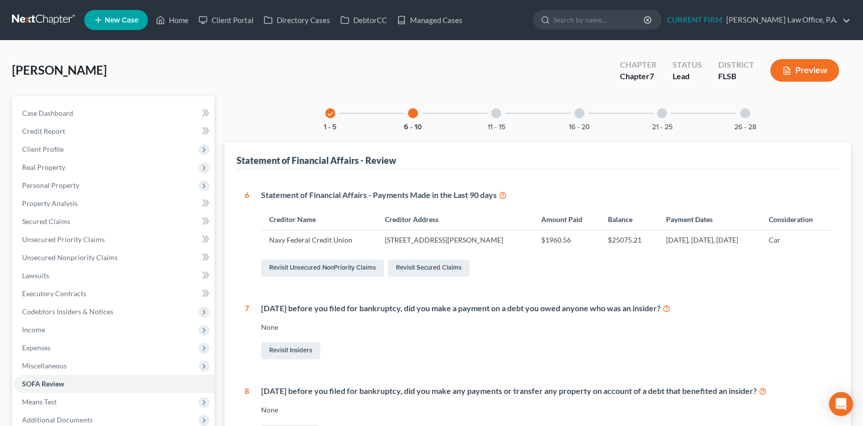
scroll to position [0, 0]
click at [498, 114] on div at bounding box center [496, 113] width 10 height 10
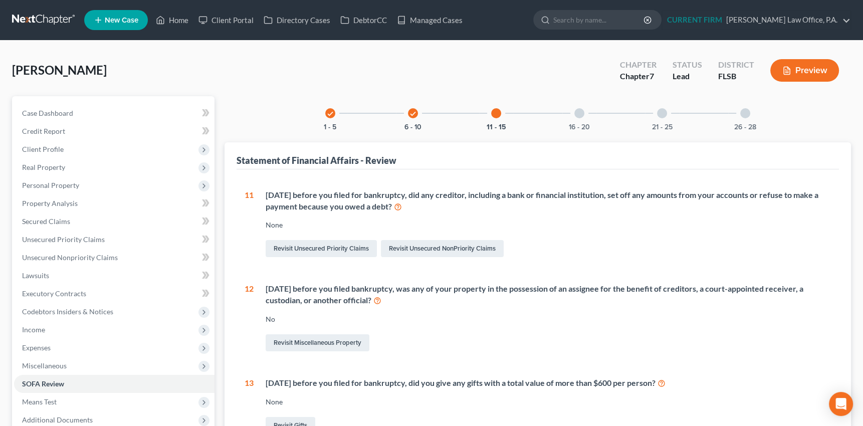
click at [579, 114] on div at bounding box center [579, 113] width 10 height 10
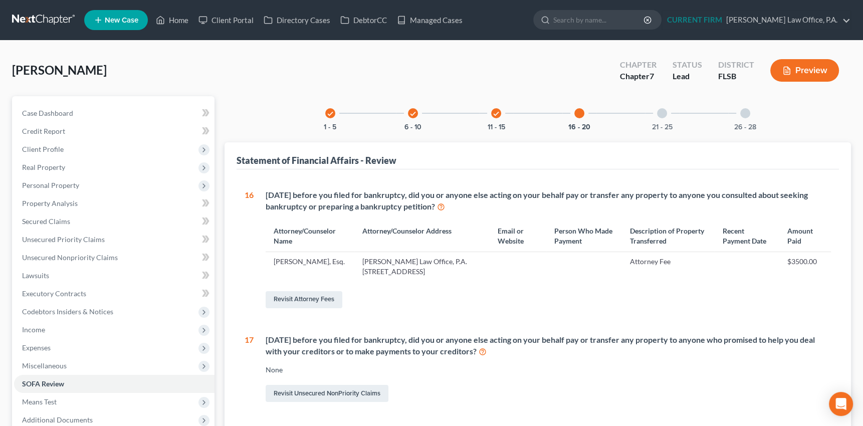
click at [665, 114] on div at bounding box center [662, 113] width 10 height 10
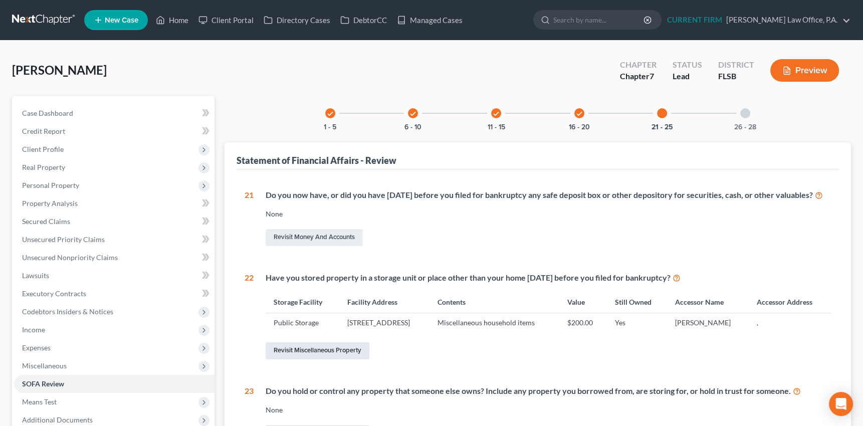
click at [326, 359] on link "Revisit Miscellaneous Property" at bounding box center [318, 350] width 104 height 17
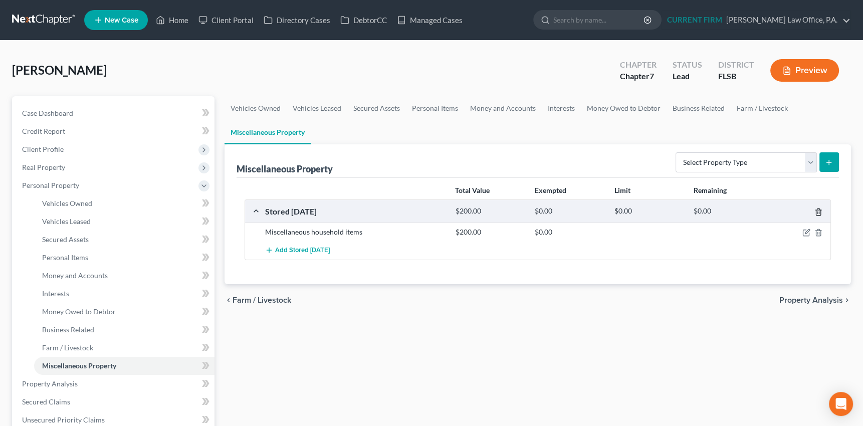
click at [816, 210] on polyline "button" at bounding box center [818, 210] width 6 height 0
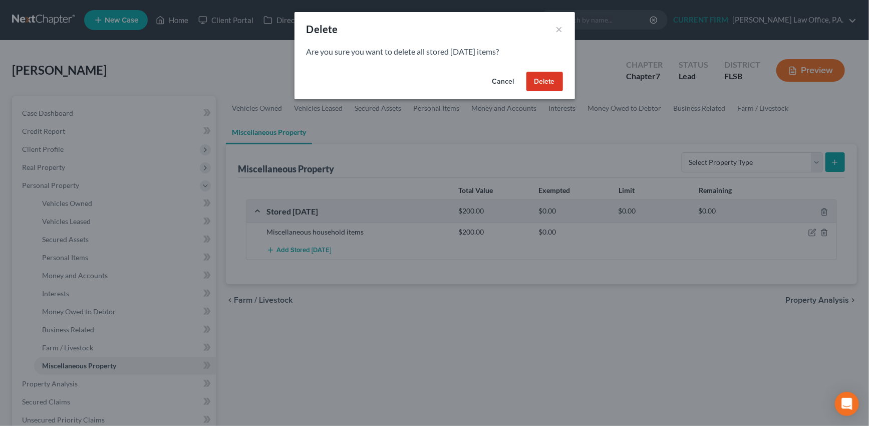
click at [542, 84] on button "Delete" at bounding box center [545, 82] width 37 height 20
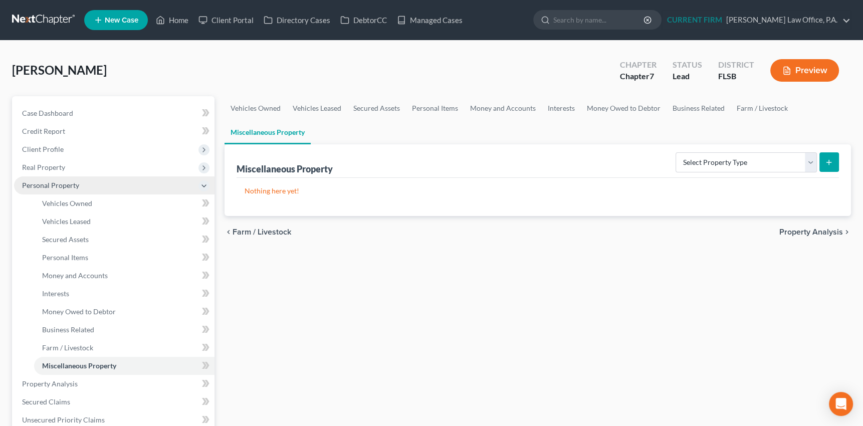
click at [56, 182] on span "Personal Property" at bounding box center [50, 185] width 57 height 9
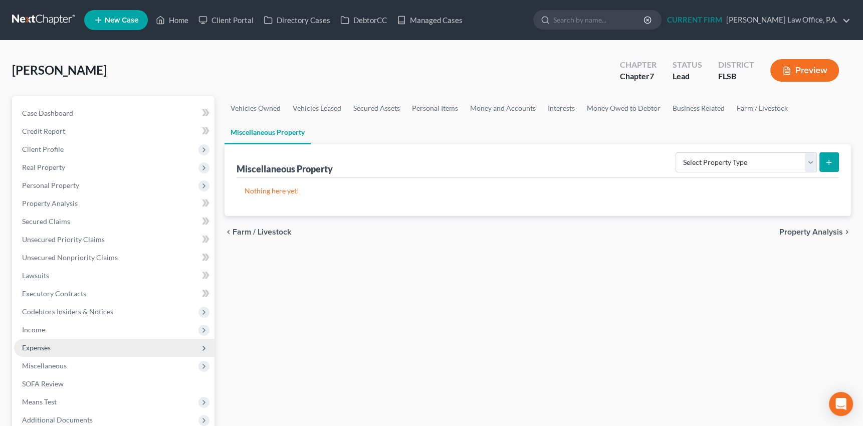
click at [37, 347] on span "Expenses" at bounding box center [36, 347] width 29 height 9
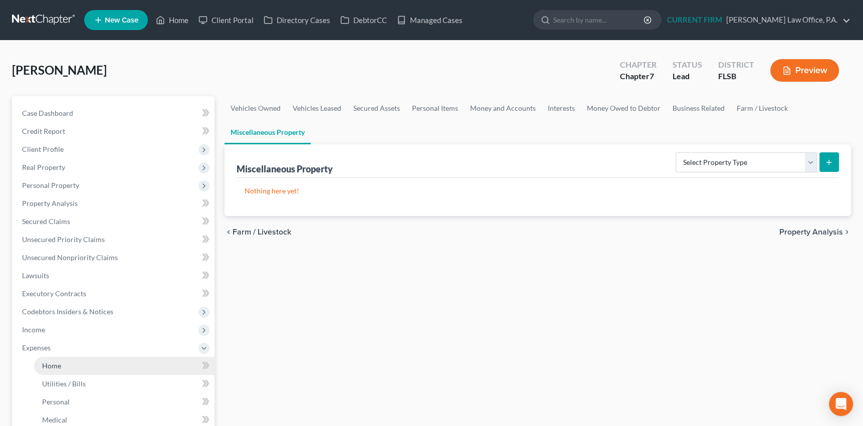
click at [50, 364] on span "Home" at bounding box center [51, 365] width 19 height 9
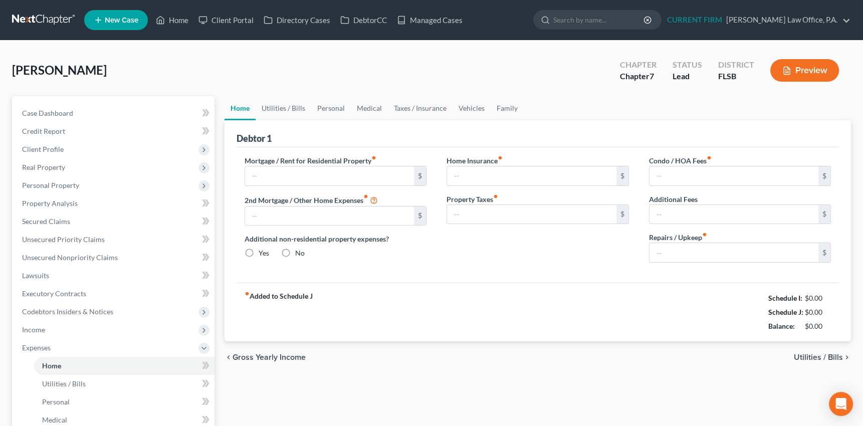
type input "2,900.00"
type input "0.00"
radio input "true"
type input "0.00"
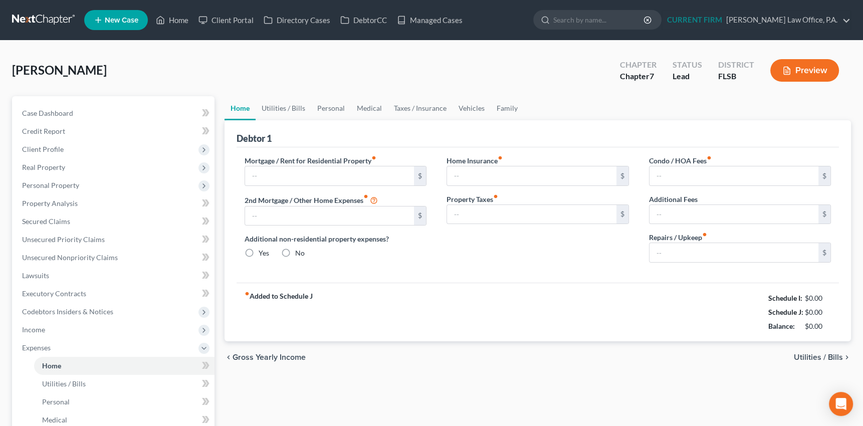
type input "0.00"
click at [273, 104] on link "Utilities / Bills" at bounding box center [284, 108] width 56 height 24
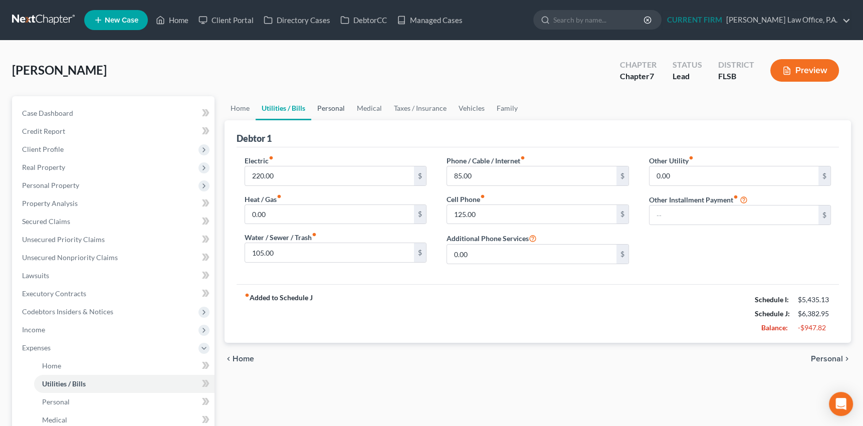
click at [332, 109] on link "Personal" at bounding box center [331, 108] width 40 height 24
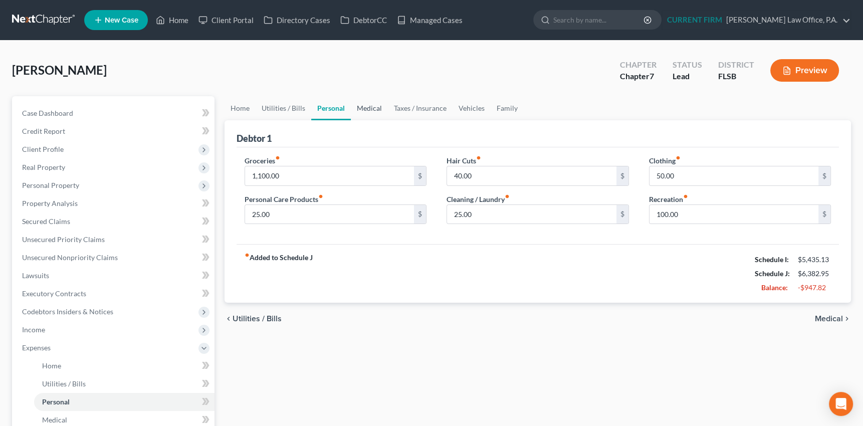
click at [368, 107] on link "Medical" at bounding box center [369, 108] width 37 height 24
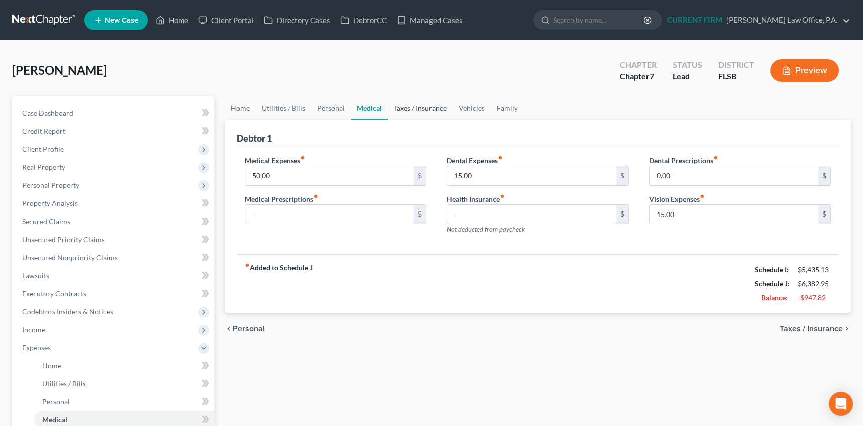
click at [412, 107] on link "Taxes / Insurance" at bounding box center [420, 108] width 65 height 24
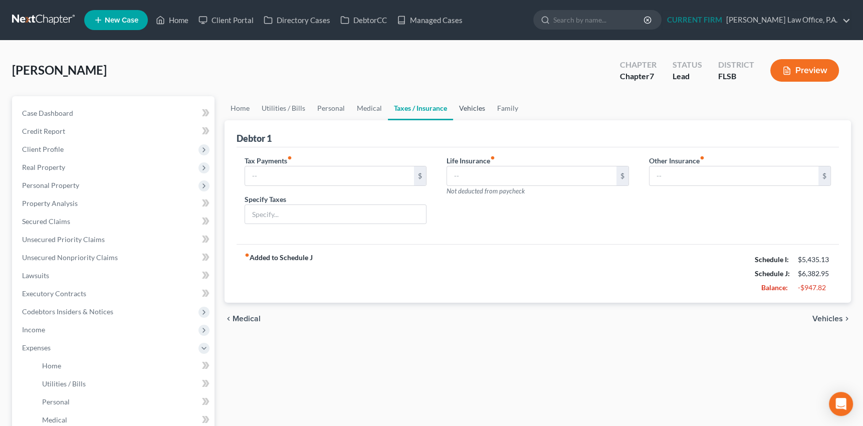
click at [470, 109] on link "Vehicles" at bounding box center [472, 108] width 38 height 24
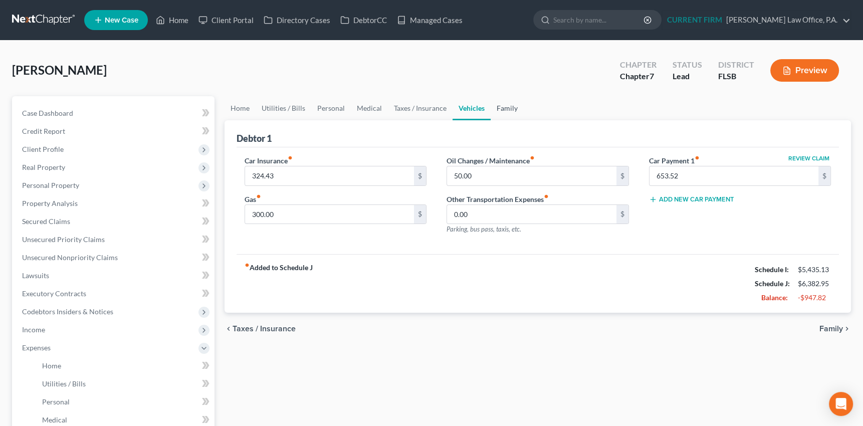
click at [506, 109] on link "Family" at bounding box center [506, 108] width 33 height 24
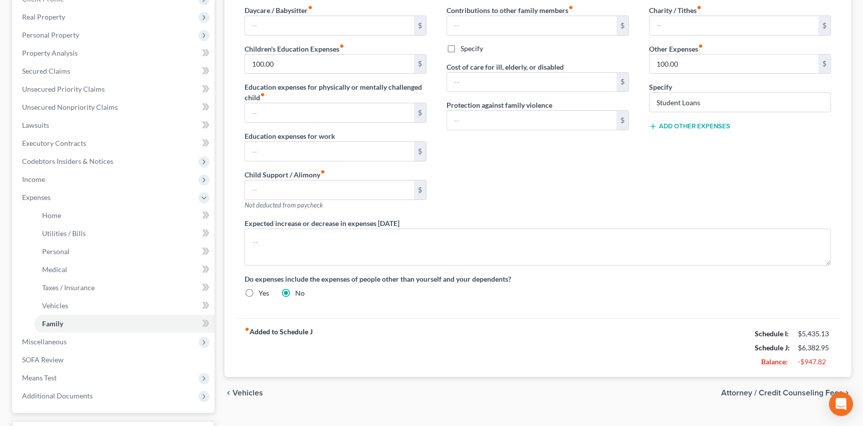
scroll to position [182, 0]
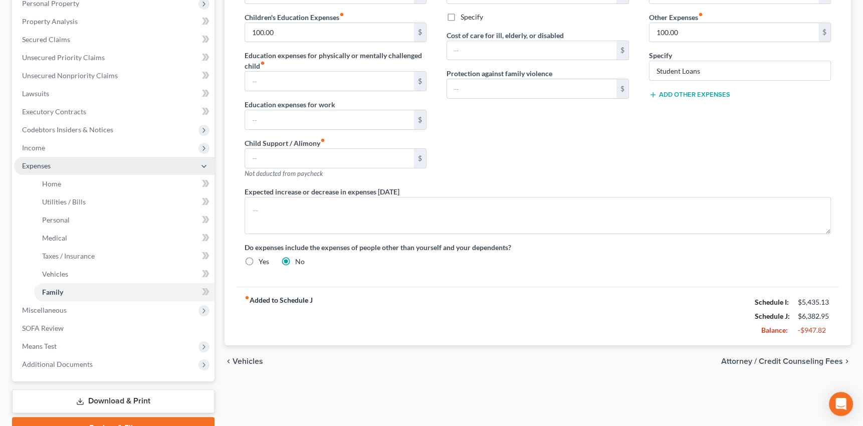
click at [36, 165] on span "Expenses" at bounding box center [36, 165] width 29 height 9
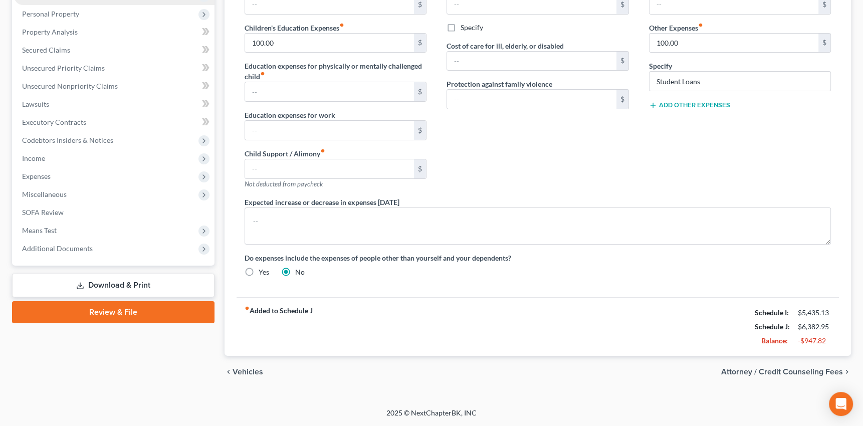
scroll to position [170, 0]
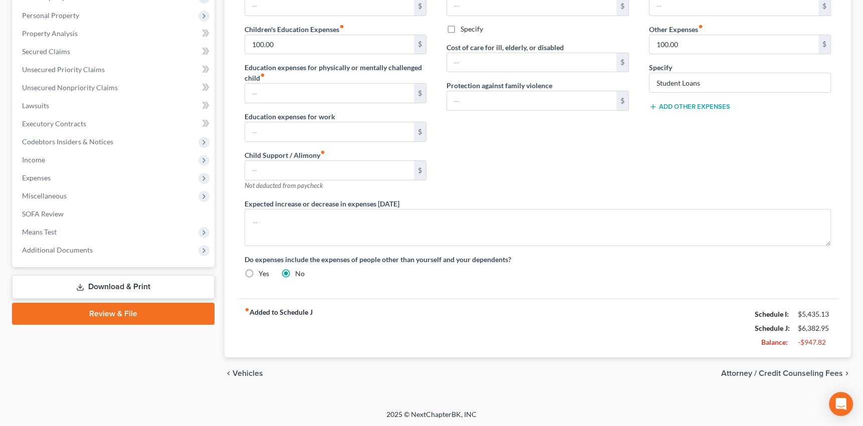
click at [82, 286] on icon at bounding box center [80, 287] width 8 height 8
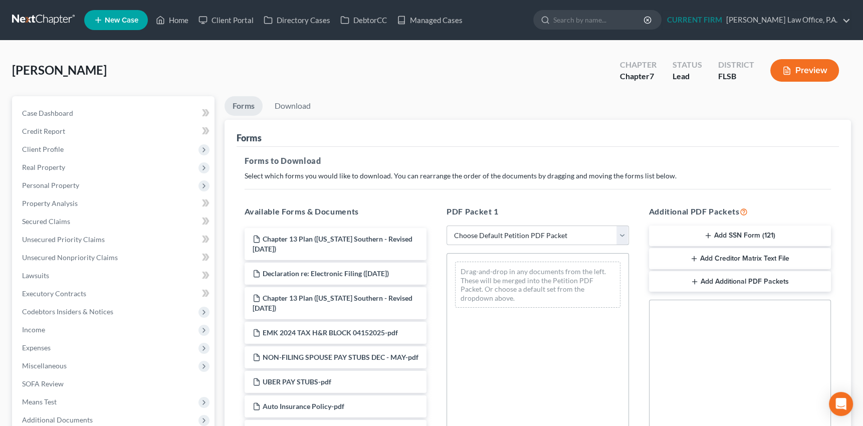
click at [626, 230] on select "Choose Default Petition PDF Packet Complete Bankruptcy Petition (all forms and …" at bounding box center [537, 235] width 182 height 20
select select "0"
click at [446, 225] on select "Choose Default Petition PDF Packet Complete Bankruptcy Petition (all forms and …" at bounding box center [537, 235] width 182 height 20
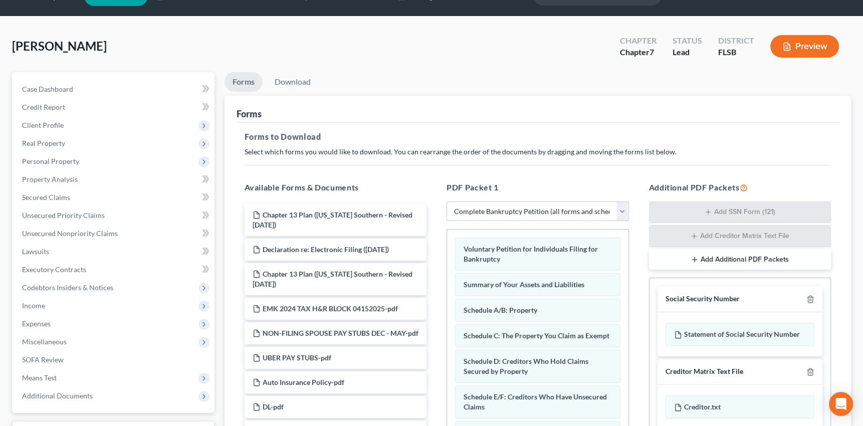
scroll to position [45, 0]
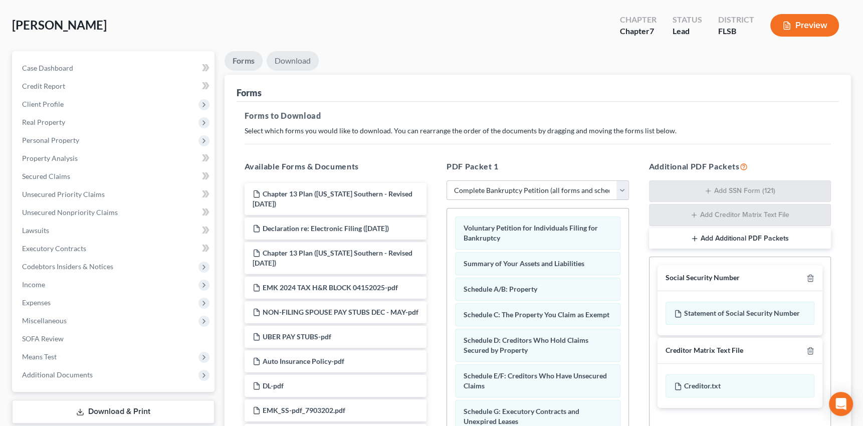
click at [289, 59] on link "Download" at bounding box center [293, 61] width 52 height 20
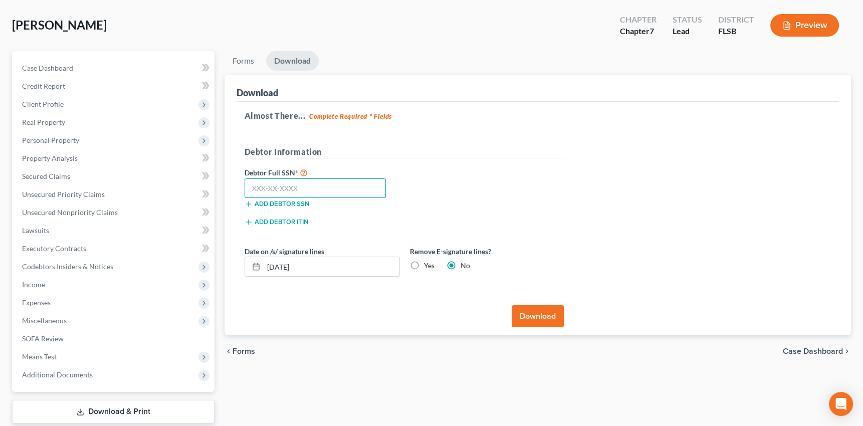
click at [298, 184] on input "text" at bounding box center [315, 188] width 142 height 20
click at [331, 186] on input "text" at bounding box center [315, 188] width 142 height 20
type input "415-04-9068"
click at [540, 310] on button "Download" at bounding box center [538, 316] width 52 height 22
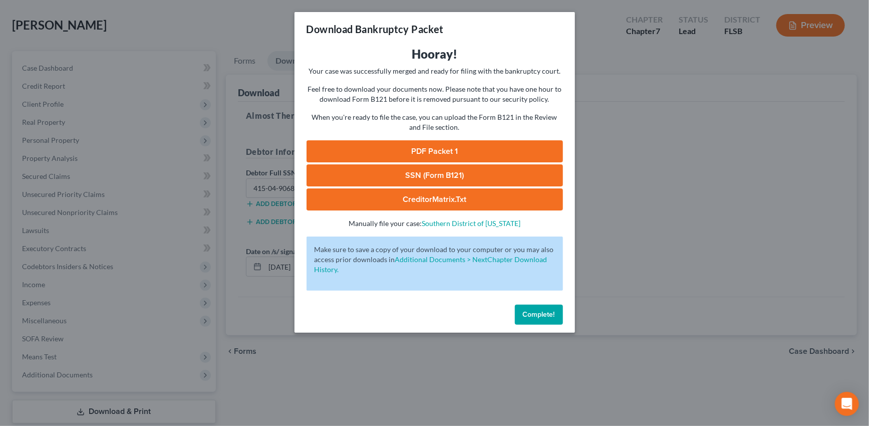
click at [450, 156] on link "PDF Packet 1" at bounding box center [435, 151] width 257 height 22
click at [462, 175] on link "SSN (Form B121)" at bounding box center [435, 175] width 257 height 22
click at [533, 313] on span "Complete!" at bounding box center [539, 314] width 32 height 9
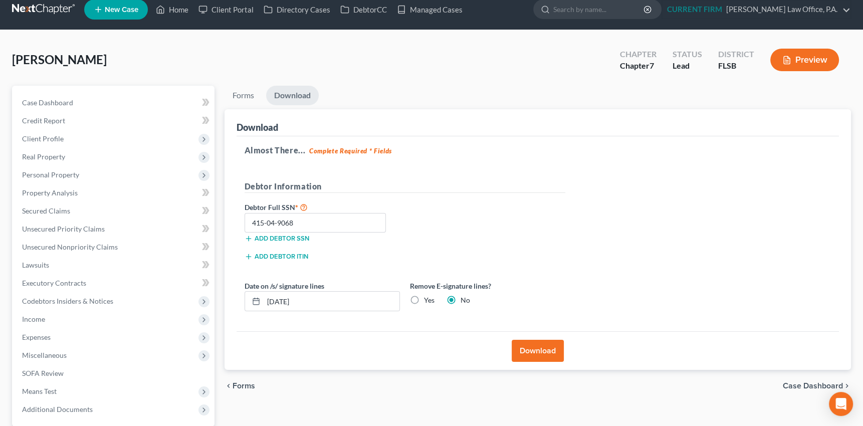
scroll to position [0, 0]
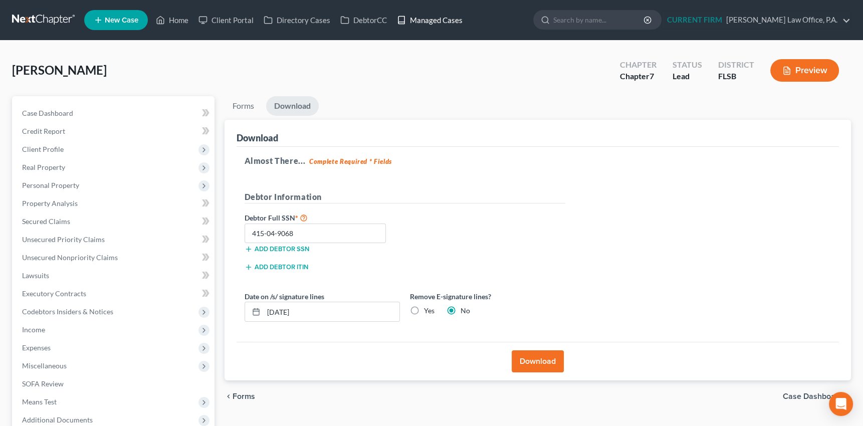
drag, startPoint x: 432, startPoint y: 18, endPoint x: 424, endPoint y: 20, distance: 8.6
click at [432, 18] on link "Managed Cases" at bounding box center [430, 20] width 76 height 18
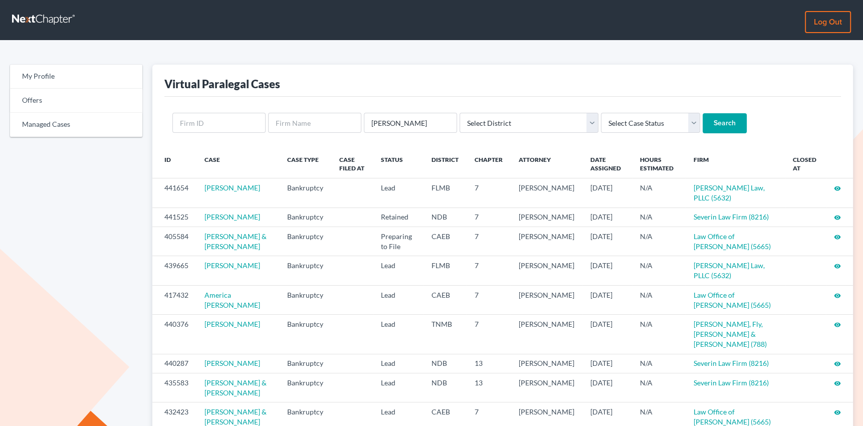
type input "[PERSON_NAME]"
click at [702, 121] on input "Search" at bounding box center [724, 123] width 44 height 20
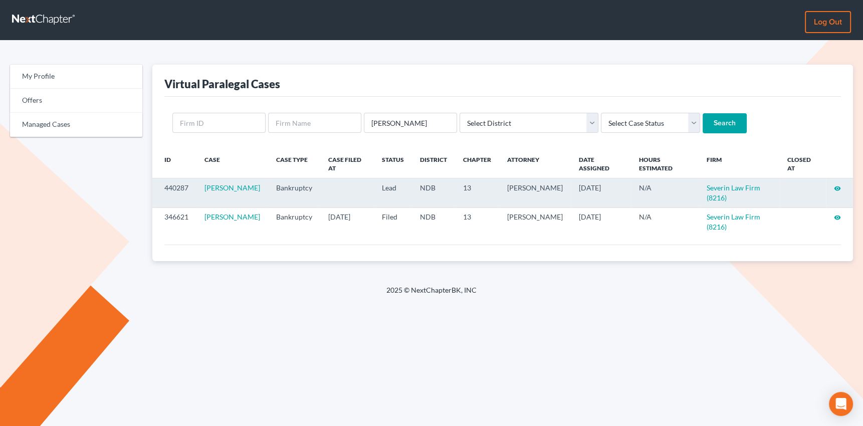
click at [836, 188] on icon "visibility" at bounding box center [837, 188] width 7 height 7
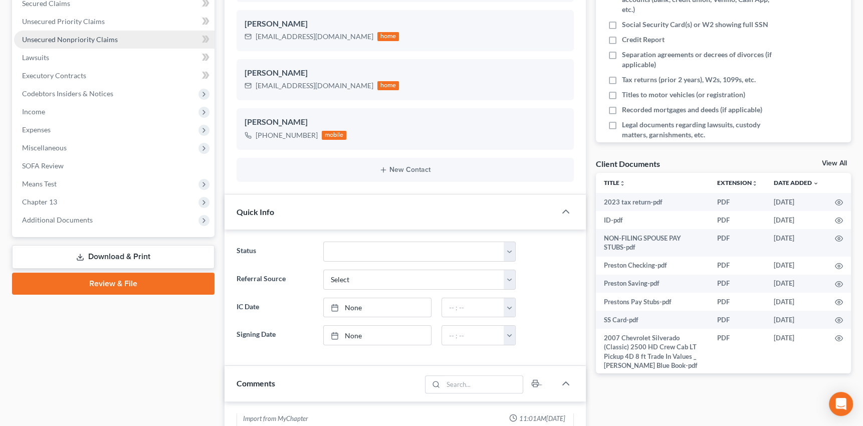
scroll to position [227, 0]
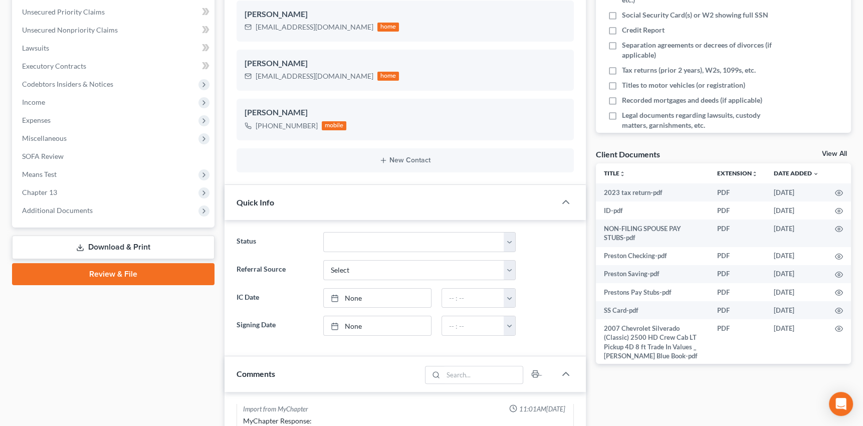
click at [79, 247] on polyline at bounding box center [80, 248] width 4 height 2
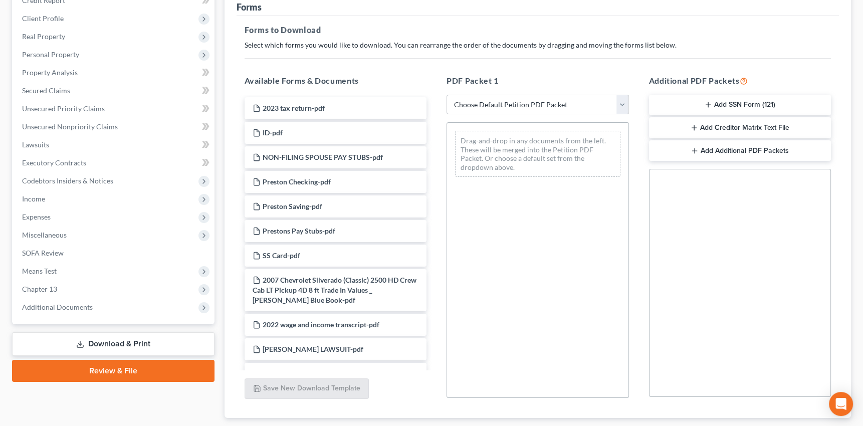
scroll to position [136, 0]
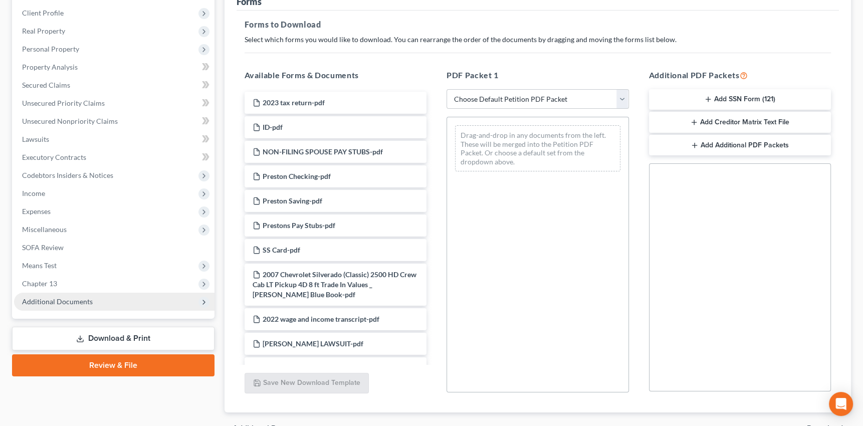
click at [62, 304] on span "Additional Documents" at bounding box center [57, 301] width 71 height 9
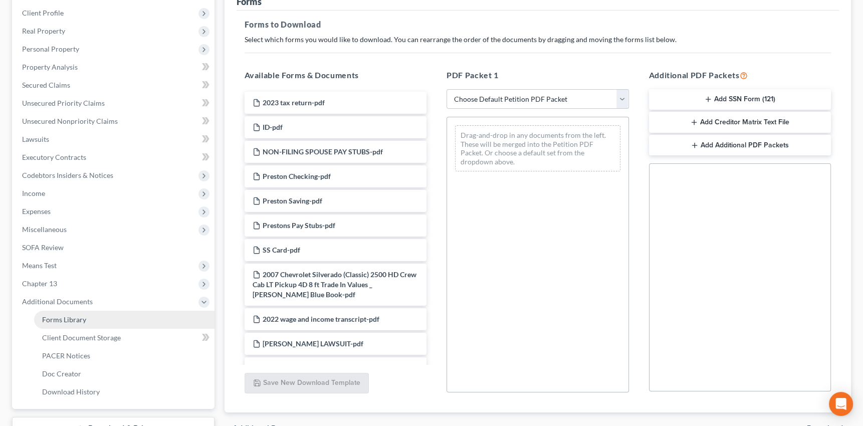
click at [59, 315] on span "Forms Library" at bounding box center [64, 319] width 44 height 9
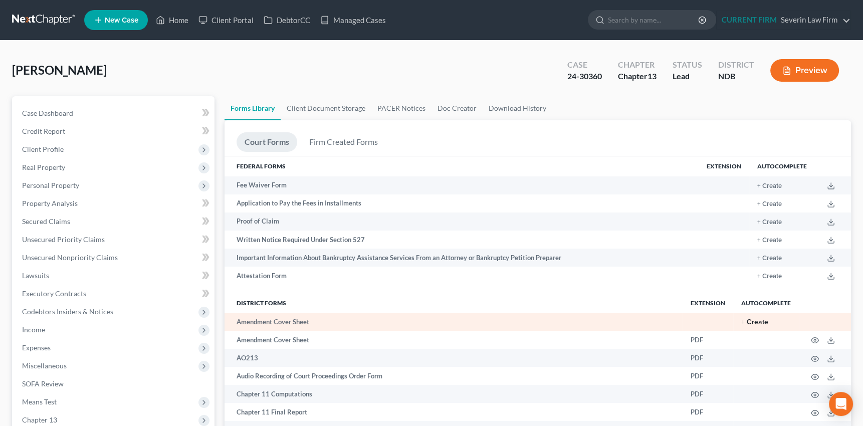
click at [745, 321] on button "+ Create" at bounding box center [754, 322] width 27 height 7
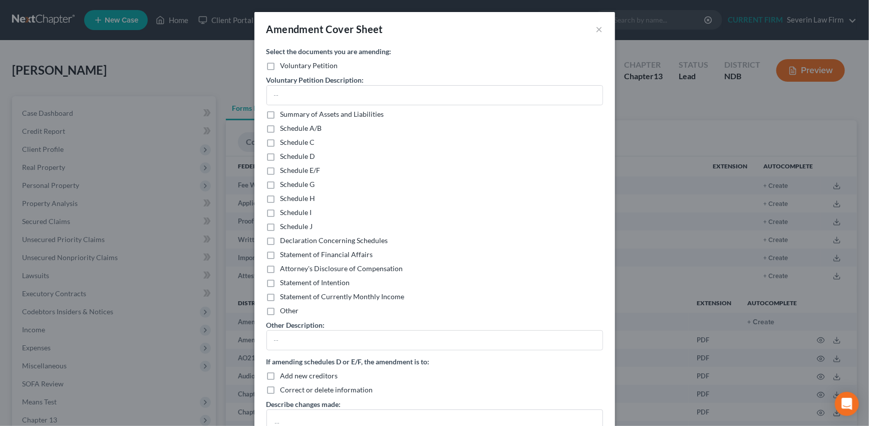
click at [281, 114] on label "Summary of Assets and Liabilities" at bounding box center [333, 114] width 104 height 10
click at [285, 114] on input "Summary of Assets and Liabilities" at bounding box center [288, 112] width 7 height 7
checkbox input "true"
click at [281, 213] on label "Schedule I" at bounding box center [297, 212] width 32 height 10
click at [285, 213] on input "Schedule I" at bounding box center [288, 210] width 7 height 7
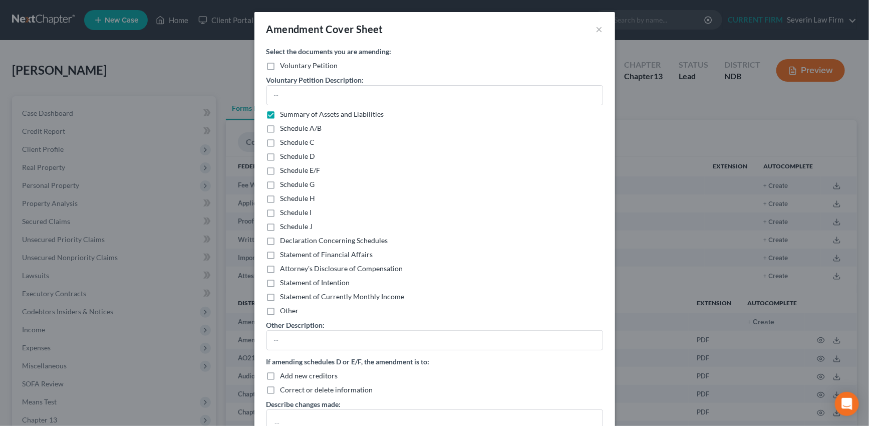
checkbox input "true"
click at [281, 225] on label "Schedule J" at bounding box center [297, 226] width 33 height 10
click at [285, 225] on input "Schedule J" at bounding box center [288, 224] width 7 height 7
checkbox input "true"
click at [281, 298] on label "Statement of Currently Monthly Income" at bounding box center [343, 297] width 124 height 10
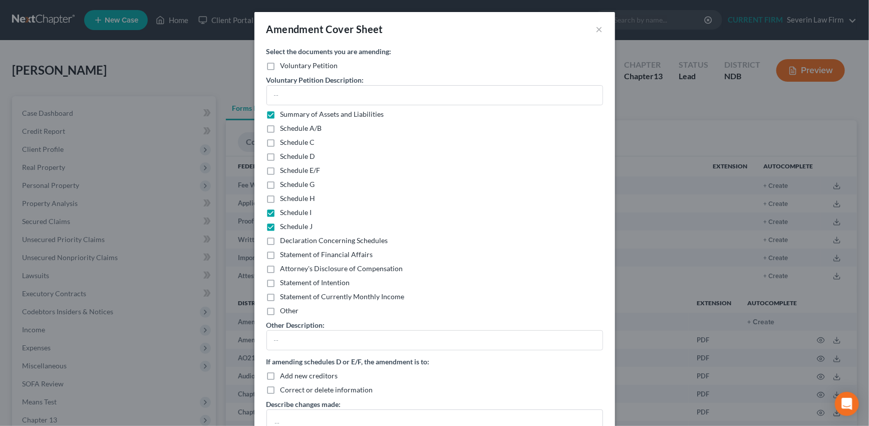
click at [285, 298] on input "Statement of Currently Monthly Income" at bounding box center [288, 295] width 7 height 7
checkbox input "true"
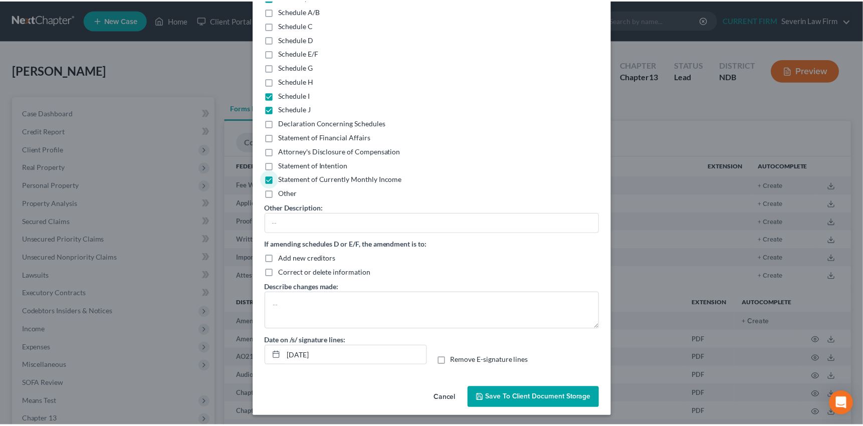
scroll to position [119, 0]
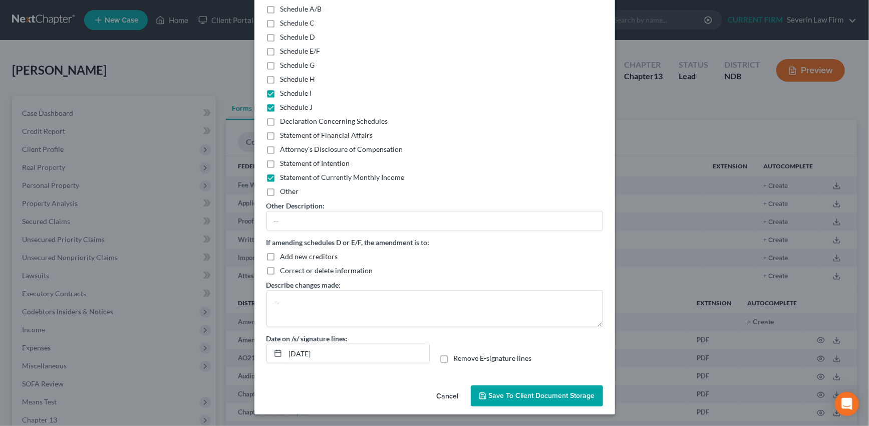
click at [546, 396] on span "Save to Client Document Storage" at bounding box center [542, 395] width 106 height 9
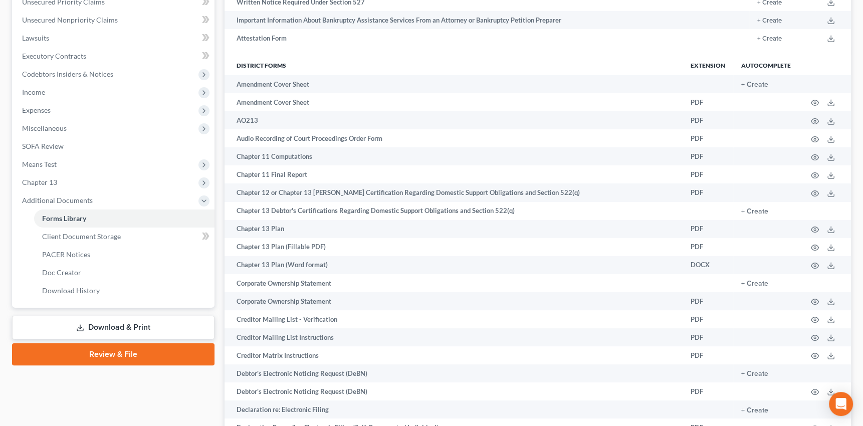
scroll to position [319, 0]
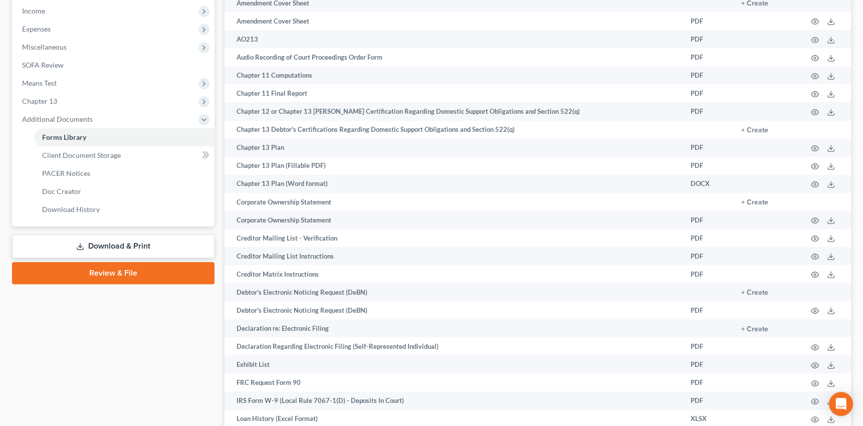
click at [80, 245] on line at bounding box center [80, 245] width 0 height 4
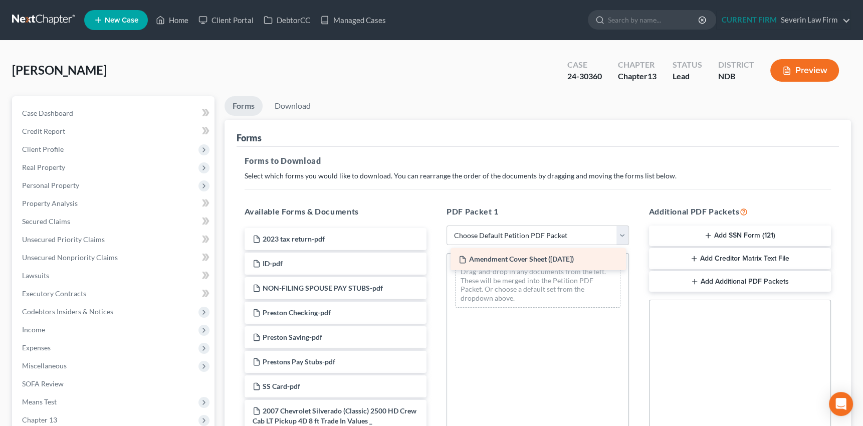
drag, startPoint x: 306, startPoint y: 235, endPoint x: 512, endPoint y: 257, distance: 207.5
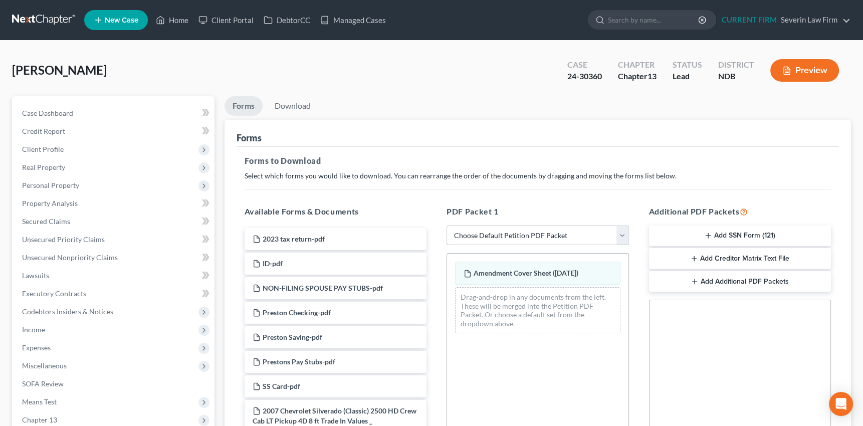
click at [624, 231] on select "Choose Default Petition PDF Packet Complete Bankruptcy Petition (all forms and …" at bounding box center [537, 235] width 182 height 20
select select "2"
click at [446, 225] on select "Choose Default Petition PDF Packet Complete Bankruptcy Petition (all forms and …" at bounding box center [537, 235] width 182 height 20
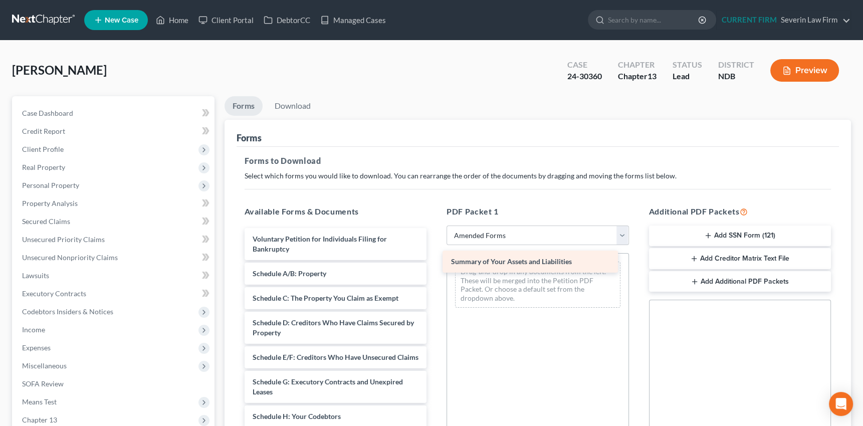
drag, startPoint x: 298, startPoint y: 273, endPoint x: 495, endPoint y: 263, distance: 197.7
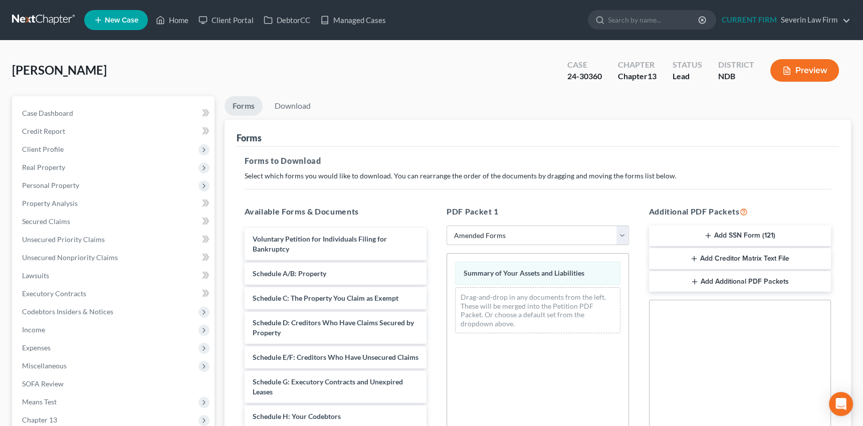
click at [693, 279] on icon "button" at bounding box center [694, 282] width 8 height 8
click at [807, 317] on icon "button" at bounding box center [810, 321] width 8 height 8
click at [296, 104] on link "Download" at bounding box center [293, 106] width 52 height 20
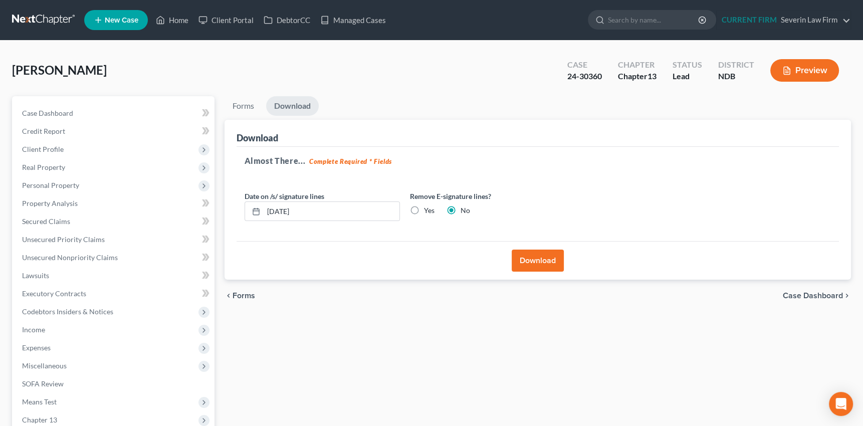
click at [531, 262] on button "Download" at bounding box center [538, 261] width 52 height 22
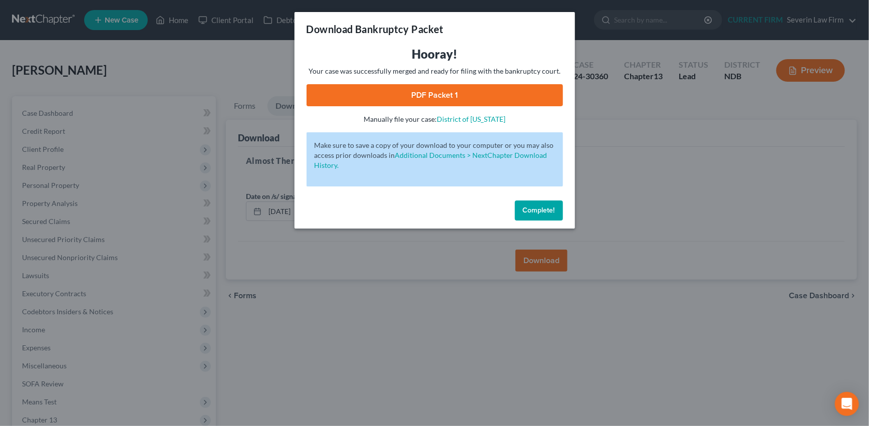
click at [436, 92] on link "PDF Packet 1" at bounding box center [435, 95] width 257 height 22
click at [539, 206] on span "Complete!" at bounding box center [539, 210] width 32 height 9
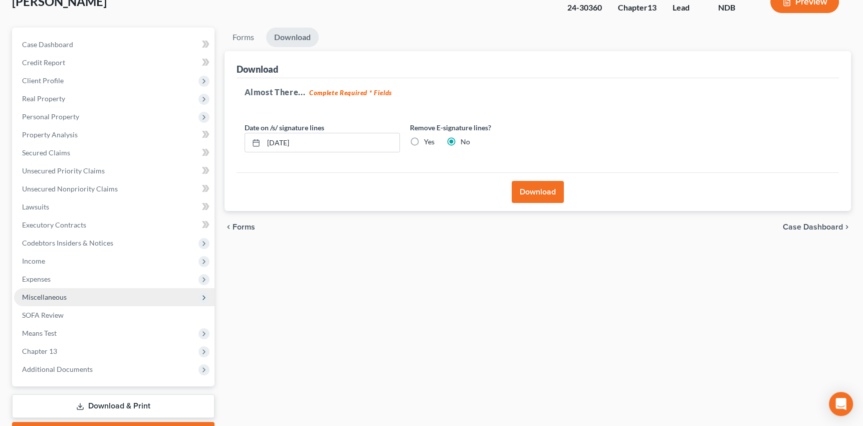
scroll to position [123, 0]
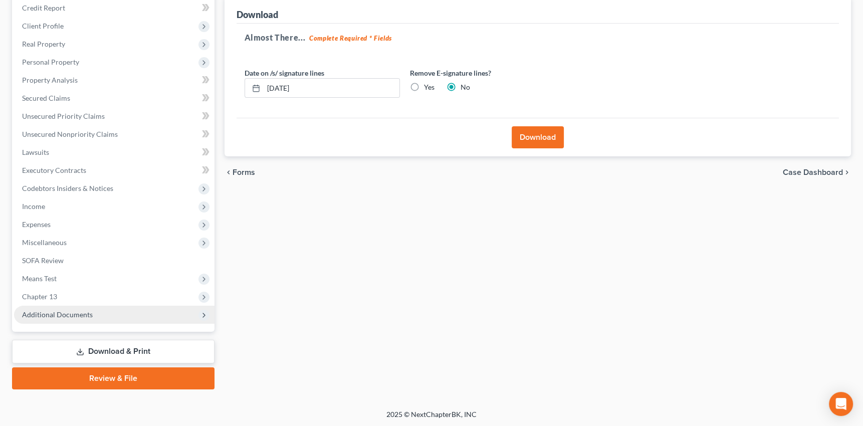
click at [58, 313] on span "Additional Documents" at bounding box center [57, 314] width 71 height 9
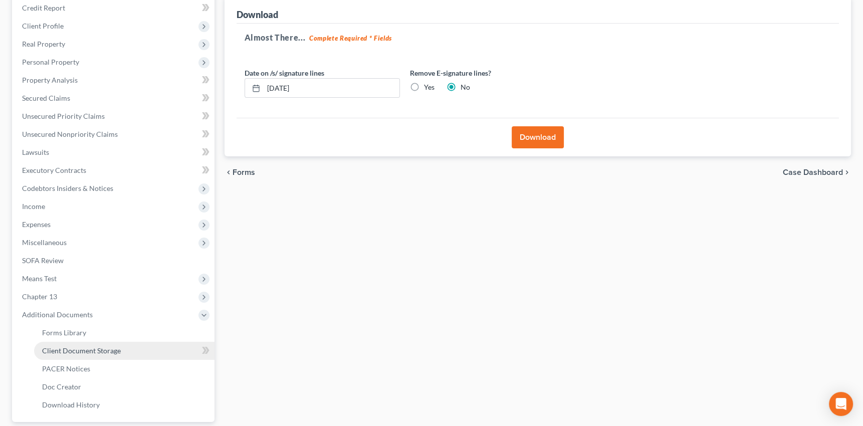
click at [59, 349] on span "Client Document Storage" at bounding box center [81, 350] width 79 height 9
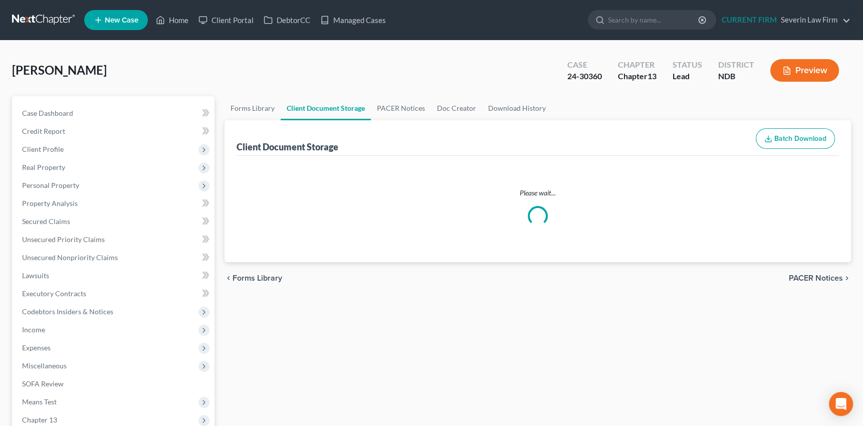
select select "0"
select select "1"
select select "0"
select select "3"
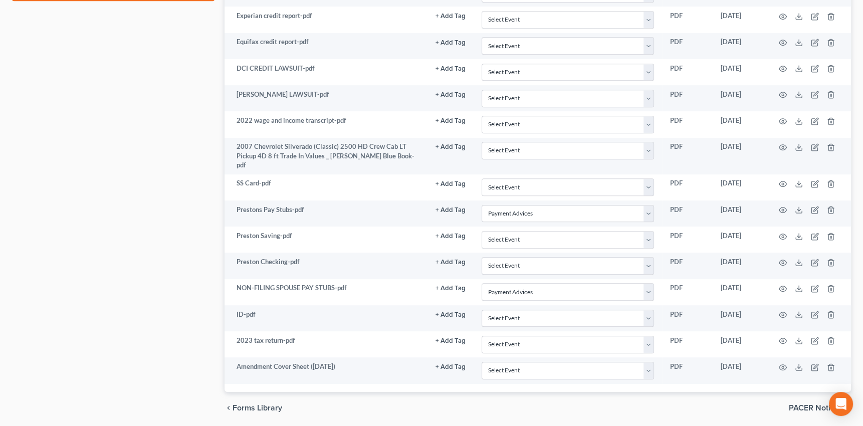
scroll to position [625, 0]
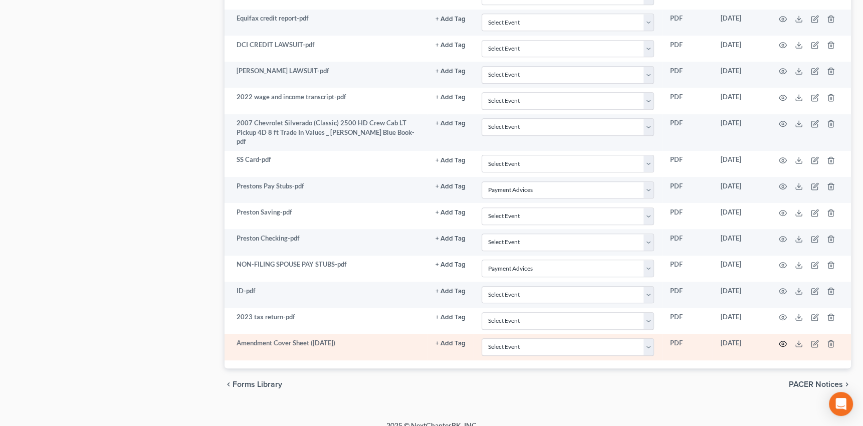
click at [782, 340] on icon "button" at bounding box center [783, 344] width 8 height 8
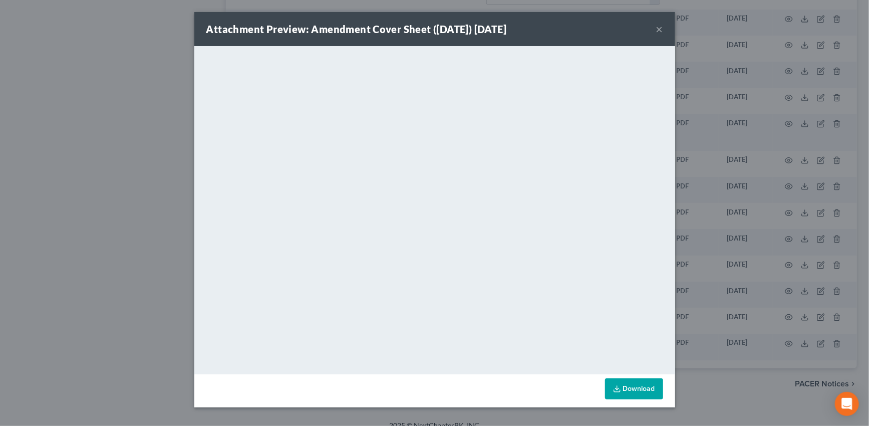
click at [660, 27] on button "×" at bounding box center [659, 29] width 7 height 12
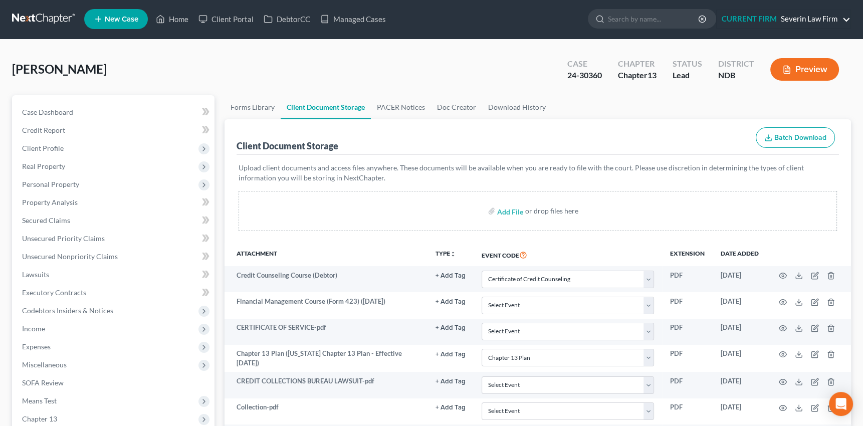
scroll to position [0, 0]
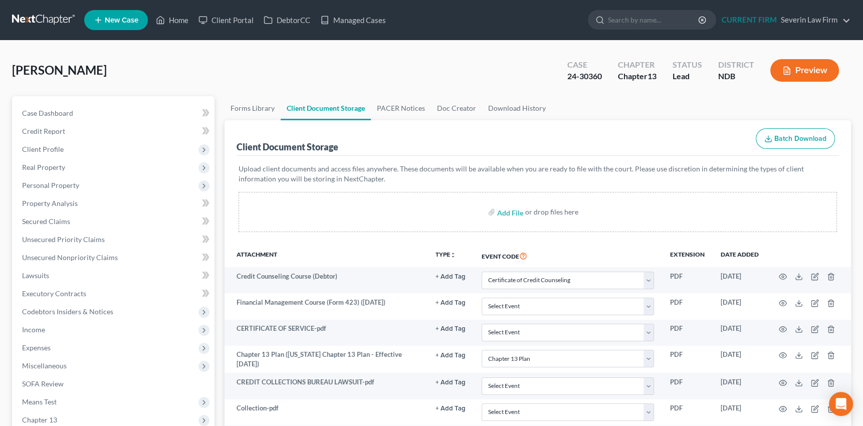
click at [803, 70] on button "Preview" at bounding box center [804, 70] width 69 height 23
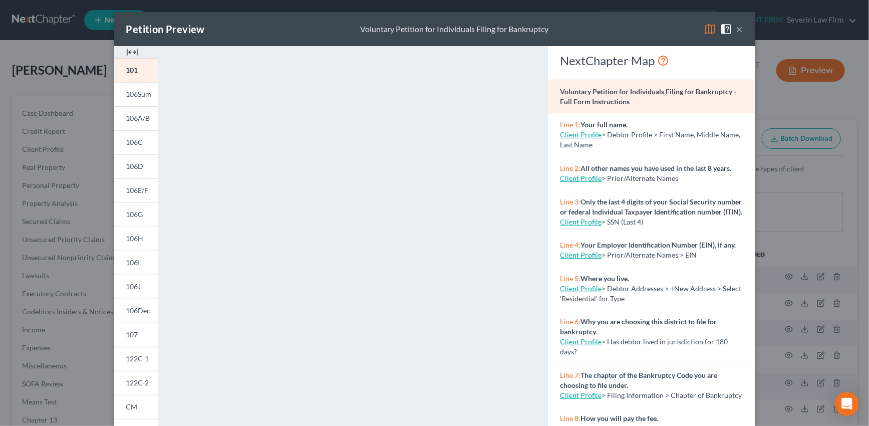
drag, startPoint x: 735, startPoint y: 30, endPoint x: 707, endPoint y: 23, distance: 28.9
click at [736, 30] on button "×" at bounding box center [739, 29] width 7 height 12
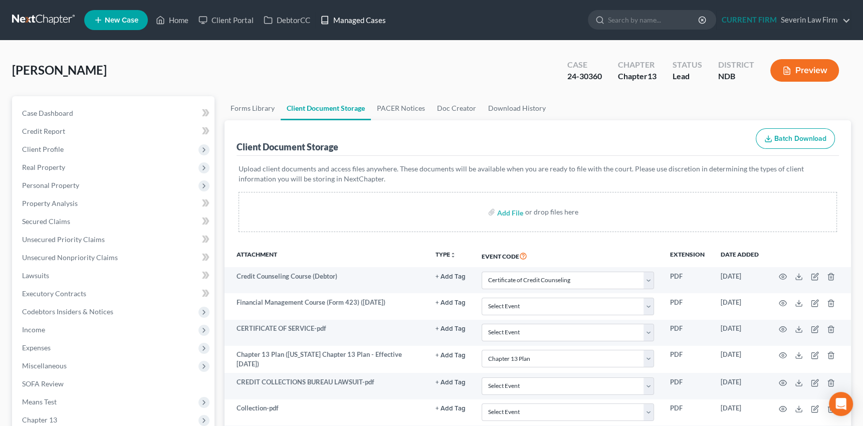
click at [358, 20] on link "Managed Cases" at bounding box center [353, 20] width 76 height 18
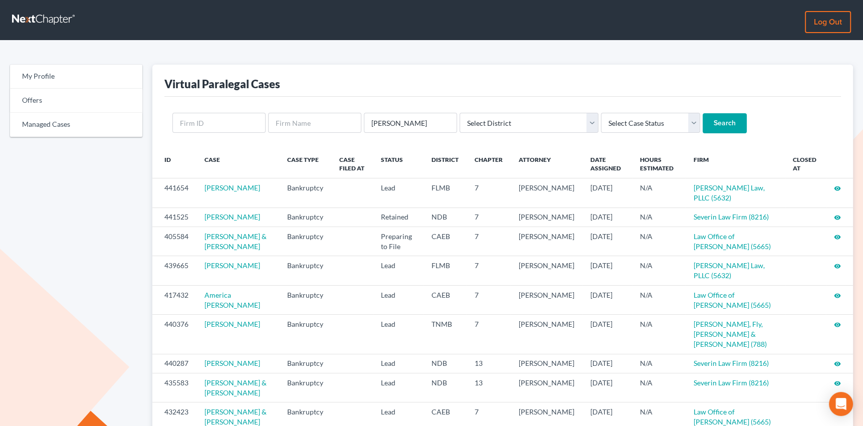
type input "[PERSON_NAME]"
click at [702, 113] on input "Search" at bounding box center [724, 123] width 44 height 20
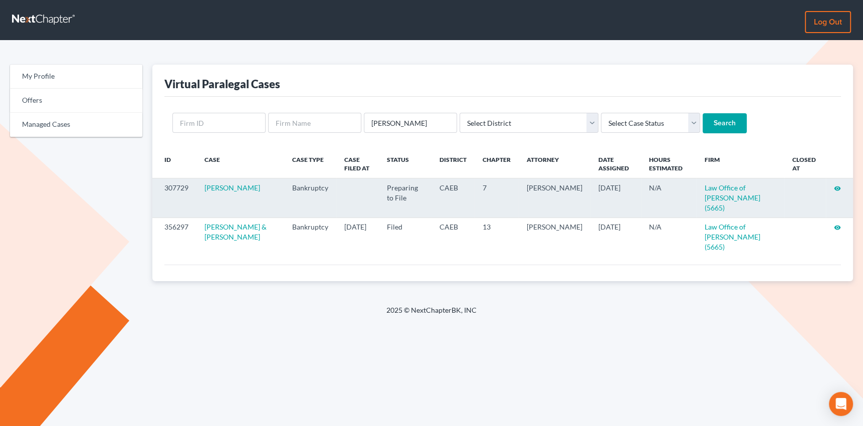
click at [836, 187] on icon "visibility" at bounding box center [837, 188] width 7 height 7
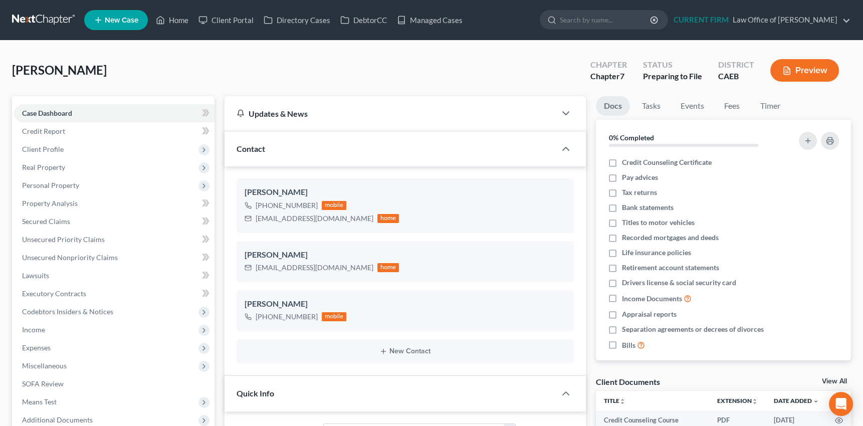
scroll to position [161, 0]
click at [32, 328] on span "Income" at bounding box center [33, 329] width 23 height 9
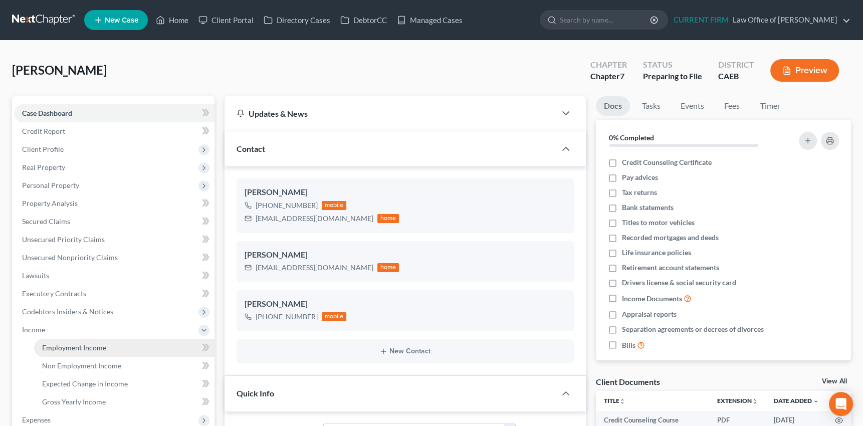
click at [43, 347] on span "Employment Income" at bounding box center [74, 347] width 64 height 9
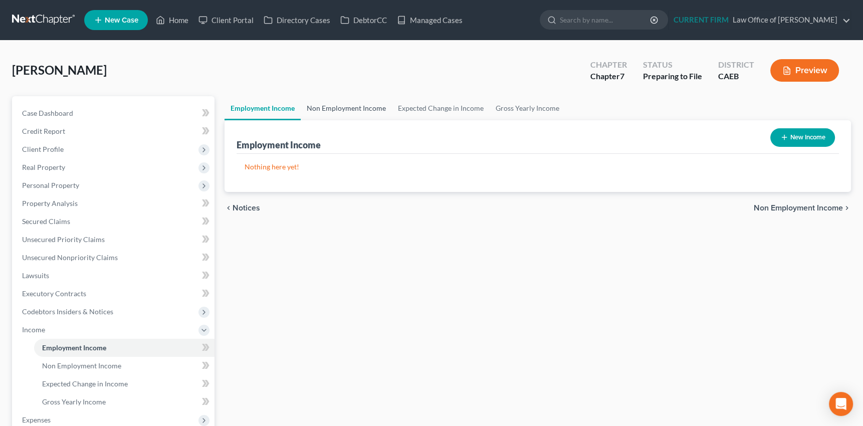
click at [337, 108] on link "Non Employment Income" at bounding box center [346, 108] width 91 height 24
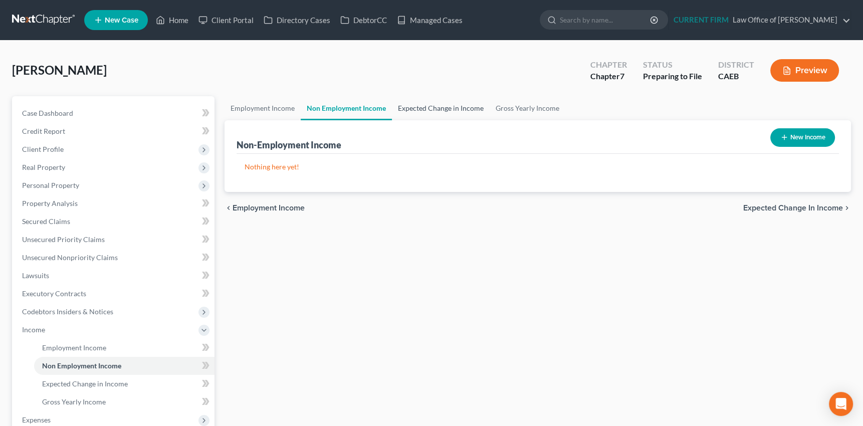
click at [435, 110] on link "Expected Change in Income" at bounding box center [441, 108] width 98 height 24
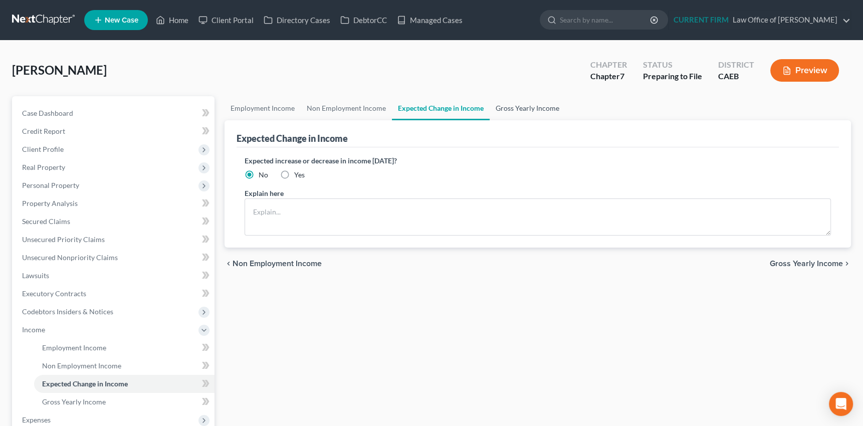
click at [528, 106] on link "Gross Yearly Income" at bounding box center [527, 108] width 76 height 24
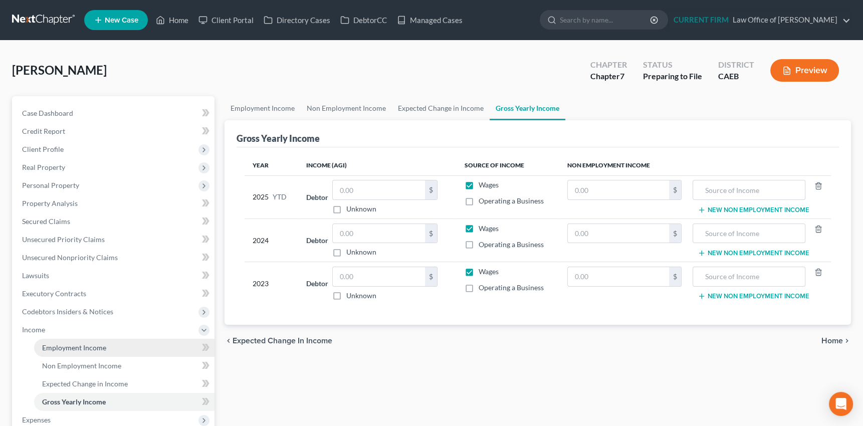
click at [48, 341] on link "Employment Income" at bounding box center [124, 348] width 180 height 18
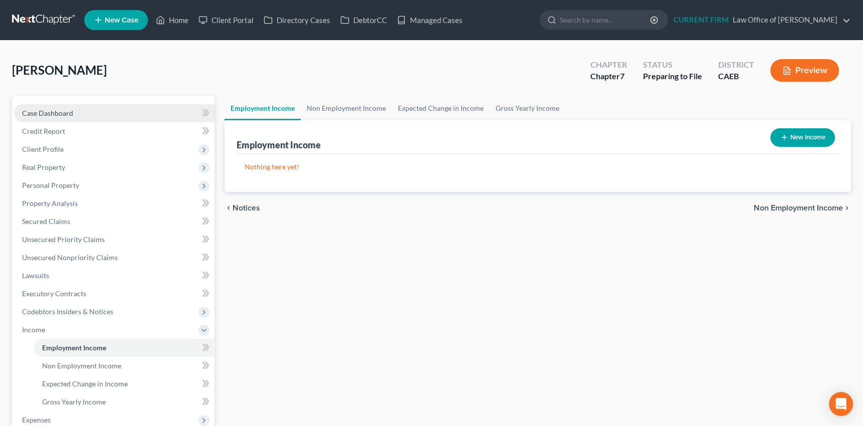
click at [65, 114] on span "Case Dashboard" at bounding box center [47, 113] width 51 height 9
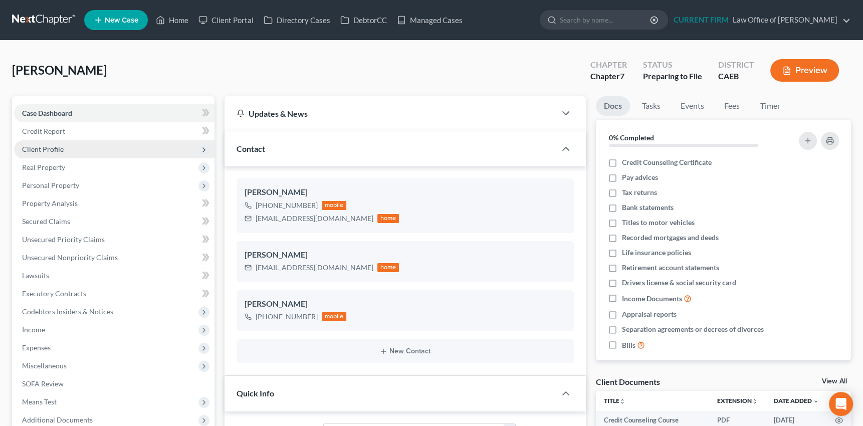
click at [43, 151] on span "Client Profile" at bounding box center [43, 149] width 42 height 9
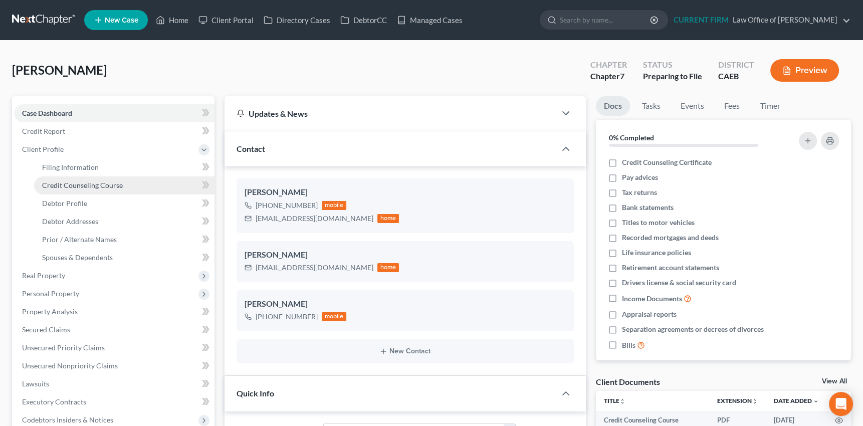
click at [75, 185] on span "Credit Counseling Course" at bounding box center [82, 185] width 81 height 9
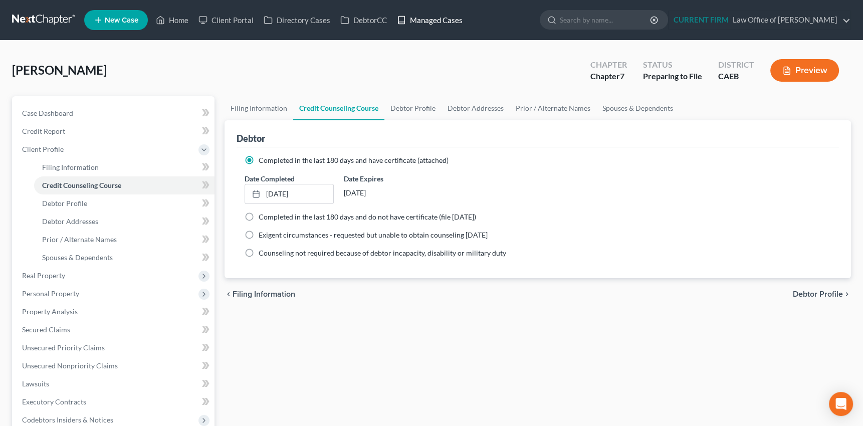
click at [432, 17] on link "Managed Cases" at bounding box center [430, 20] width 76 height 18
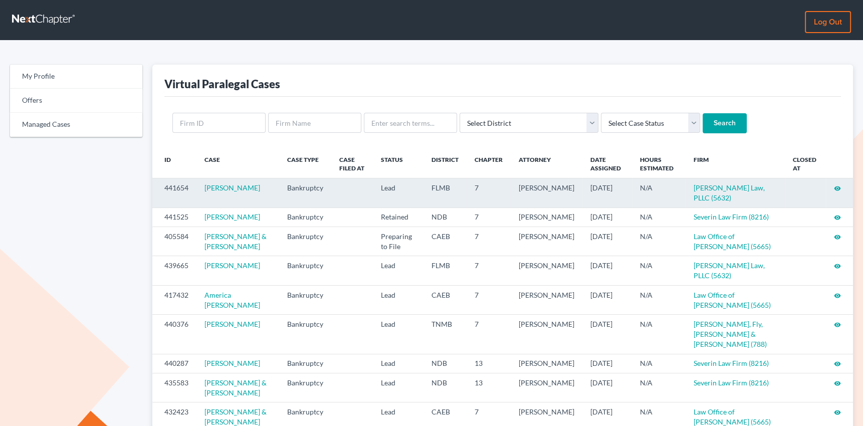
click at [839, 185] on icon "visibility" at bounding box center [837, 188] width 7 height 7
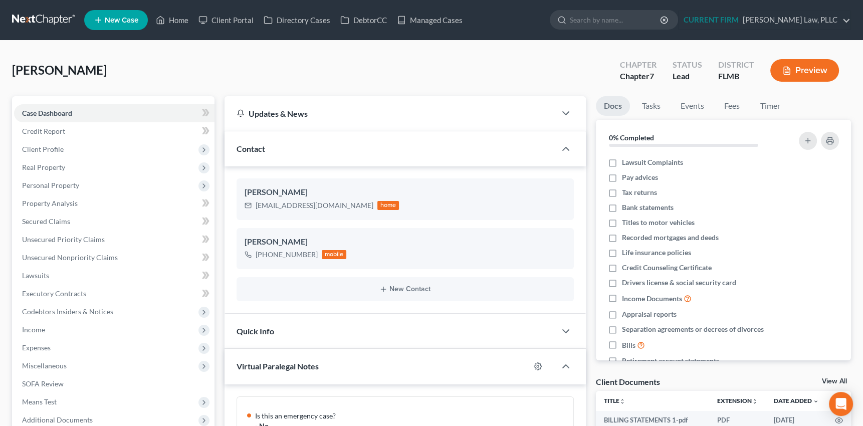
scroll to position [469, 0]
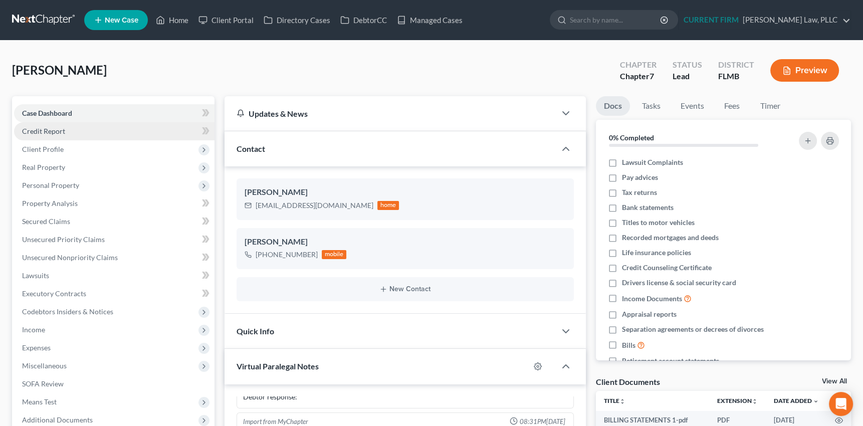
click at [45, 127] on span "Credit Report" at bounding box center [43, 131] width 43 height 9
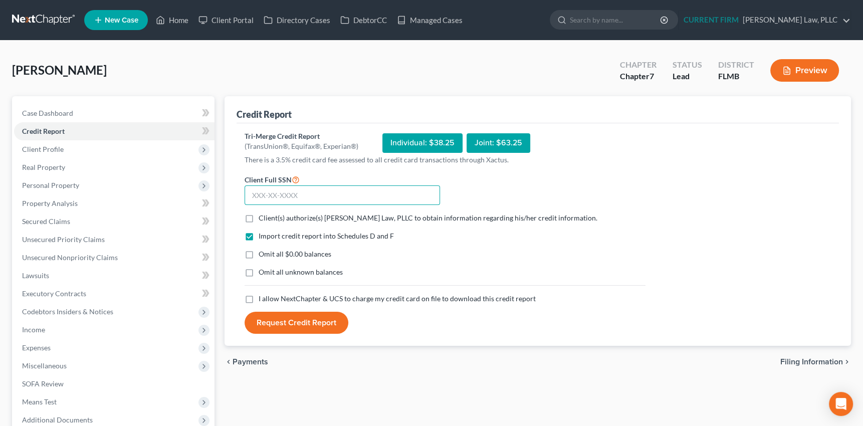
click at [302, 194] on input "text" at bounding box center [341, 195] width 195 height 20
click at [411, 197] on input "text" at bounding box center [341, 195] width 195 height 20
type input "449-35-9542"
click at [259, 216] on label "Client(s) authorize(s) [PERSON_NAME] Law, PLLC to obtain information regarding …" at bounding box center [428, 218] width 339 height 10
click at [263, 216] on input "Client(s) authorize(s) [PERSON_NAME] Law, PLLC to obtain information regarding …" at bounding box center [266, 216] width 7 height 7
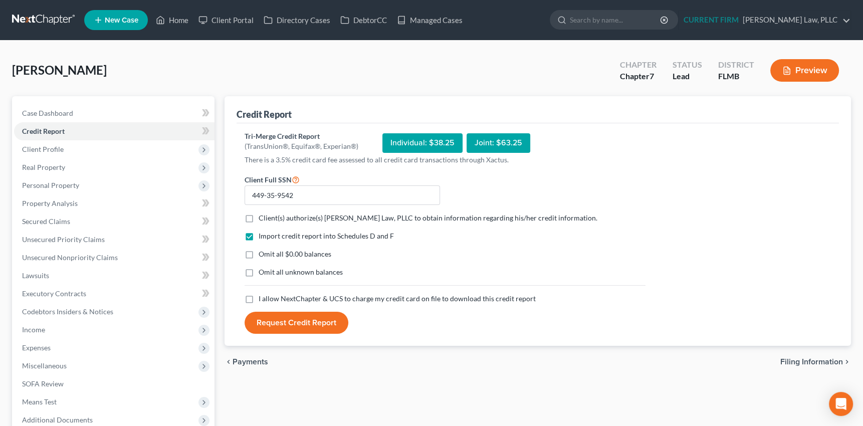
checkbox input "true"
click at [259, 296] on label "I allow NextChapter & UCS to charge my credit card on file to download this cre…" at bounding box center [397, 299] width 277 height 10
click at [263, 296] on input "I allow NextChapter & UCS to charge my credit card on file to download this cre…" at bounding box center [266, 297] width 7 height 7
checkbox input "true"
click at [309, 318] on button "Request Credit Report" at bounding box center [296, 323] width 104 height 22
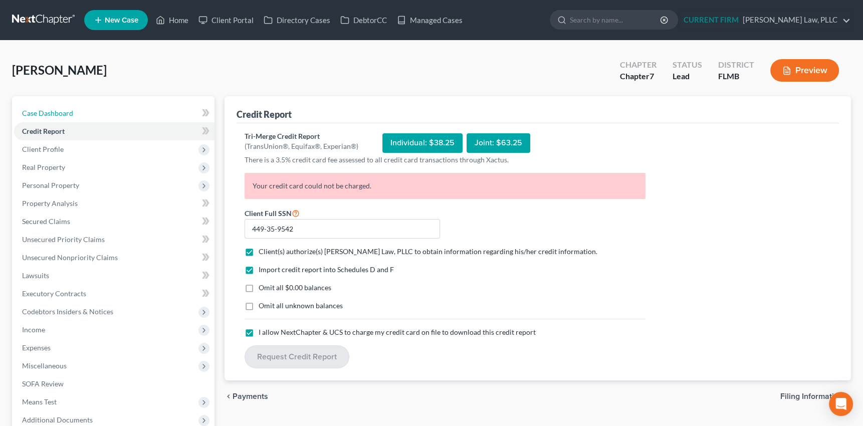
drag, startPoint x: 60, startPoint y: 111, endPoint x: 10, endPoint y: 109, distance: 50.6
click at [60, 111] on span "Case Dashboard" at bounding box center [47, 113] width 51 height 9
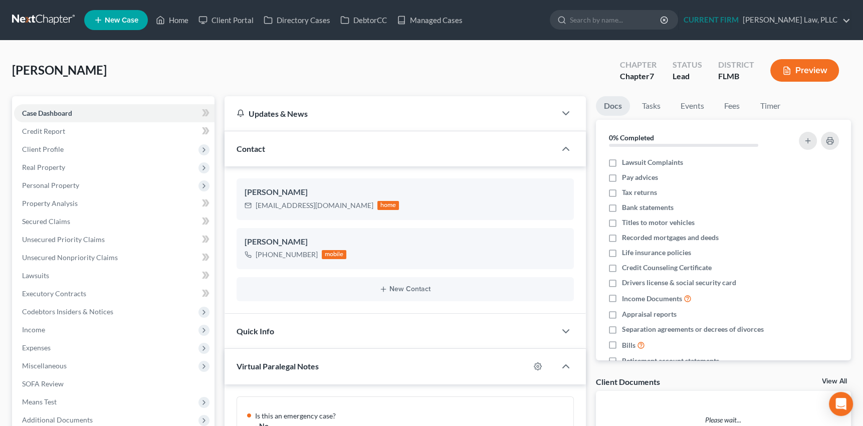
scroll to position [469, 0]
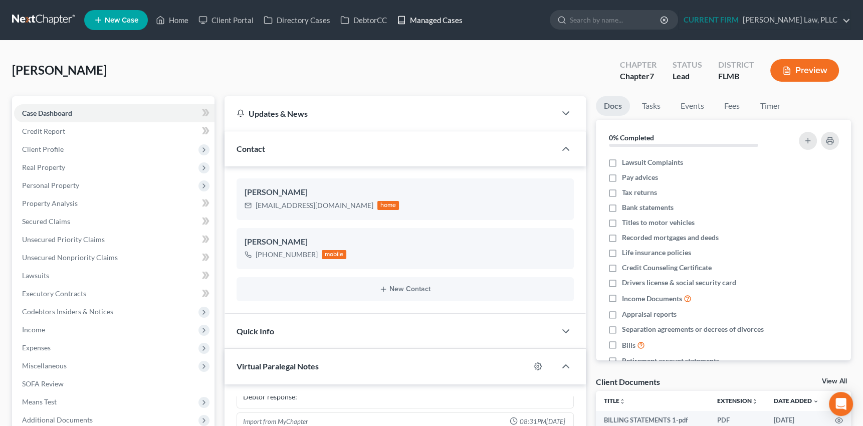
click at [440, 19] on link "Managed Cases" at bounding box center [430, 20] width 76 height 18
